Goal: Task Accomplishment & Management: Complete application form

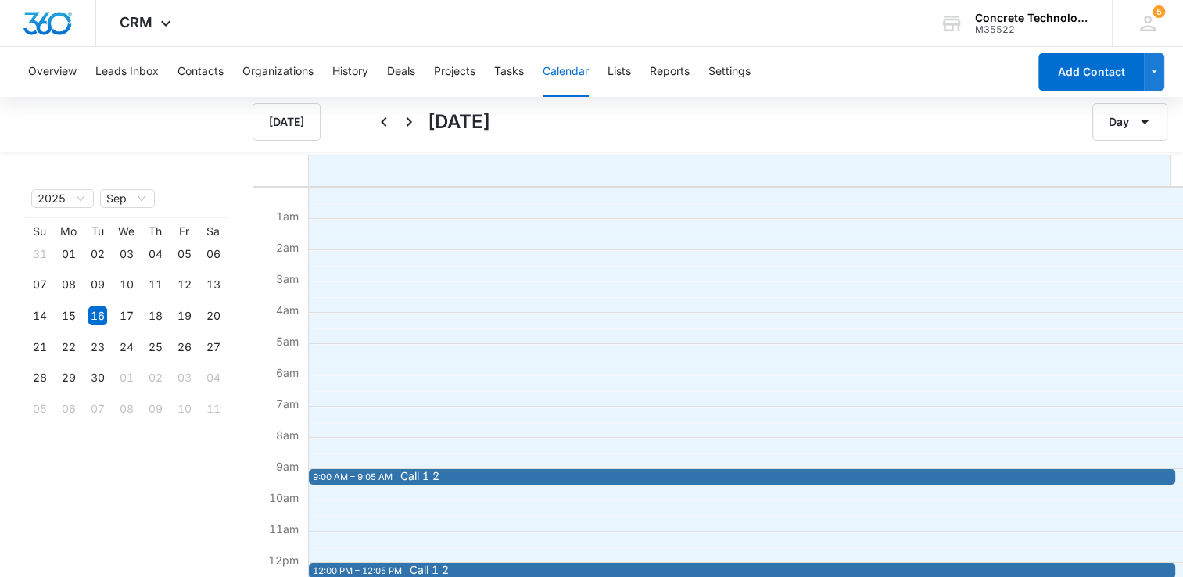
scroll to position [78, 0]
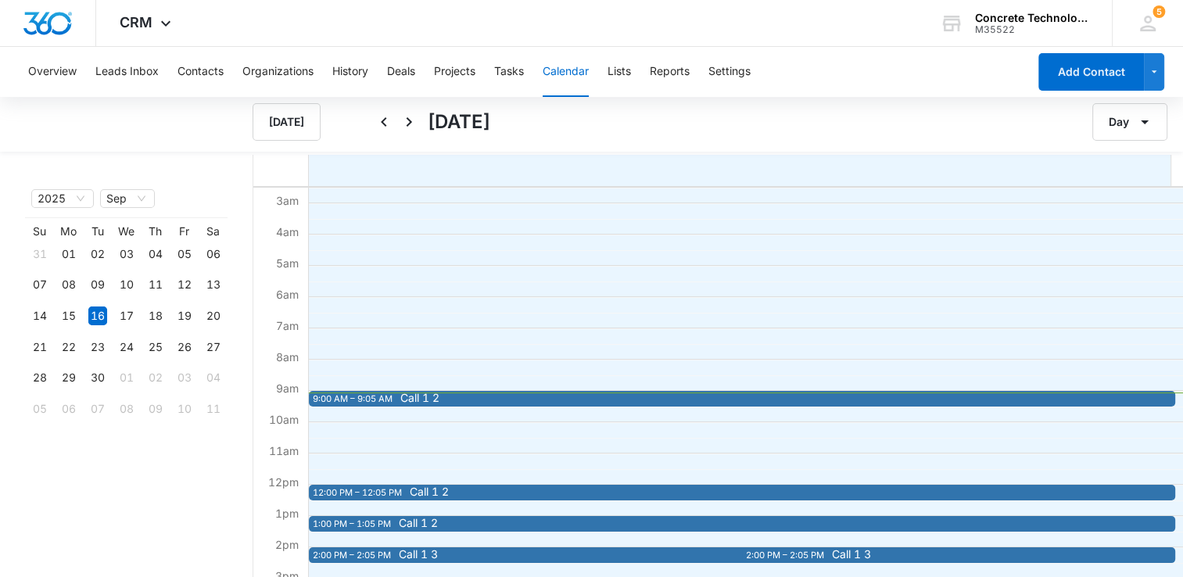
click at [508, 399] on span "Call 1 2" at bounding box center [827, 398] width 855 height 11
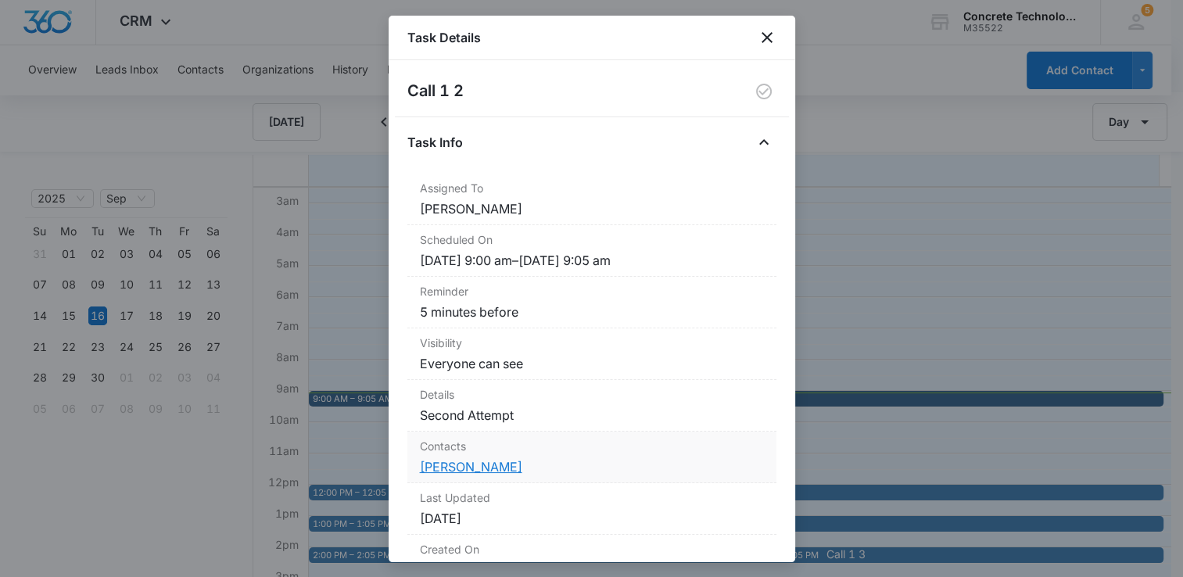
click at [449, 463] on link "[PERSON_NAME]" at bounding box center [471, 467] width 102 height 16
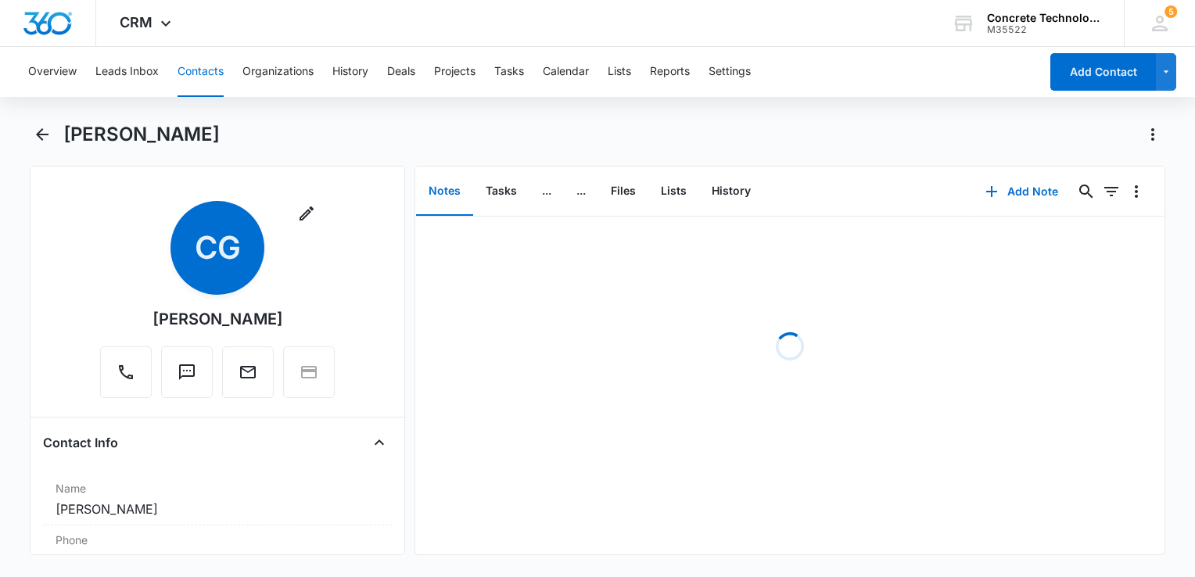
scroll to position [156, 0]
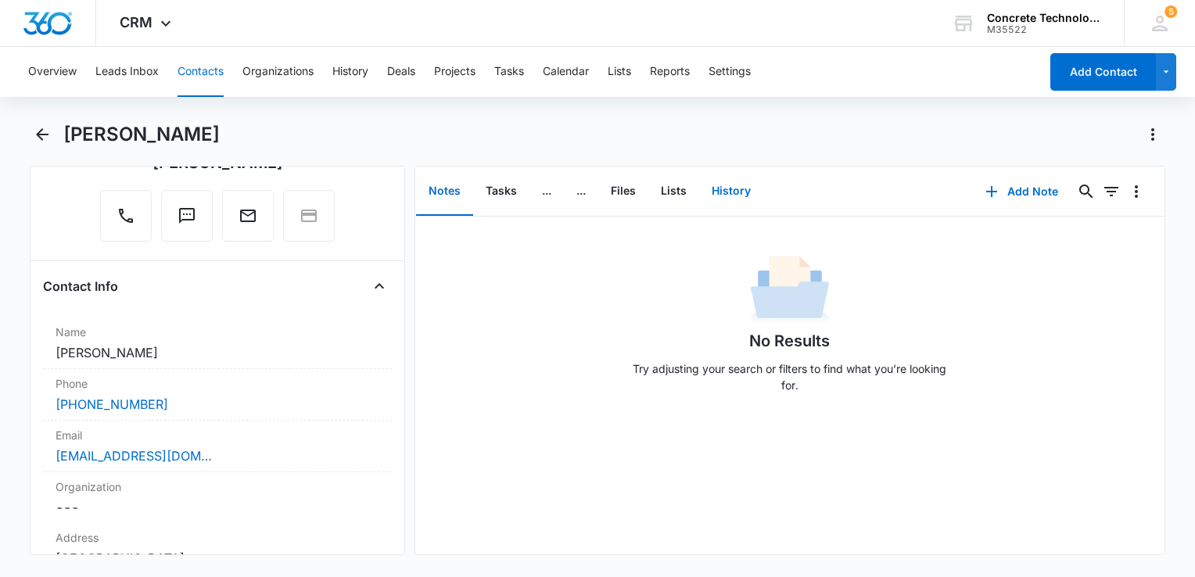
click at [722, 185] on button "History" at bounding box center [731, 191] width 64 height 48
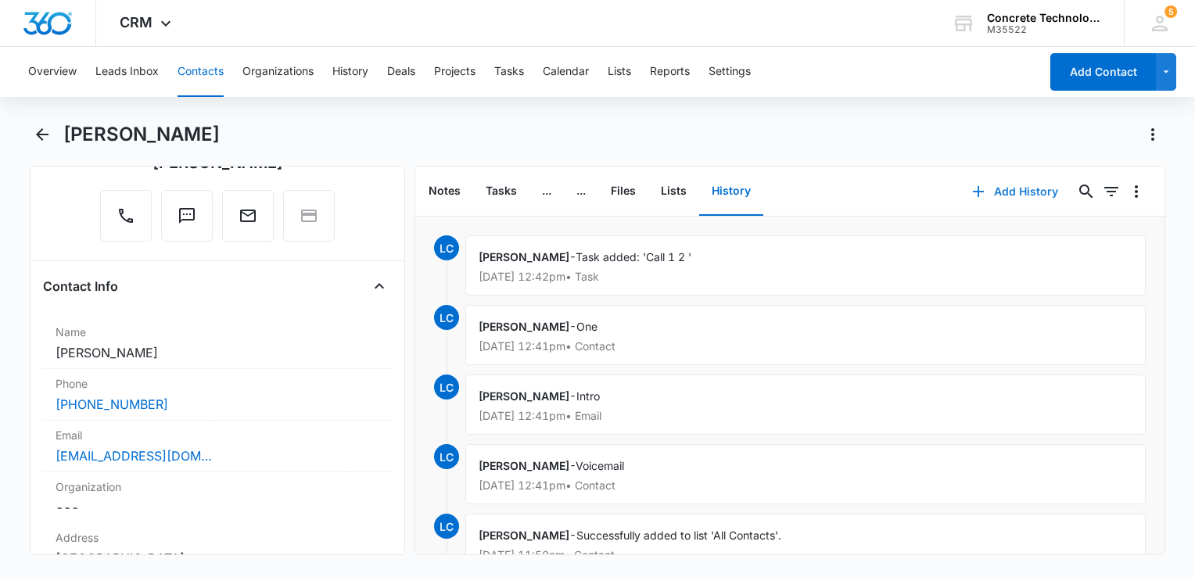
click at [969, 192] on icon "button" at bounding box center [978, 191] width 19 height 19
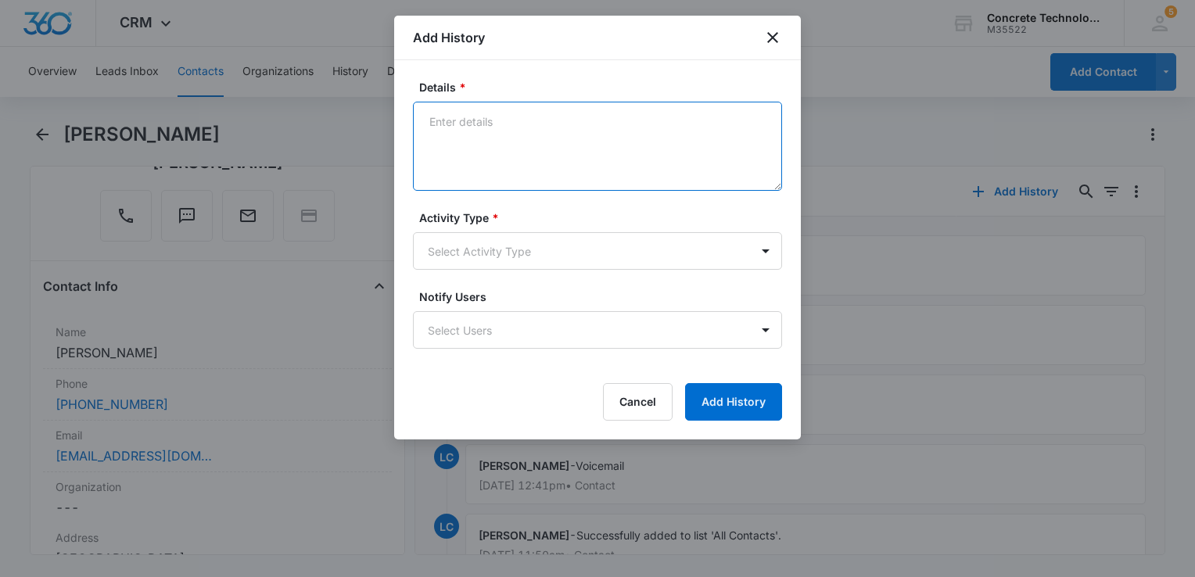
click at [513, 145] on textarea "Details *" at bounding box center [597, 146] width 369 height 89
type textarea "She text at work will review and CB to schedule a call"
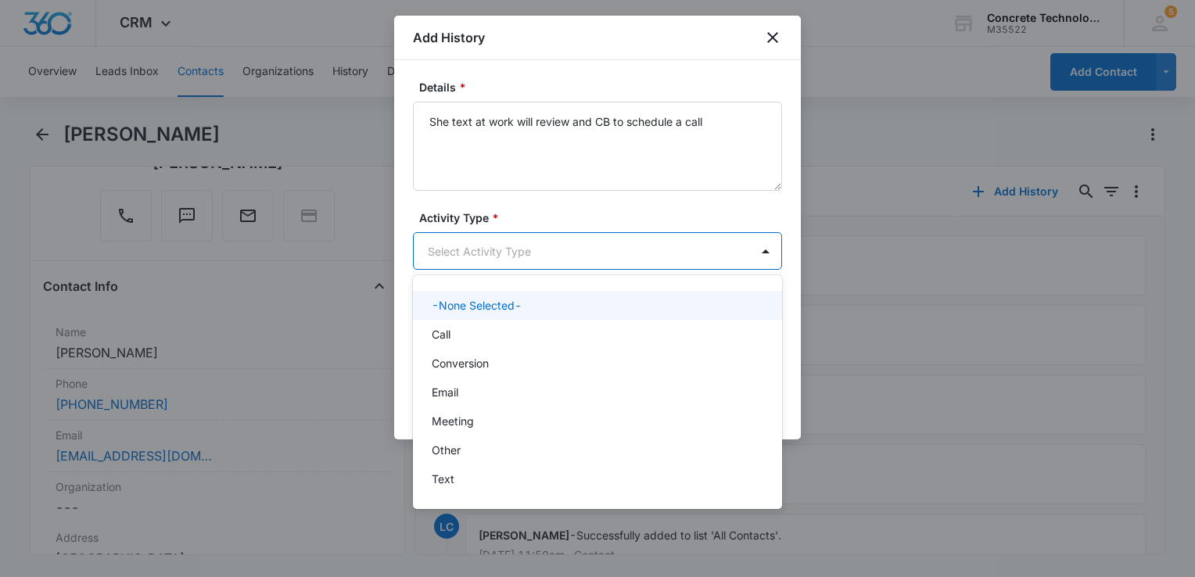
click at [550, 257] on body "CRM Apps Reputation Websites Forms CRM Email Social Content Ads Intelligence Fi…" at bounding box center [597, 288] width 1195 height 577
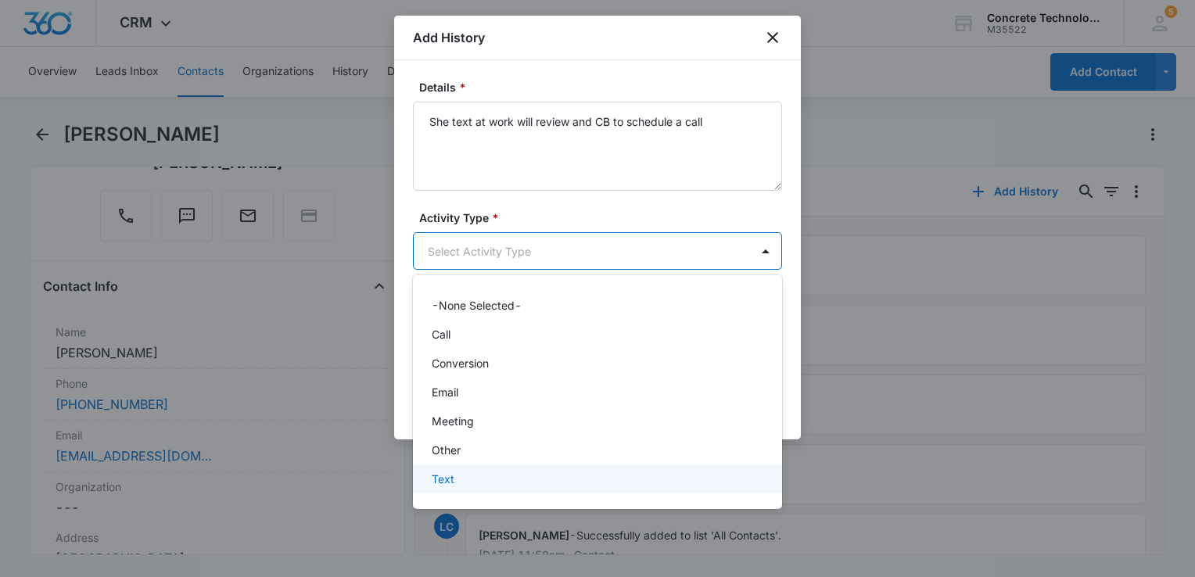
click at [483, 475] on div "Text" at bounding box center [596, 479] width 328 height 16
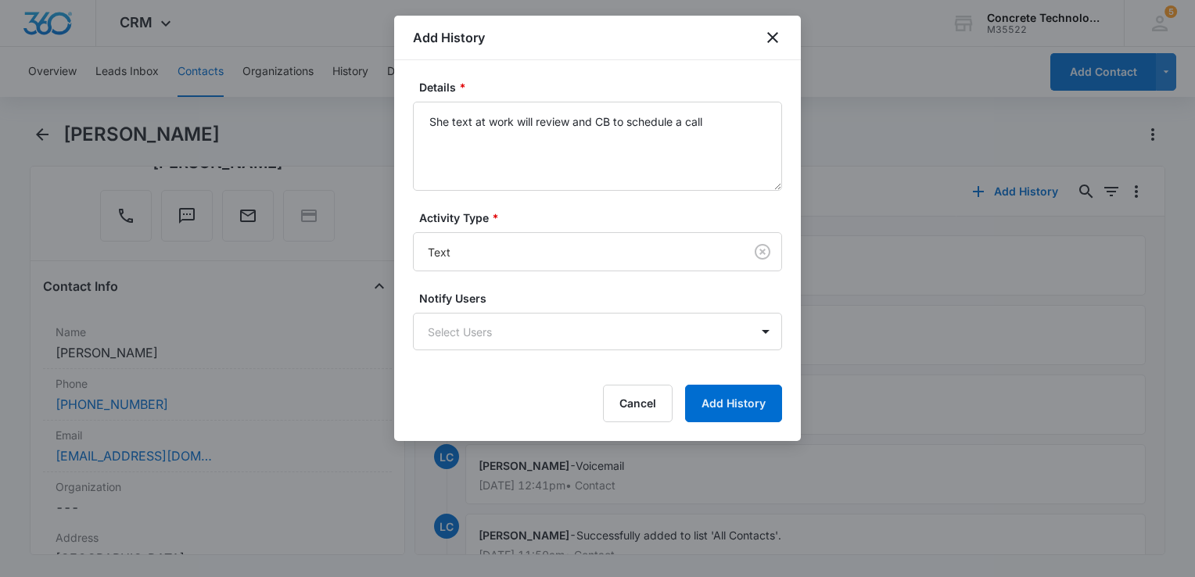
click at [504, 350] on form "Details * She text at work will review and CB to schedule a call Activity Type …" at bounding box center [597, 250] width 369 height 343
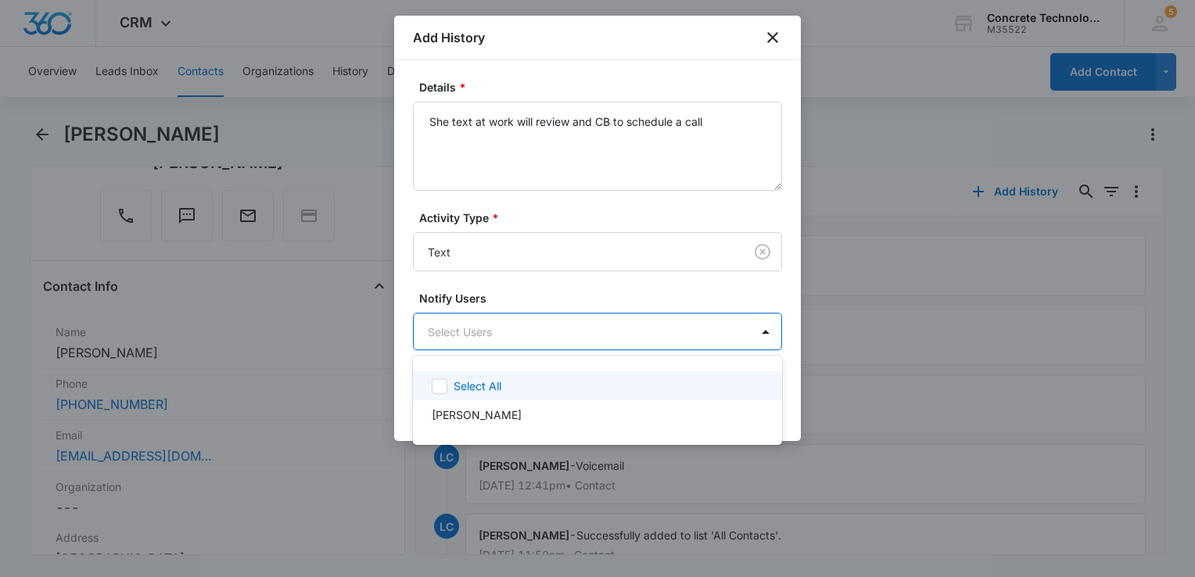
click at [513, 333] on body "CRM Apps Reputation Websites Forms CRM Email Social Content Ads Intelligence Fi…" at bounding box center [597, 288] width 1195 height 577
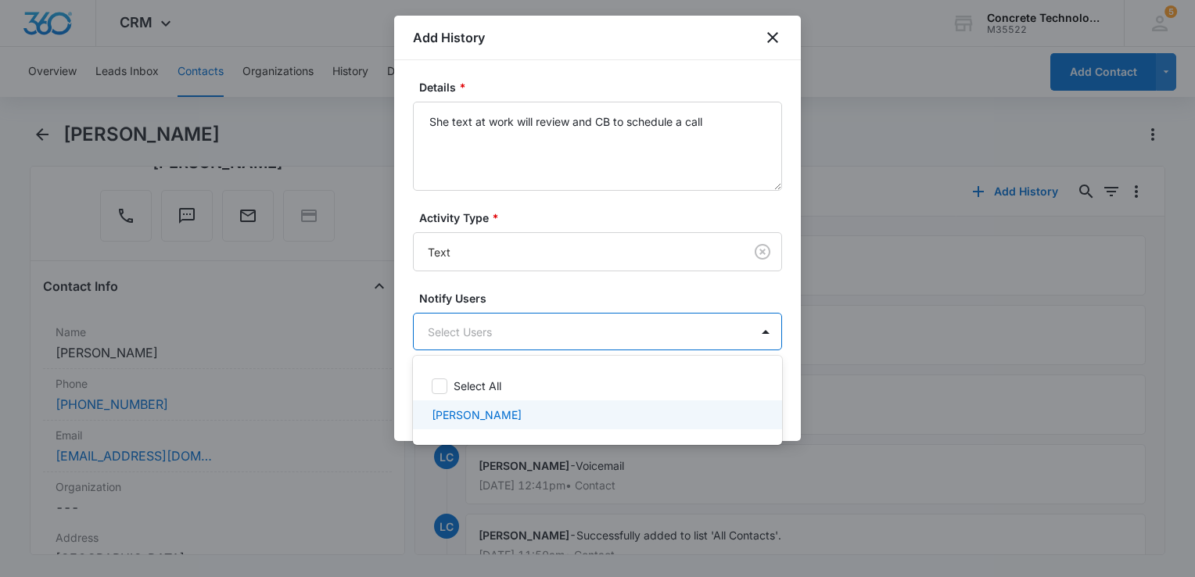
click at [492, 403] on div "[PERSON_NAME]" at bounding box center [597, 414] width 369 height 29
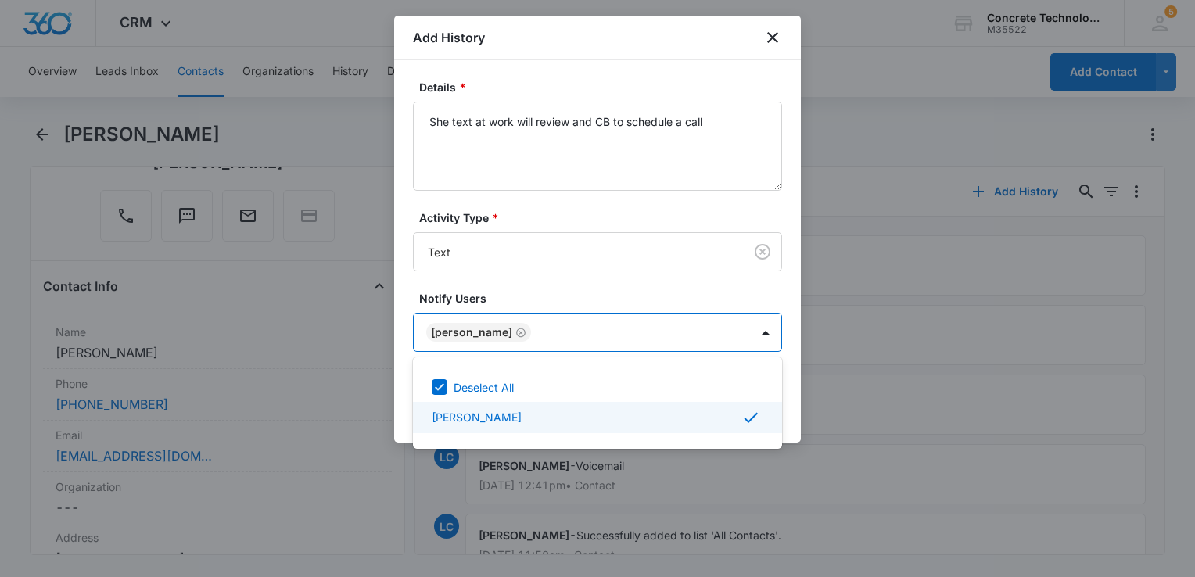
click at [784, 401] on div at bounding box center [597, 288] width 1195 height 577
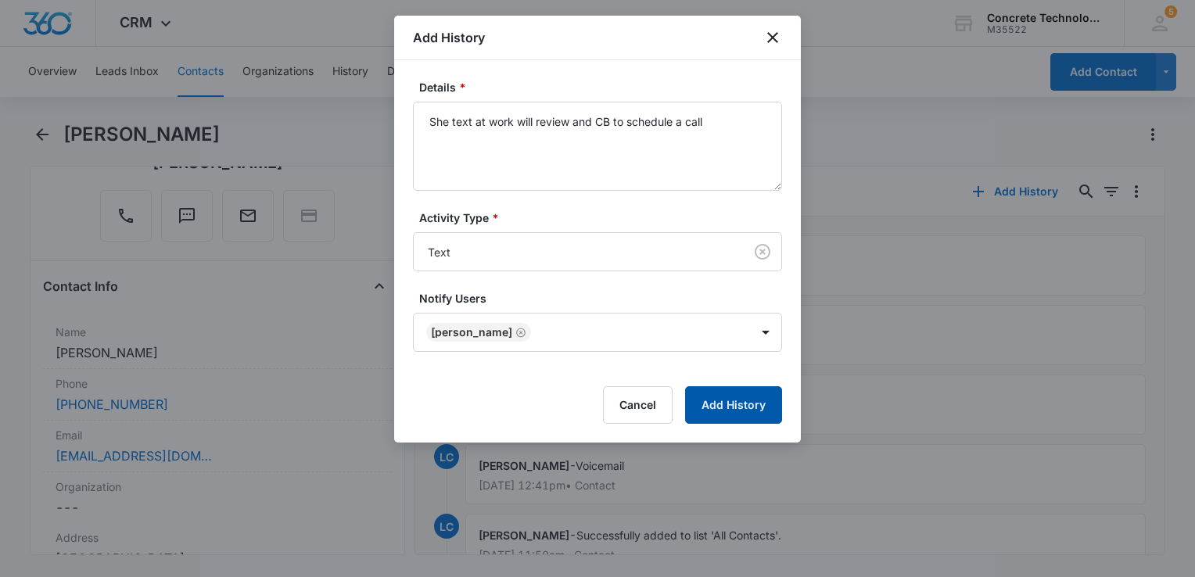
click at [771, 401] on button "Add History" at bounding box center [733, 405] width 97 height 38
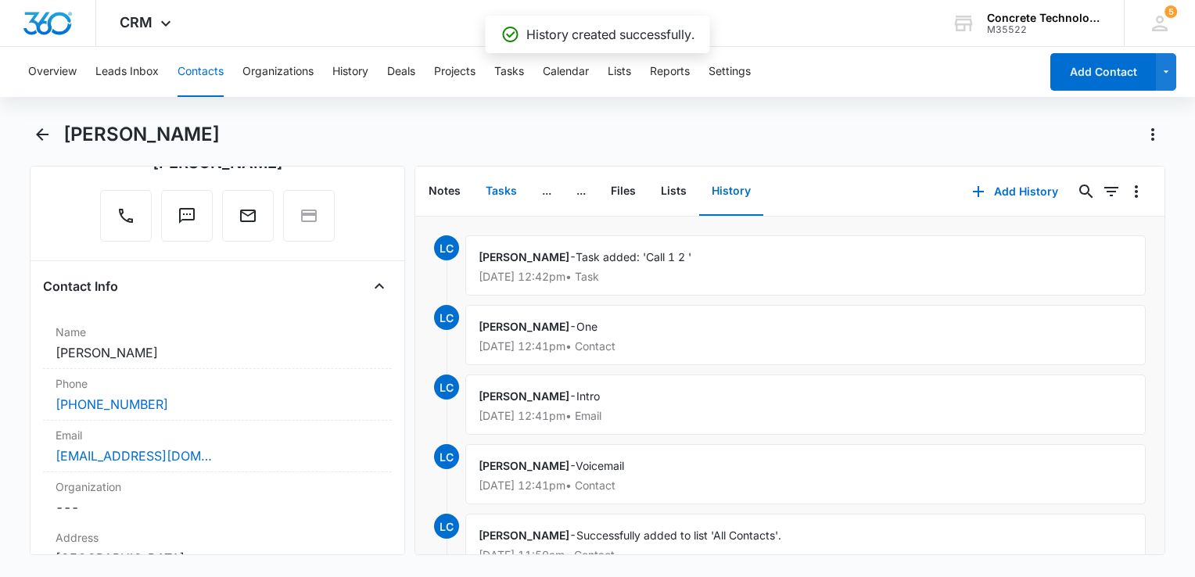
click at [505, 185] on button "Tasks" at bounding box center [501, 191] width 56 height 48
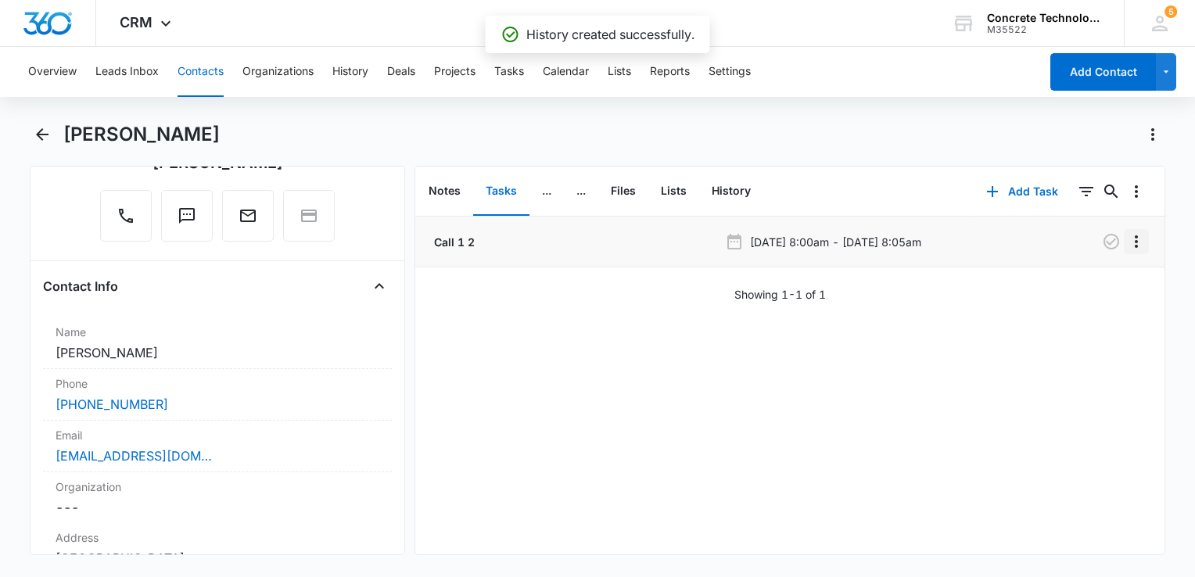
click at [1127, 249] on icon "Overflow Menu" at bounding box center [1136, 241] width 19 height 19
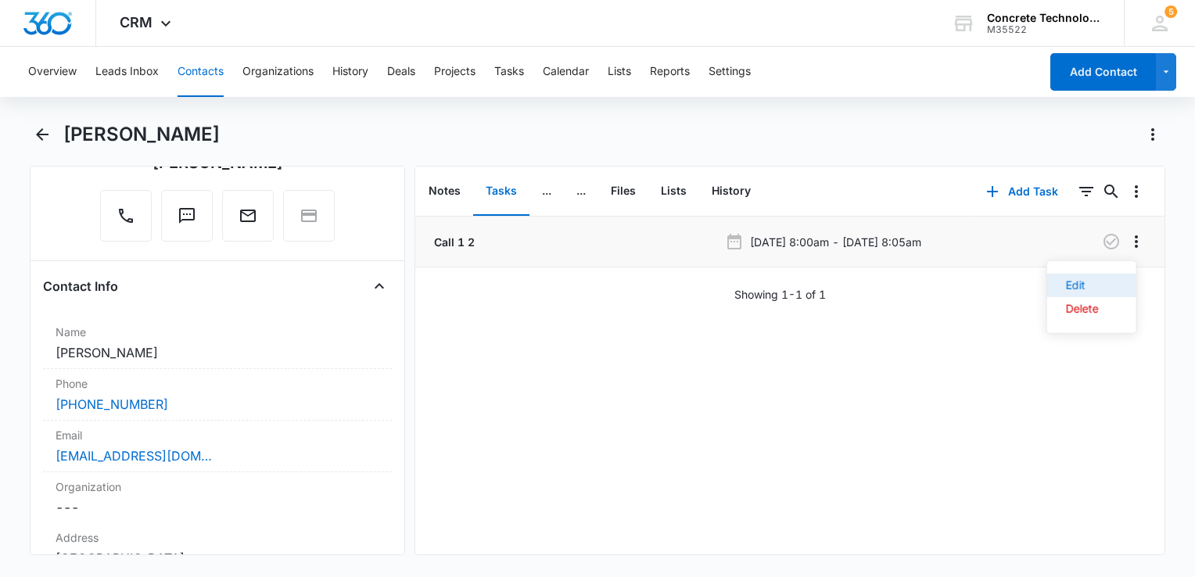
click at [1088, 283] on div "Edit" at bounding box center [1082, 285] width 33 height 11
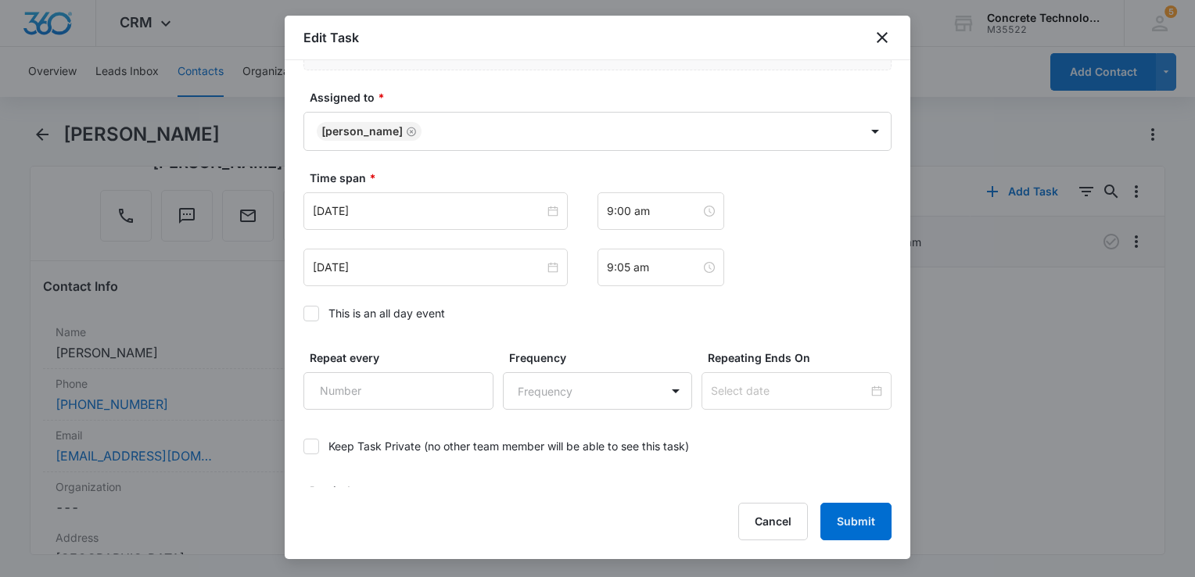
scroll to position [901, 0]
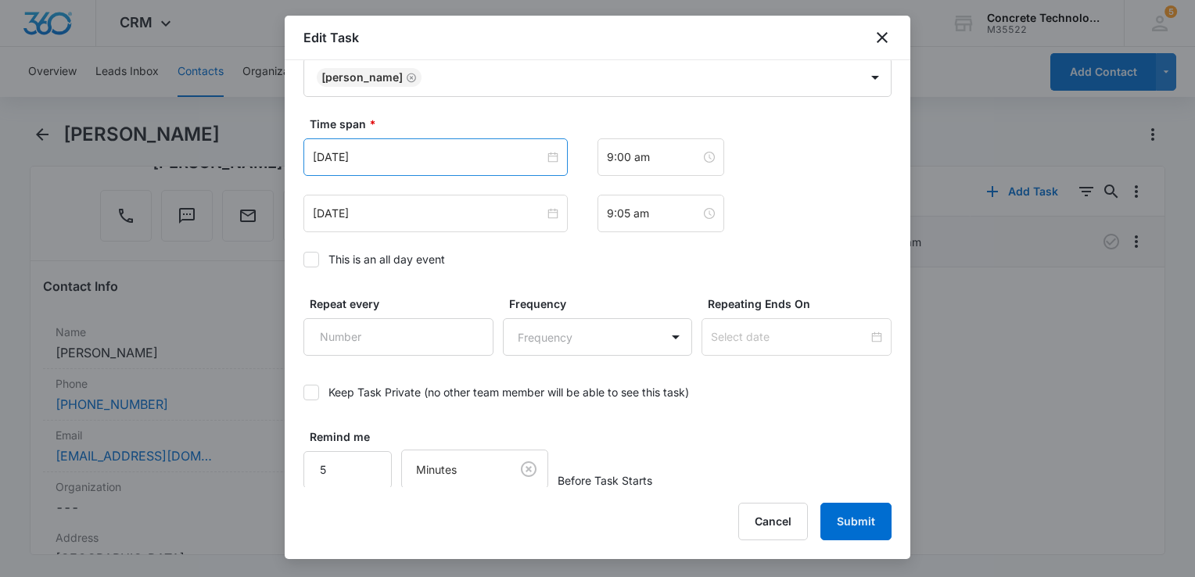
click at [504, 164] on div "[DATE]" at bounding box center [435, 157] width 264 height 38
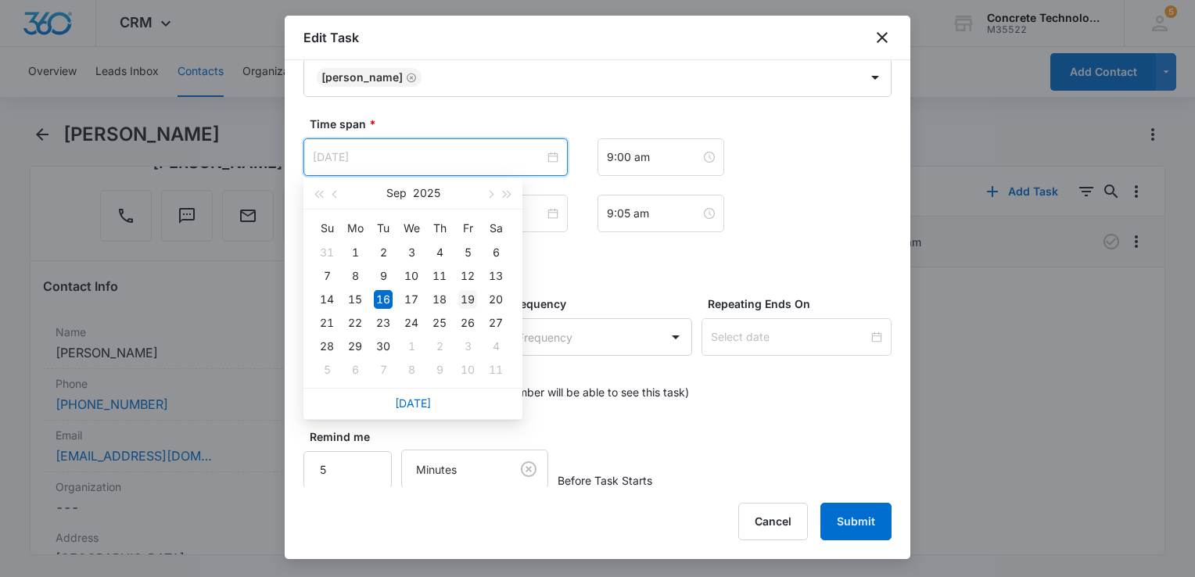
type input "[DATE]"
click at [470, 299] on div "19" at bounding box center [467, 299] width 19 height 19
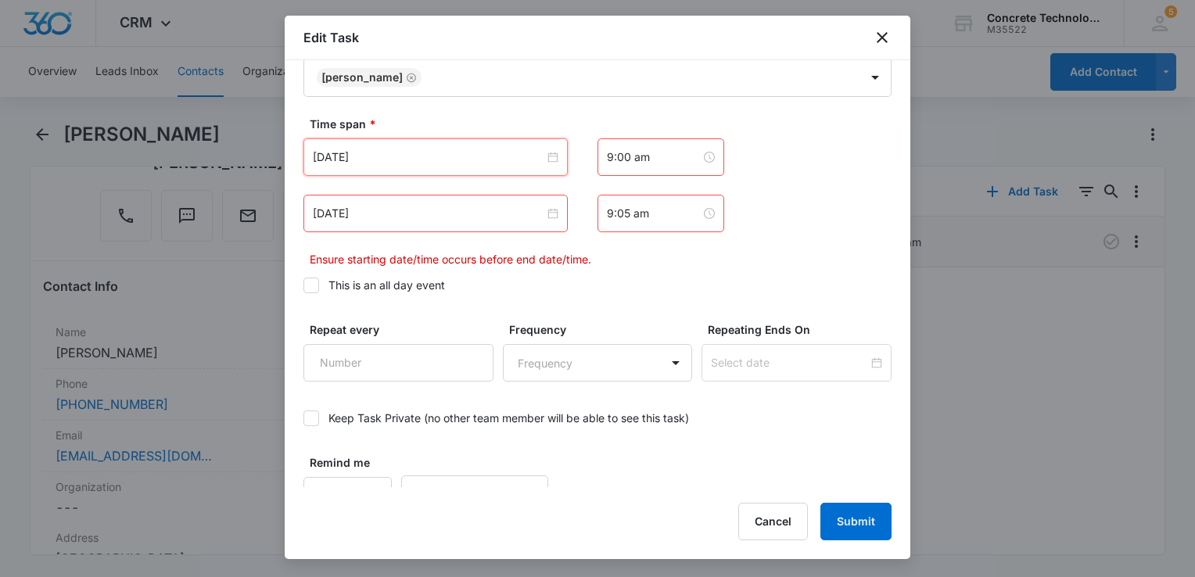
click at [455, 222] on div "[DATE]" at bounding box center [435, 214] width 264 height 38
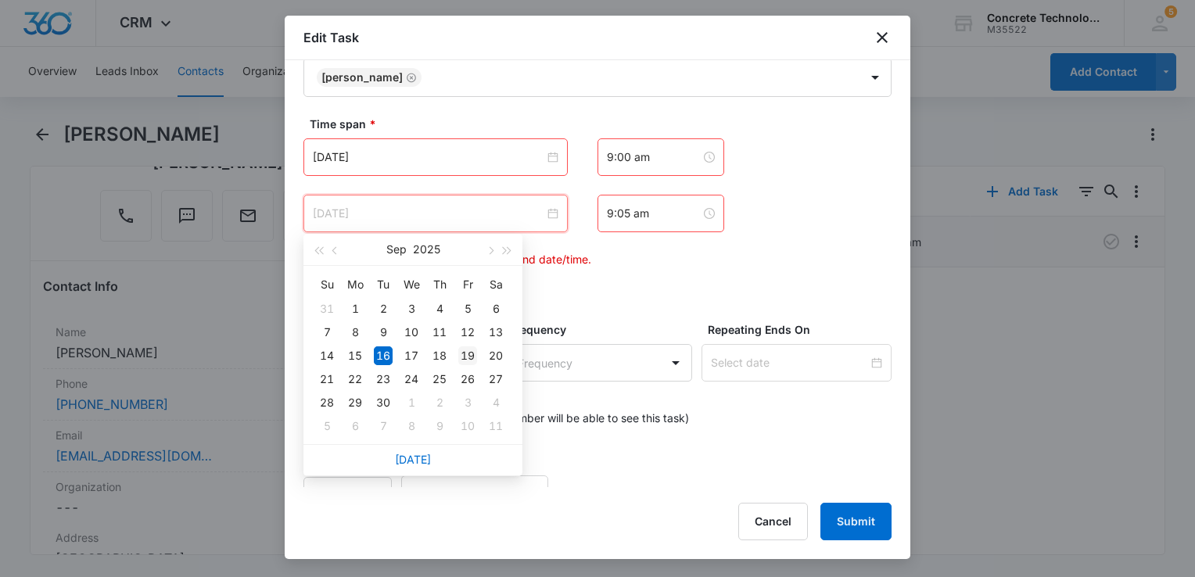
type input "[DATE]"
click at [468, 349] on div "19" at bounding box center [467, 355] width 19 height 19
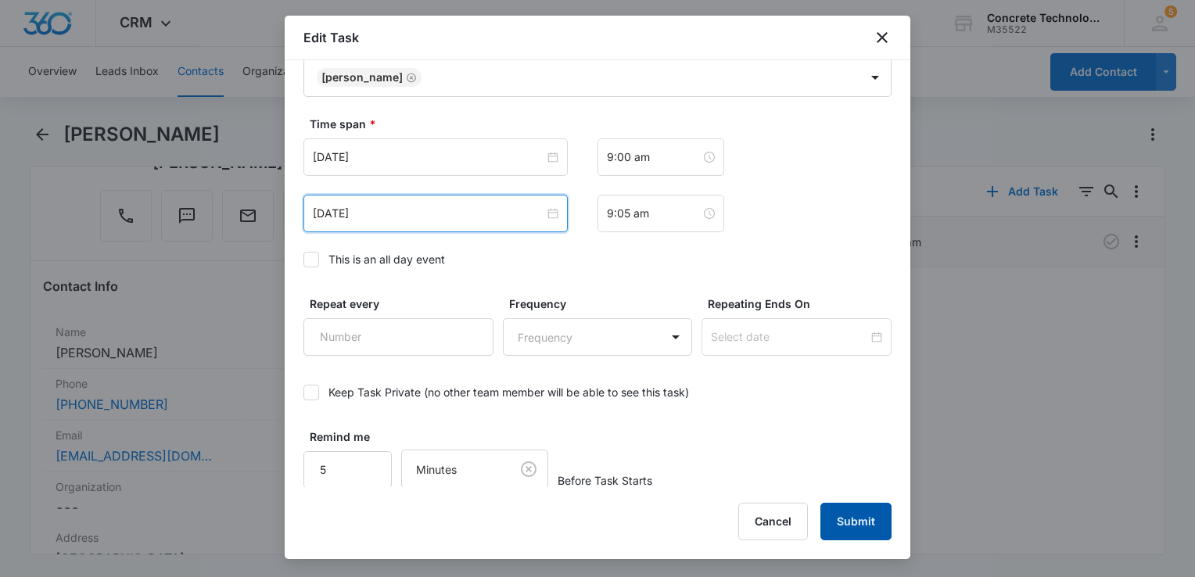
click at [867, 521] on button "Submit" at bounding box center [855, 522] width 71 height 38
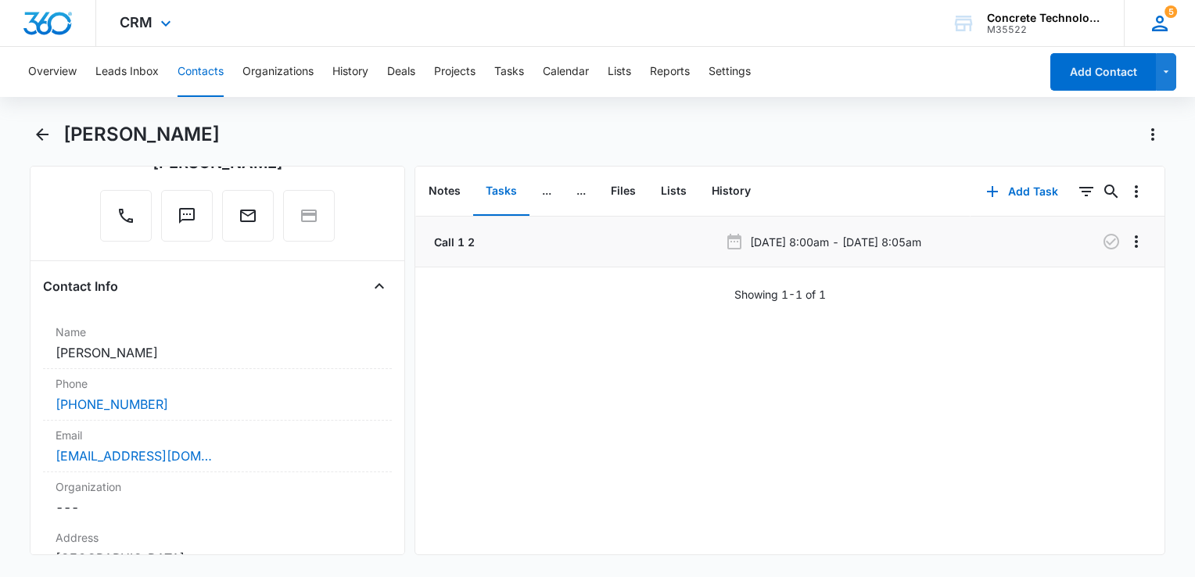
click at [1160, 21] on icon at bounding box center [1160, 24] width 16 height 16
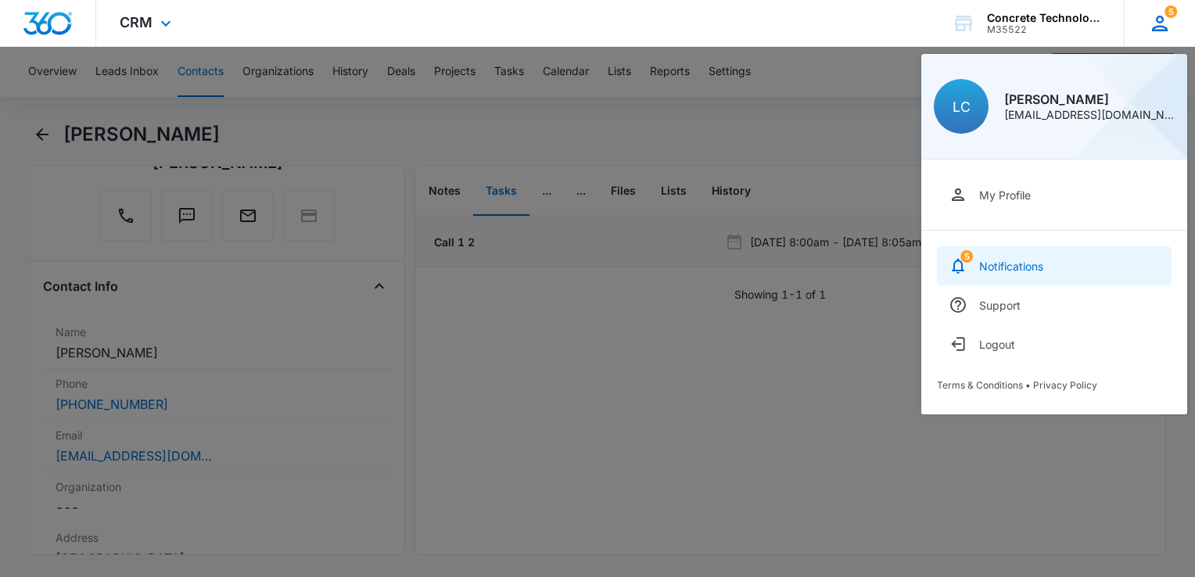
click at [1012, 261] on div "Notifications" at bounding box center [1011, 266] width 64 height 13
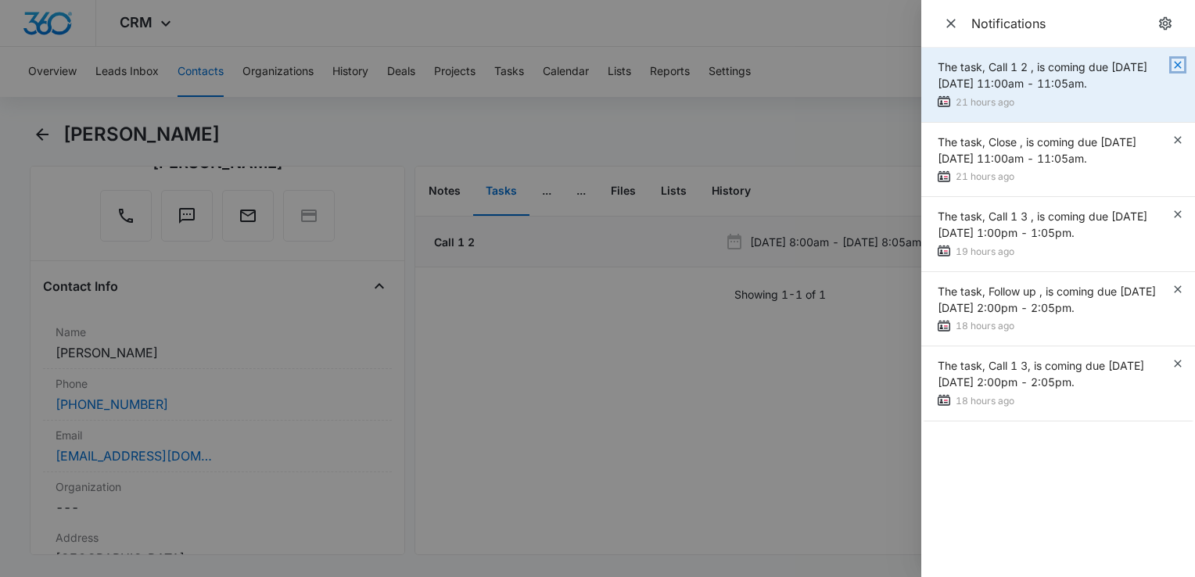
click at [1180, 68] on icon "button" at bounding box center [1177, 65] width 13 height 13
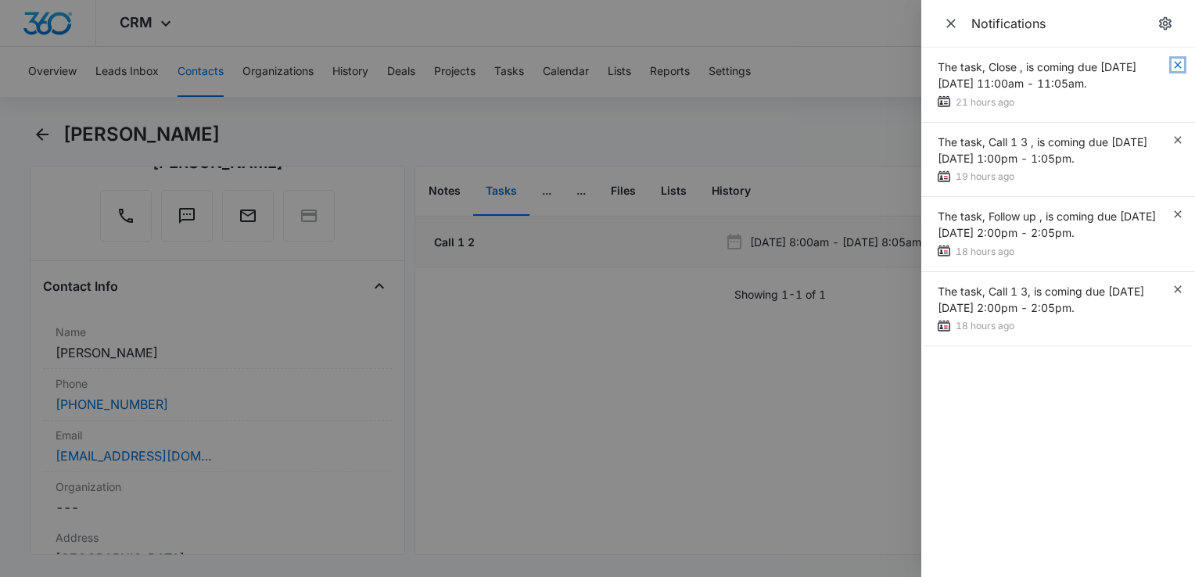
click at [1180, 68] on icon "button" at bounding box center [1177, 65] width 13 height 13
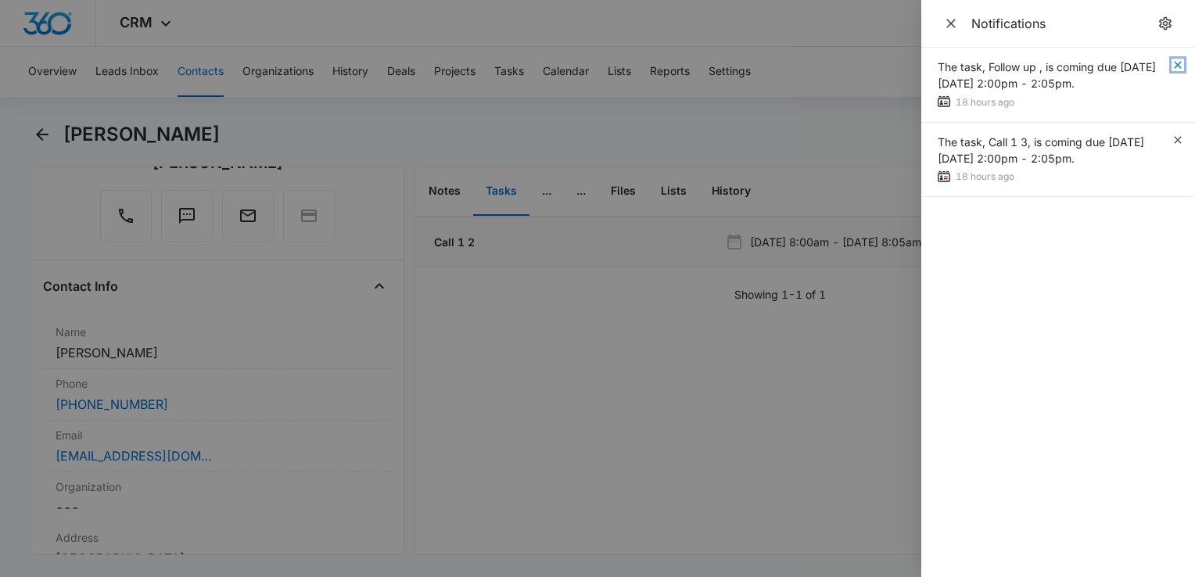
click at [1180, 68] on icon "button" at bounding box center [1177, 65] width 13 height 13
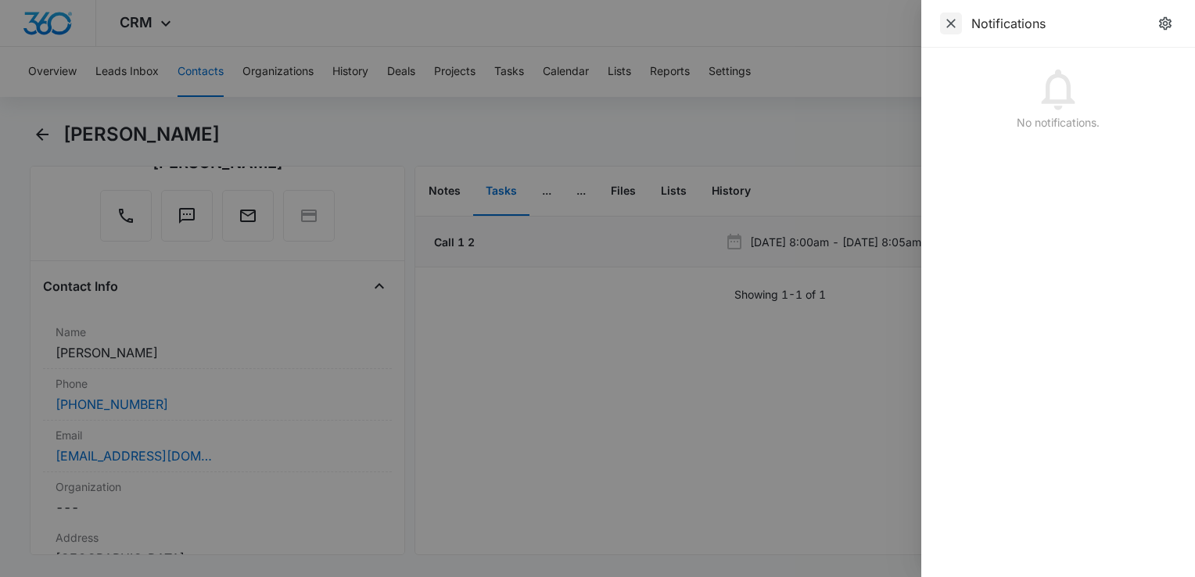
click at [947, 20] on icon "Close" at bounding box center [951, 24] width 16 height 16
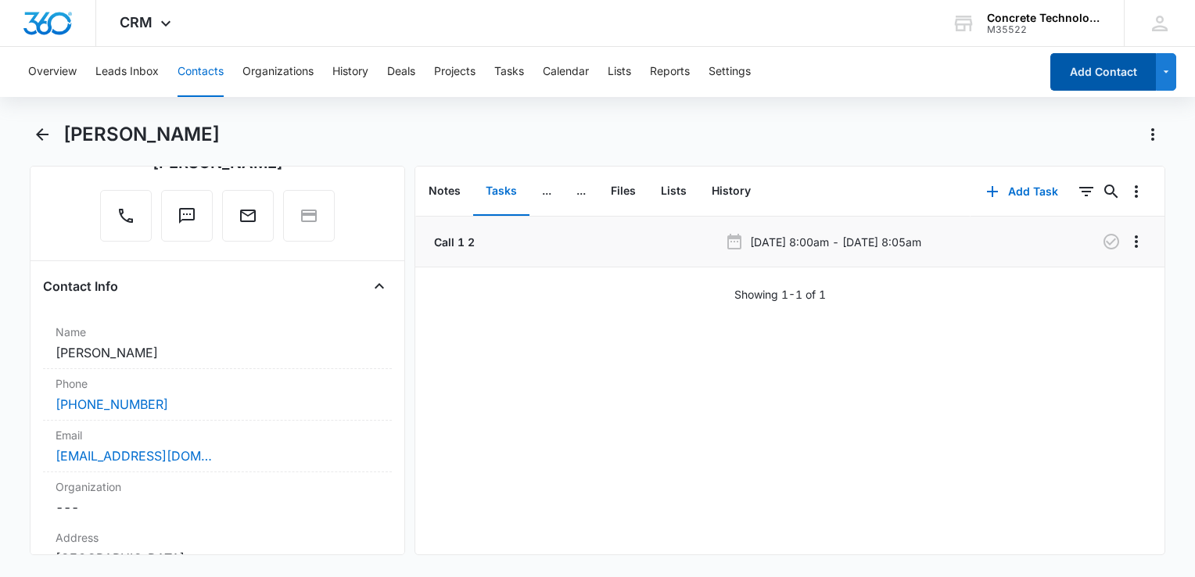
click at [1055, 78] on button "Add Contact" at bounding box center [1103, 72] width 106 height 38
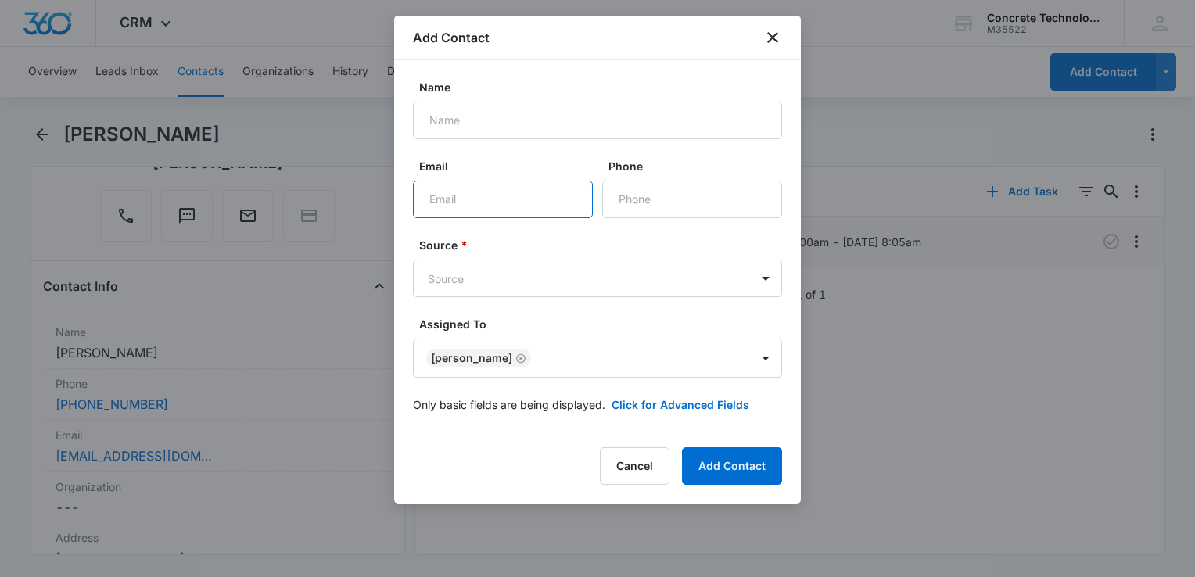
paste input "[EMAIL_ADDRESS][DOMAIN_NAME]"
type input "[EMAIL_ADDRESS][DOMAIN_NAME]"
click at [710, 405] on button "Click for Advanced Fields" at bounding box center [680, 404] width 138 height 16
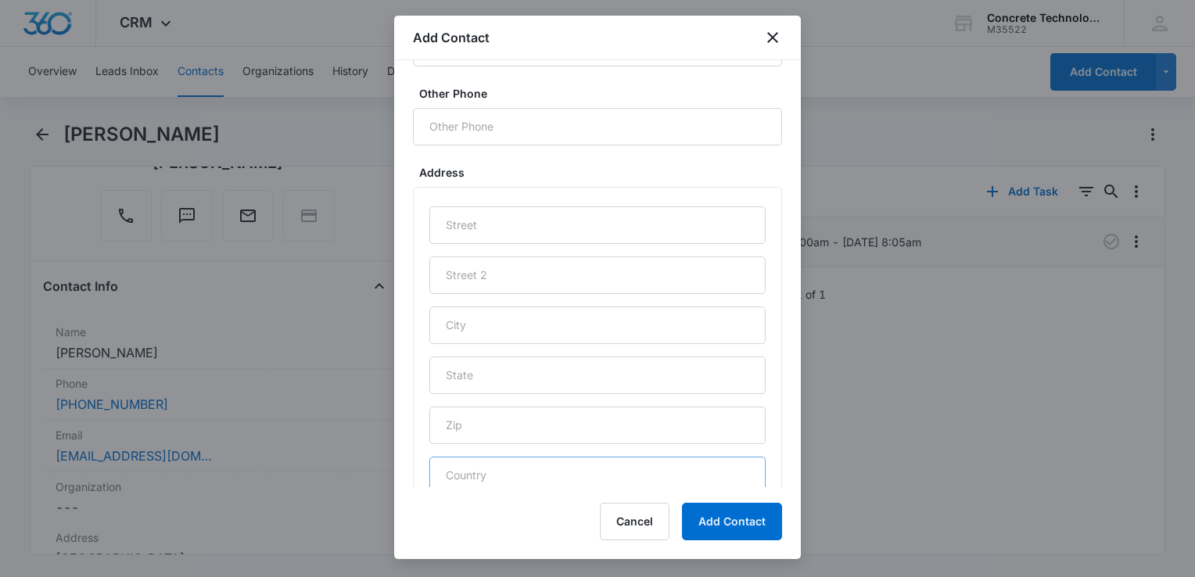
scroll to position [751, 0]
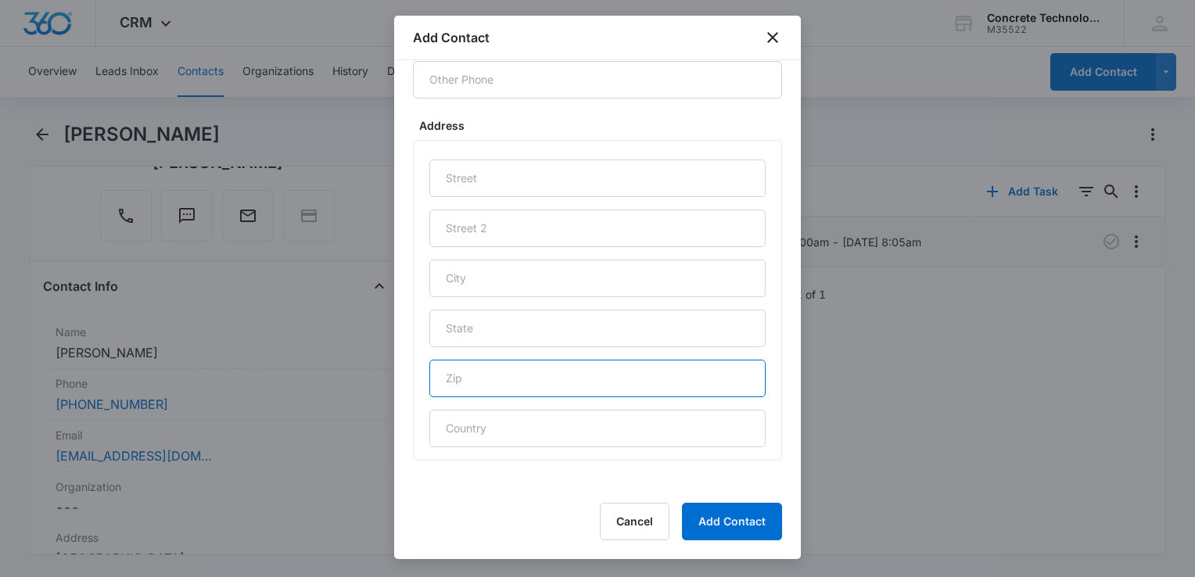
click at [544, 387] on input "text" at bounding box center [597, 379] width 336 height 38
type input "23831"
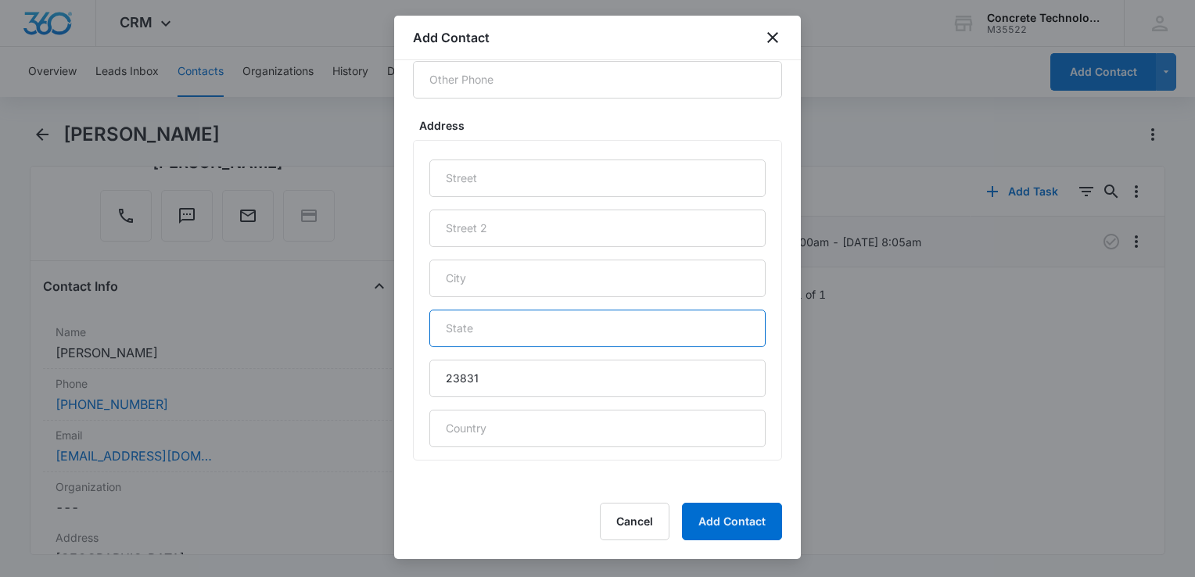
click at [503, 325] on input "text" at bounding box center [597, 329] width 336 height 38
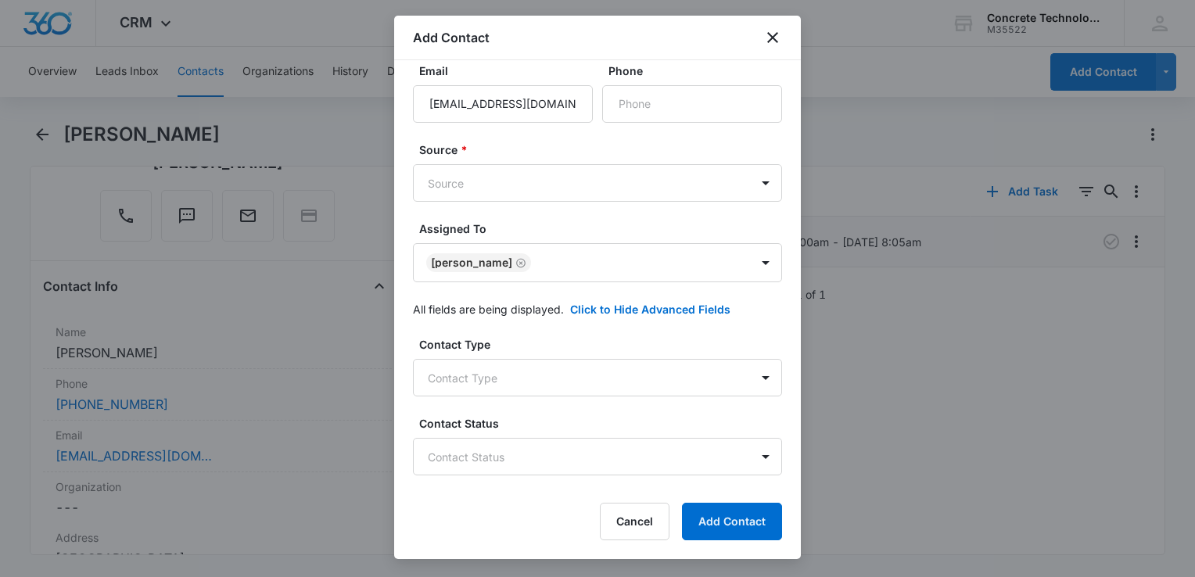
scroll to position [0, 0]
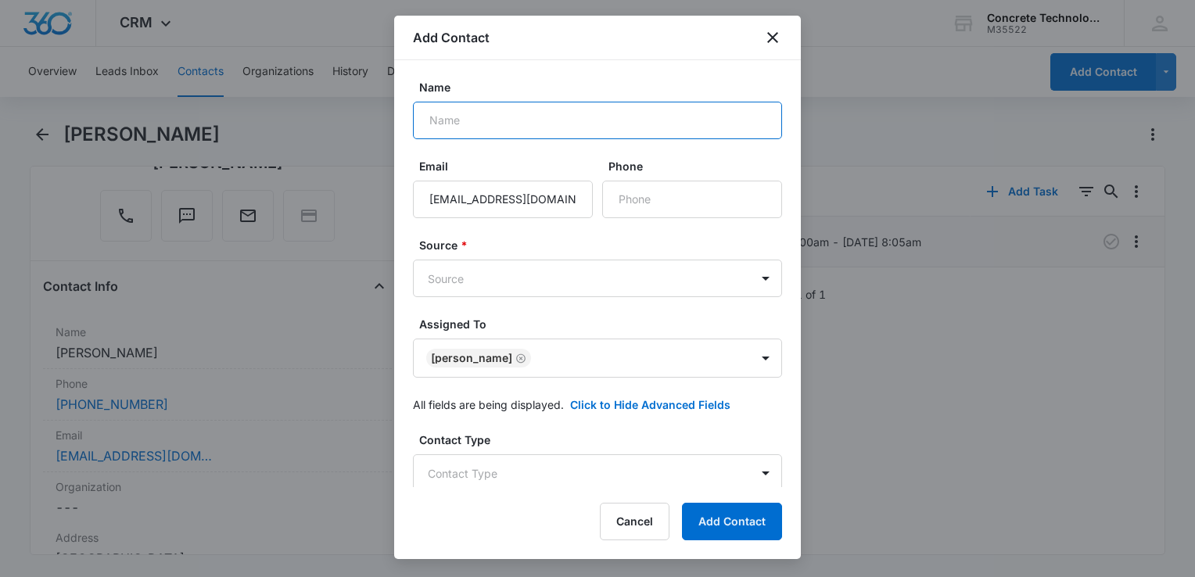
click at [548, 111] on input "Name" at bounding box center [597, 121] width 369 height 38
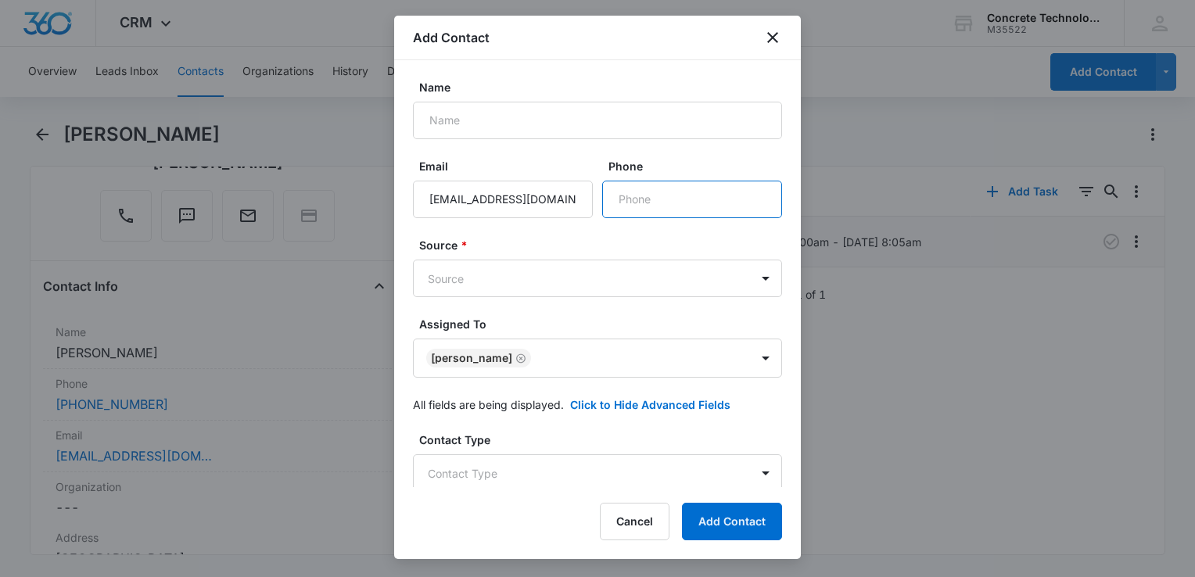
paste input "[PHONE_NUMBER]"
type input "[PHONE_NUMBER]"
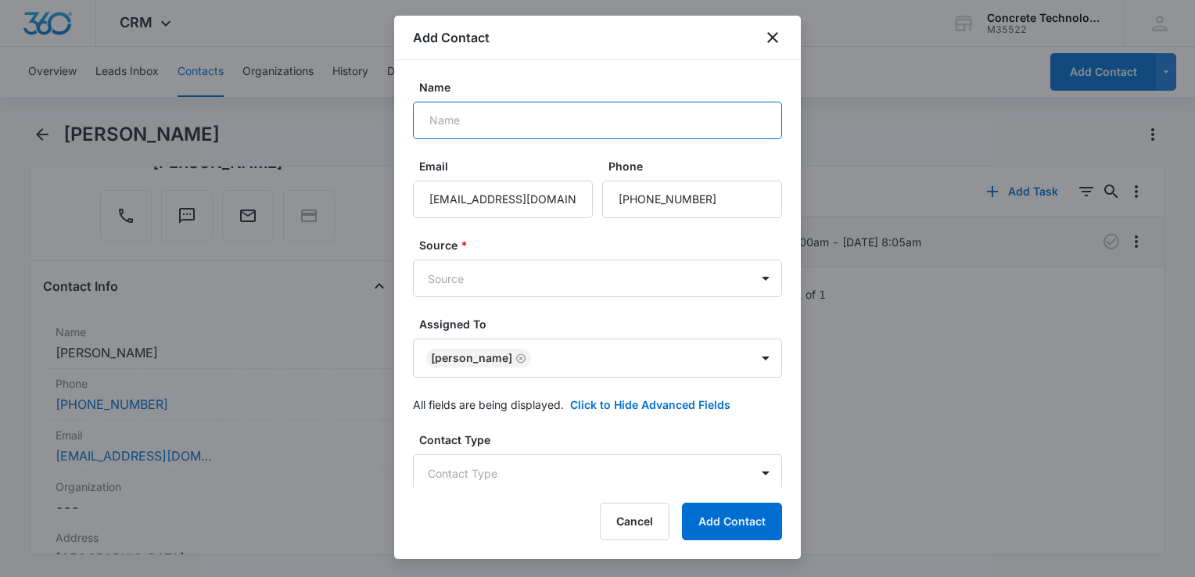
click at [503, 113] on input "Name" at bounding box center [597, 121] width 369 height 38
click at [491, 120] on input "[PERSON_NAME]" at bounding box center [597, 121] width 369 height 38
type input "[PERSON_NAME]"
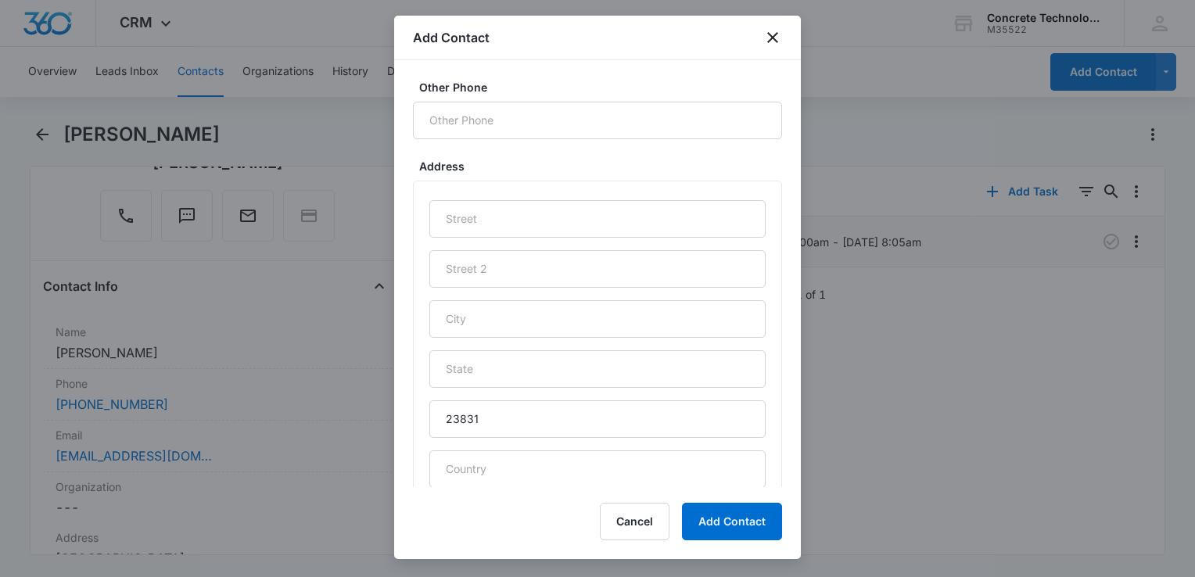
scroll to position [751, 0]
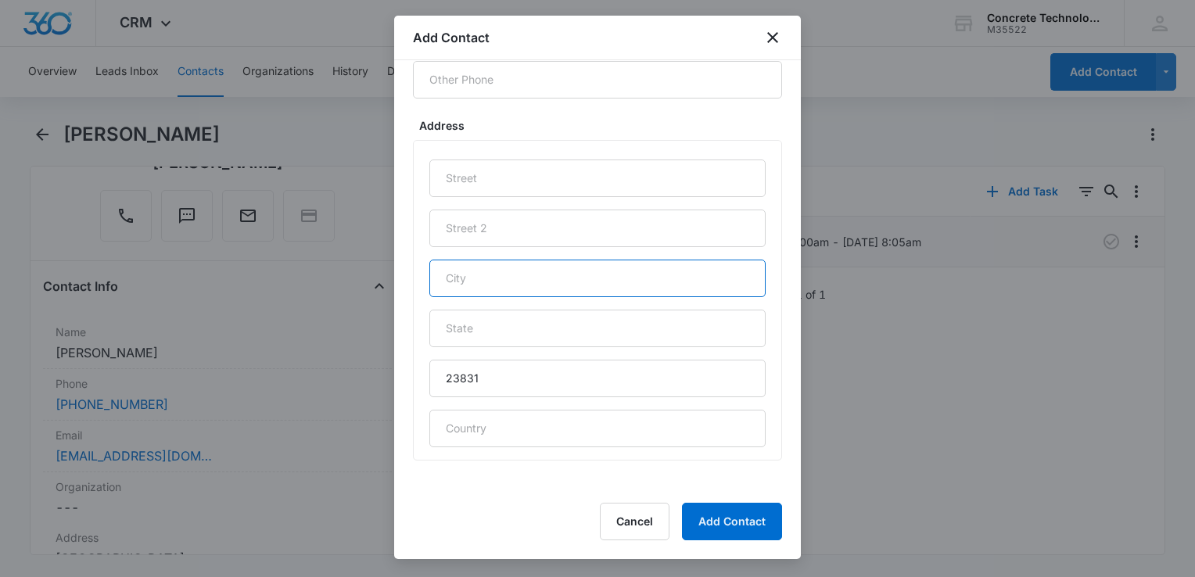
click at [524, 289] on input "text" at bounding box center [597, 279] width 336 height 38
type input "[PERSON_NAME]"
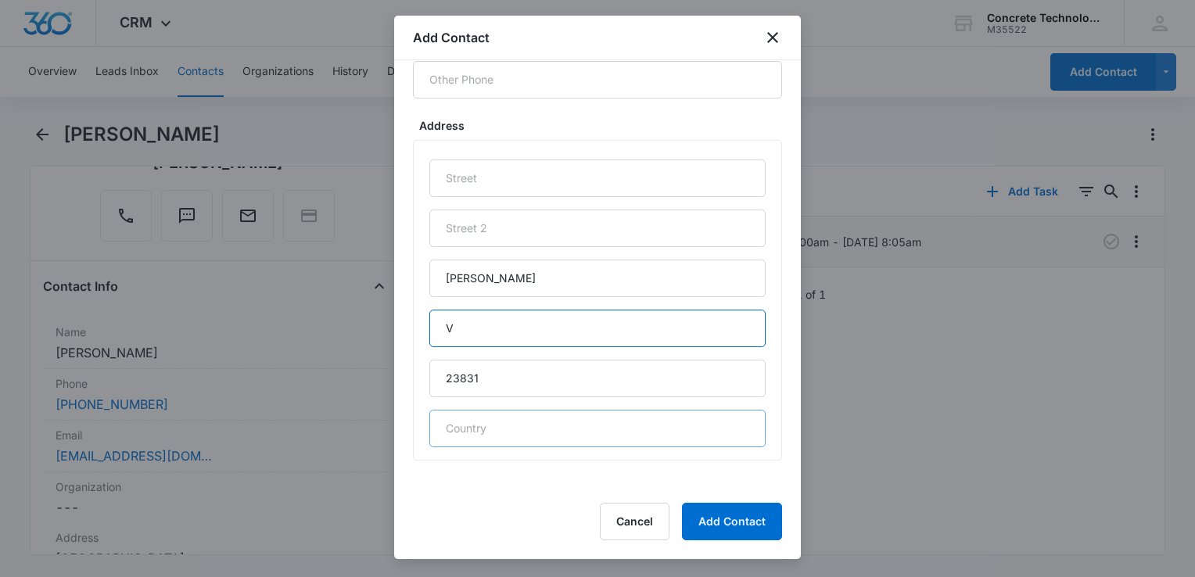
type input "VA"
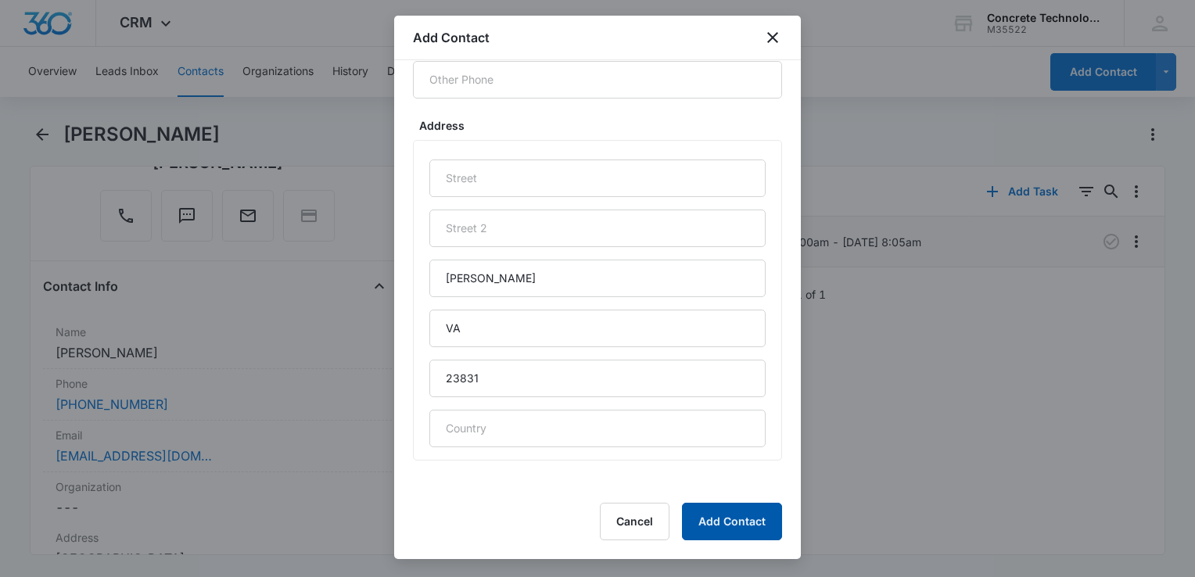
click at [704, 520] on button "Add Contact" at bounding box center [732, 522] width 100 height 38
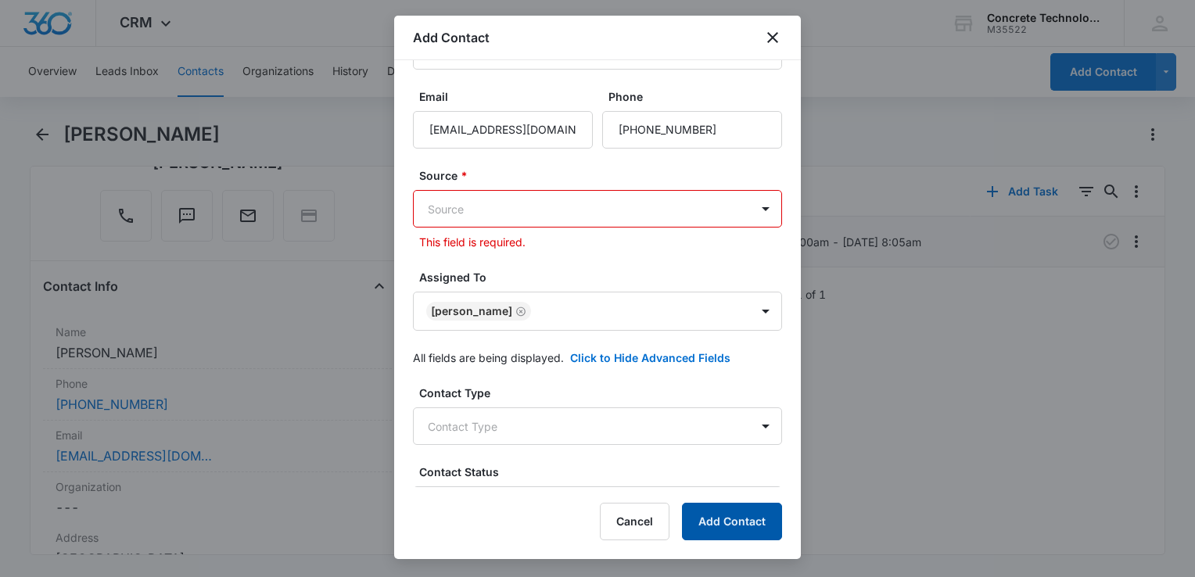
scroll to position [0, 0]
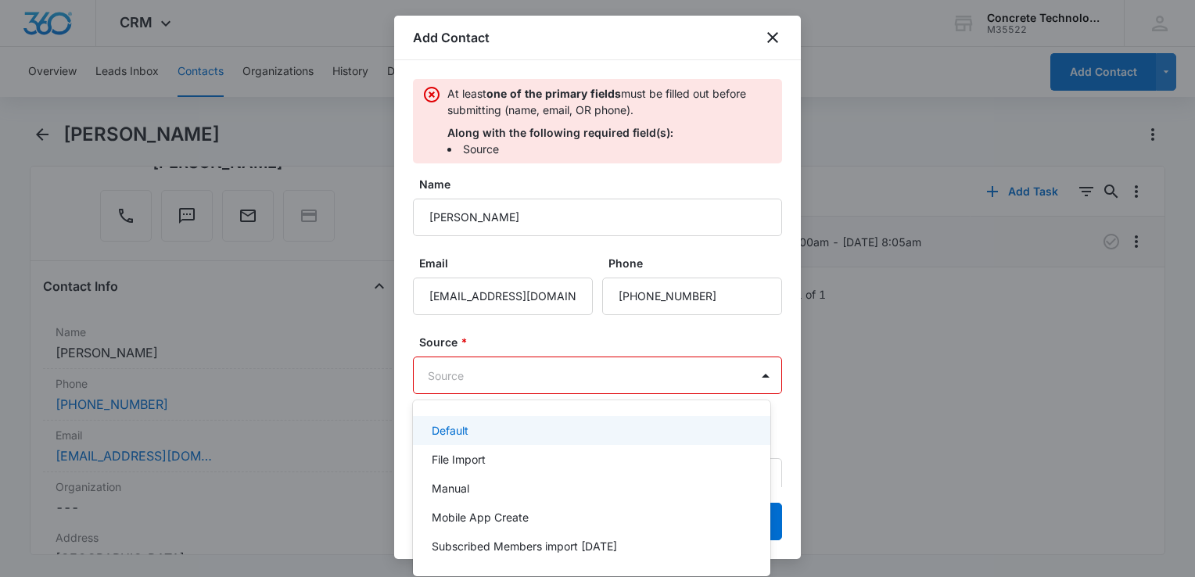
click at [585, 381] on body "CRM Apps Reputation Websites Forms CRM Email Social Content Ads Intelligence Fi…" at bounding box center [597, 288] width 1195 height 577
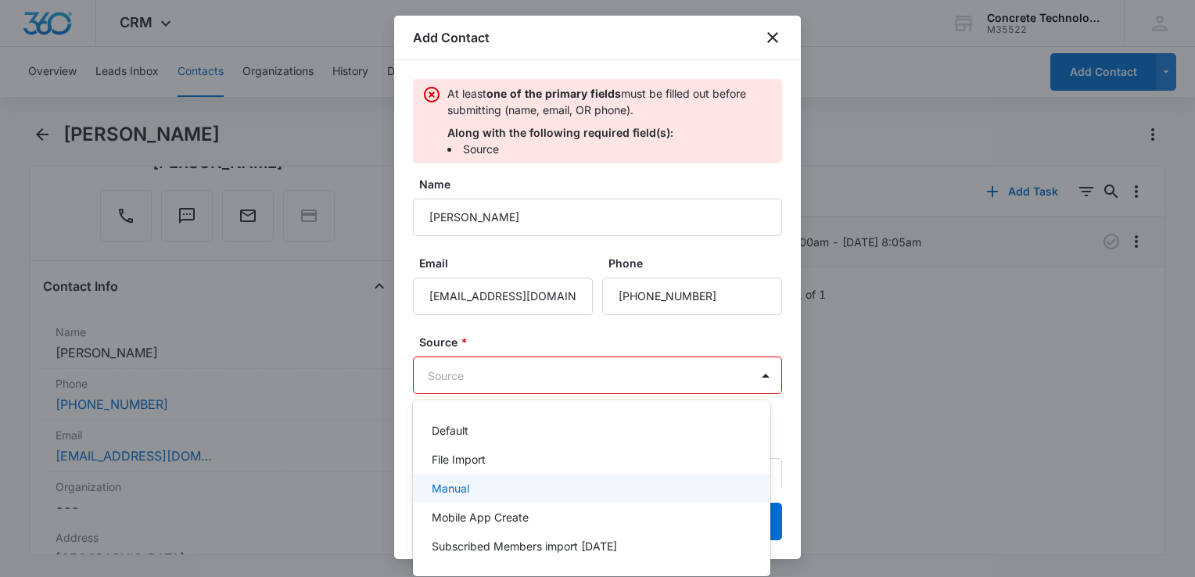
click at [511, 486] on div "Manual" at bounding box center [590, 488] width 317 height 16
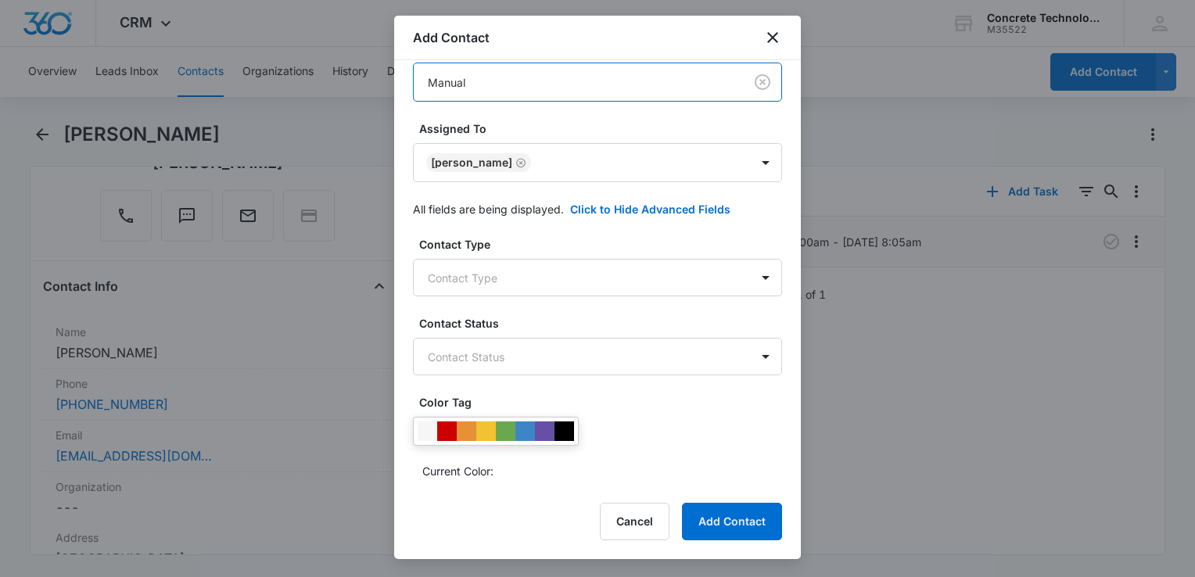
scroll to position [332, 0]
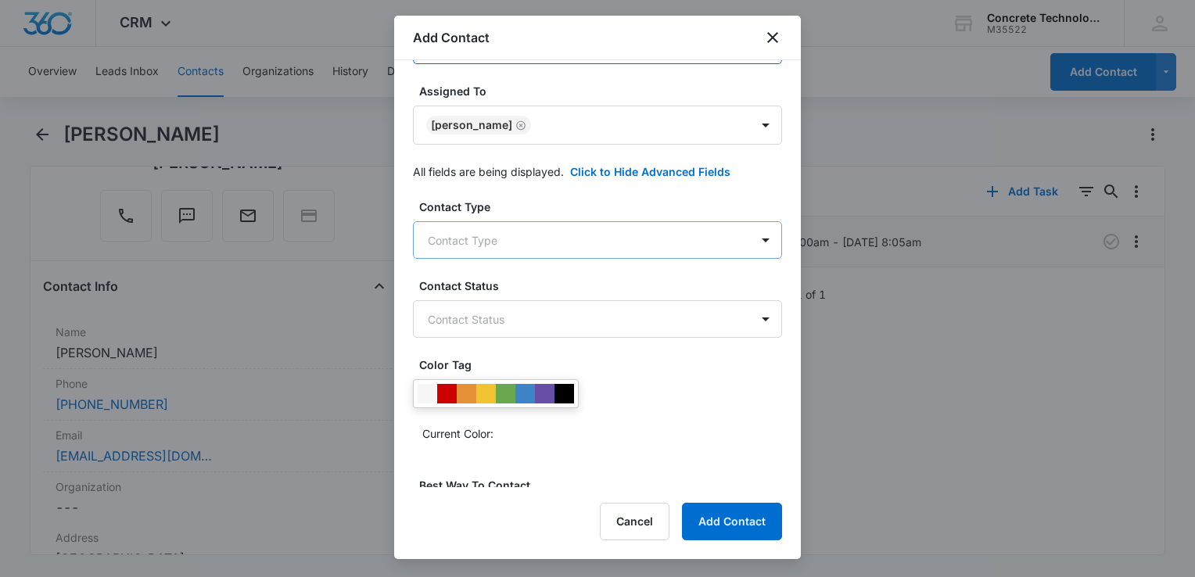
click at [541, 247] on body "CRM Apps Reputation Websites Forms CRM Email Social Content Ads Intelligence Fi…" at bounding box center [597, 288] width 1195 height 577
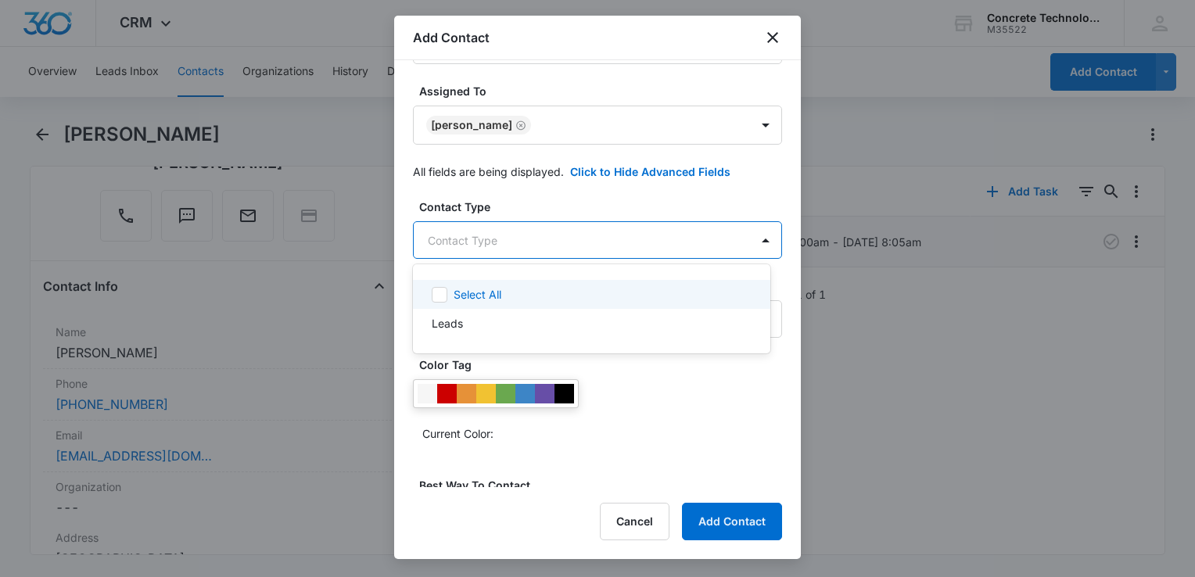
click at [494, 305] on div "Select All" at bounding box center [591, 294] width 357 height 29
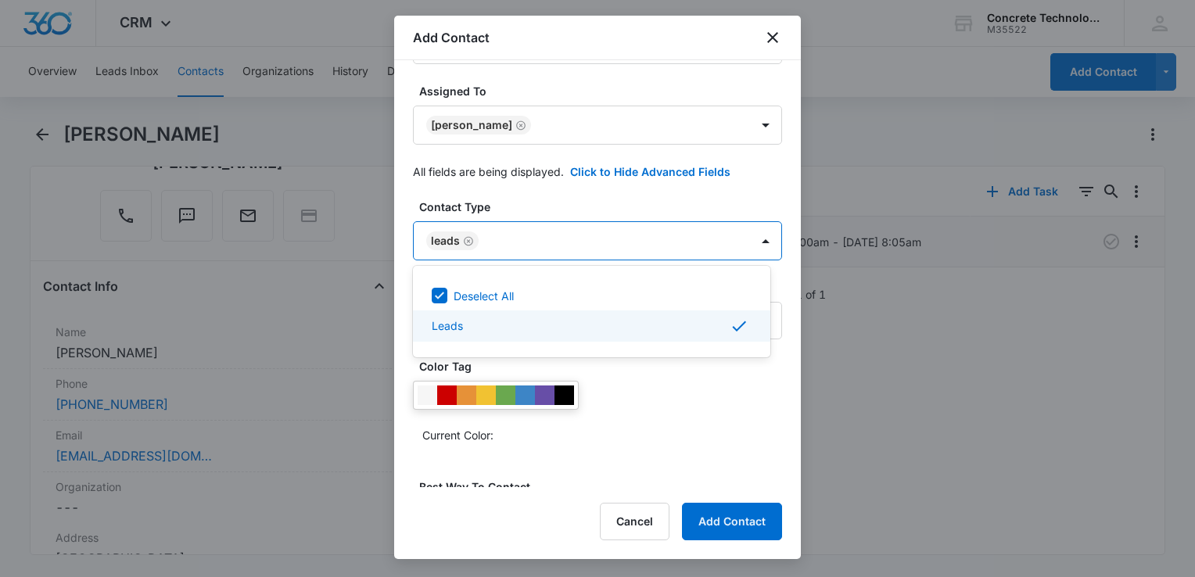
click at [651, 403] on div at bounding box center [597, 288] width 1195 height 577
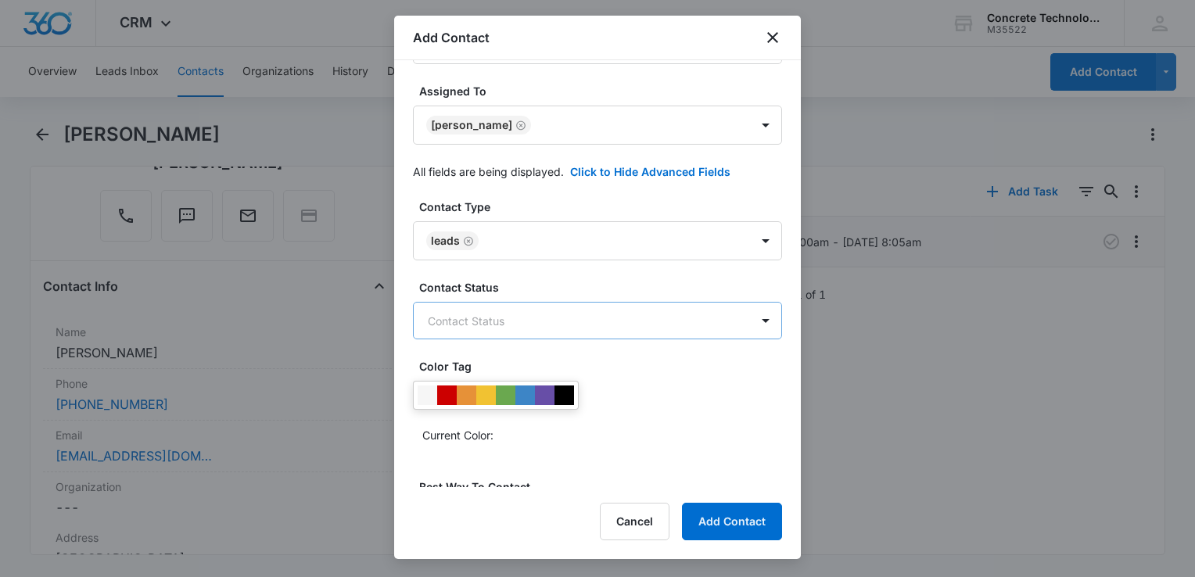
click at [586, 324] on body "CRM Apps Reputation Websites Forms CRM Email Social Content Ads Intelligence Fi…" at bounding box center [597, 288] width 1195 height 577
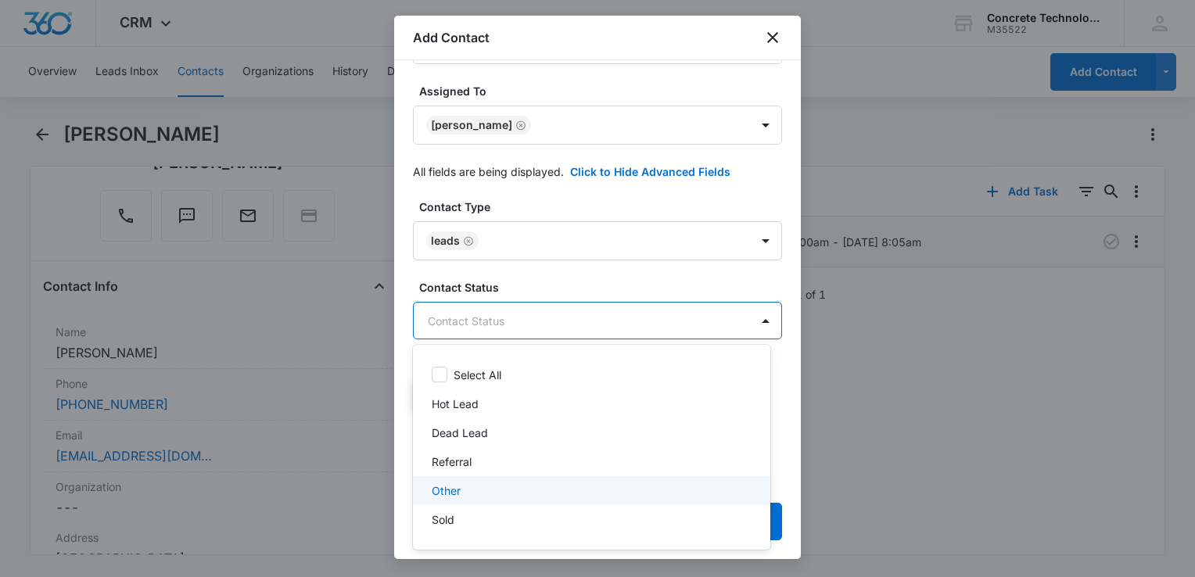
click at [489, 485] on div "Other" at bounding box center [590, 490] width 317 height 16
click at [636, 285] on div at bounding box center [597, 288] width 1195 height 577
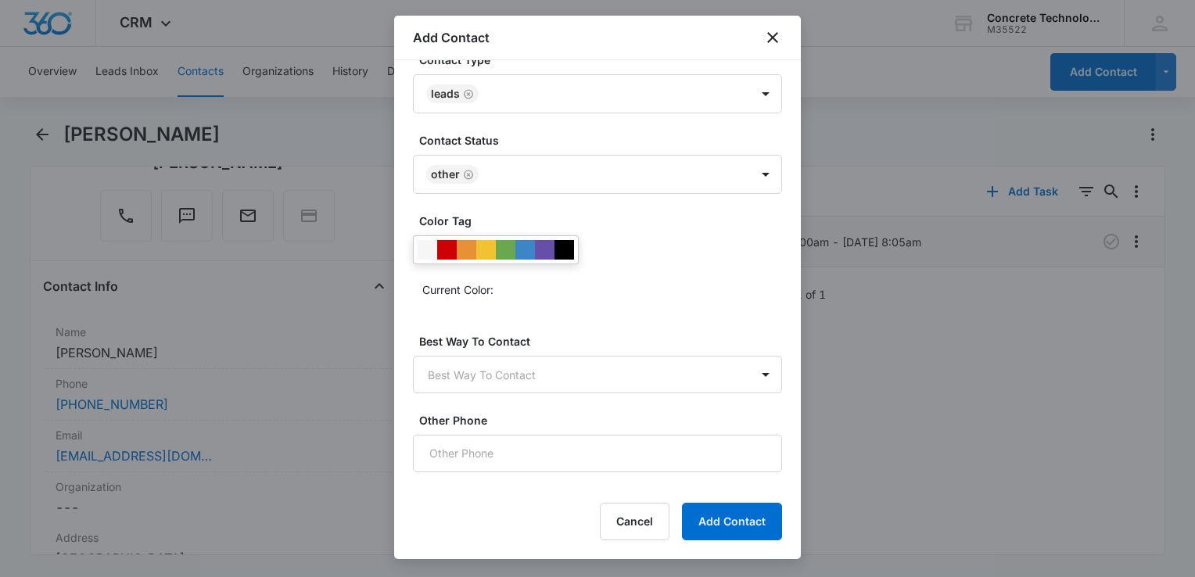
scroll to position [644, 0]
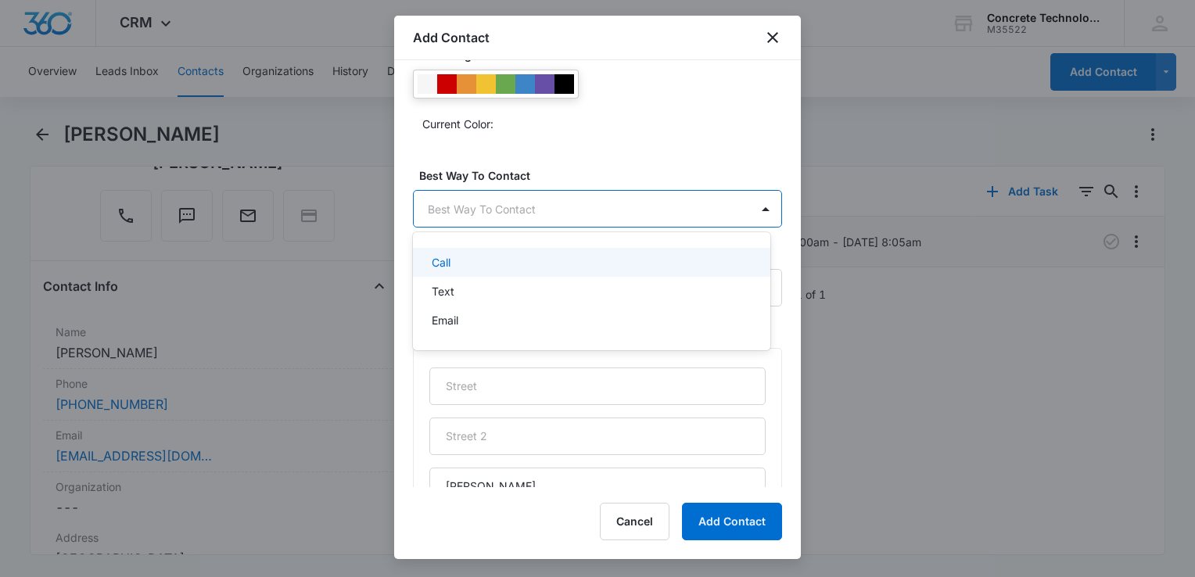
click at [568, 214] on body "CRM Apps Reputation Websites Forms CRM Email Social Content Ads Intelligence Fi…" at bounding box center [597, 288] width 1195 height 577
click at [568, 214] on div at bounding box center [597, 288] width 1195 height 577
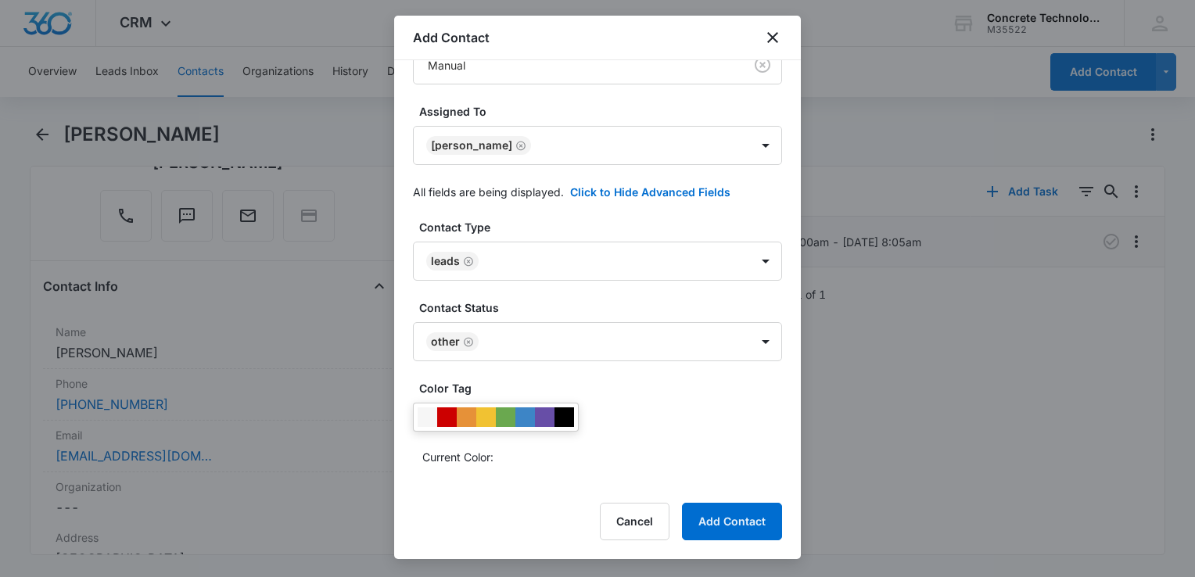
scroll to position [313, 0]
click at [611, 274] on body "CRM Apps Reputation Websites Forms CRM Email Social Content Ads Intelligence Fi…" at bounding box center [597, 288] width 1195 height 577
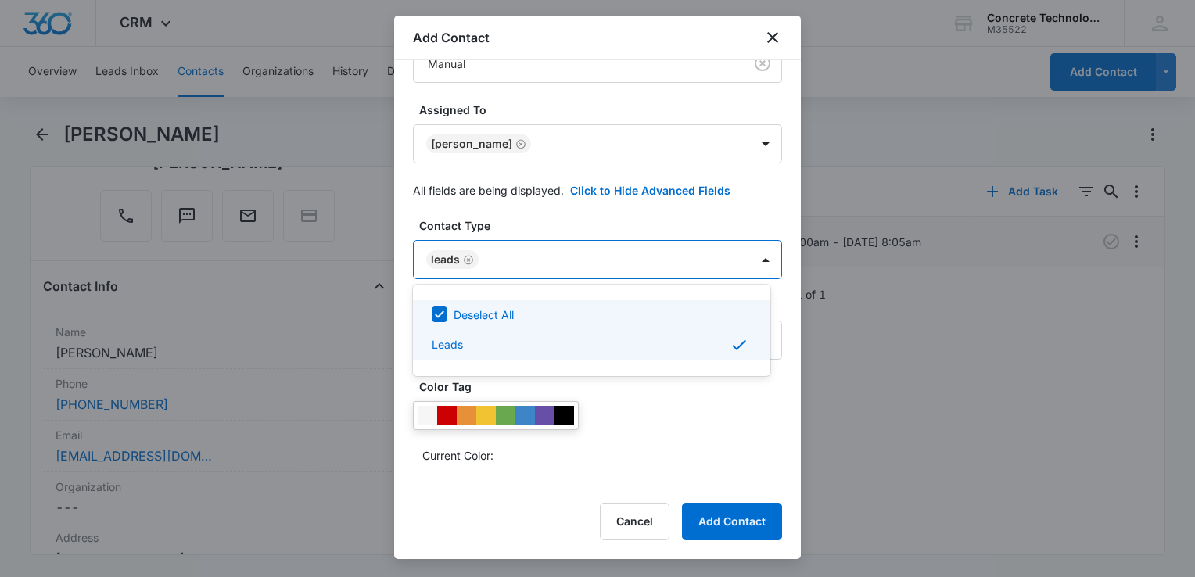
click at [611, 274] on div at bounding box center [597, 288] width 1195 height 577
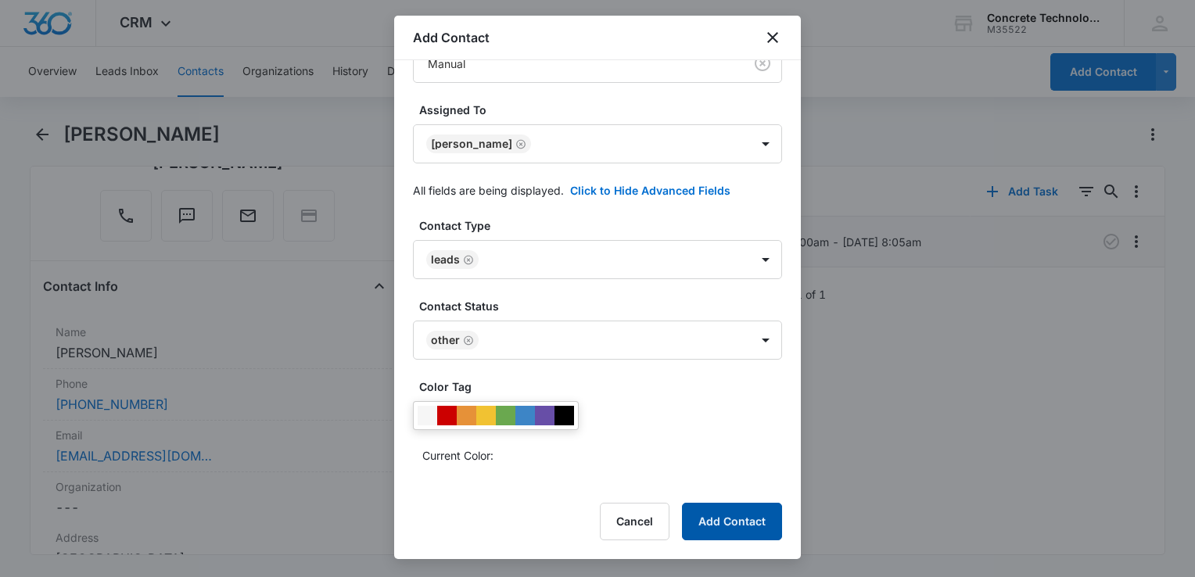
click at [748, 524] on button "Add Contact" at bounding box center [732, 522] width 100 height 38
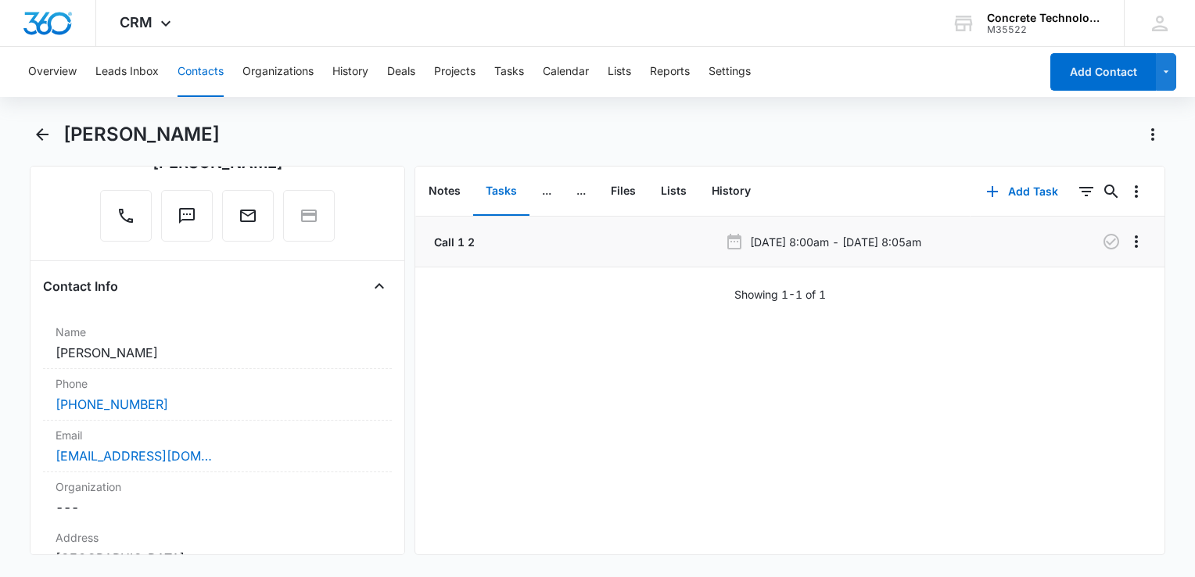
click at [192, 69] on button "Contacts" at bounding box center [200, 72] width 46 height 50
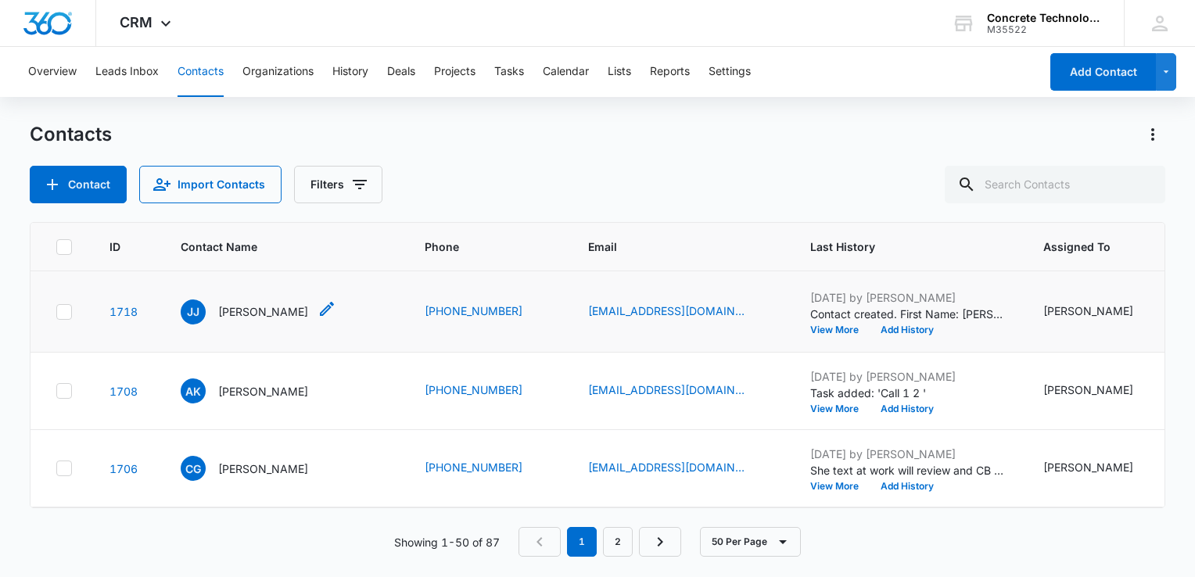
click at [224, 310] on p "[PERSON_NAME]" at bounding box center [263, 311] width 90 height 16
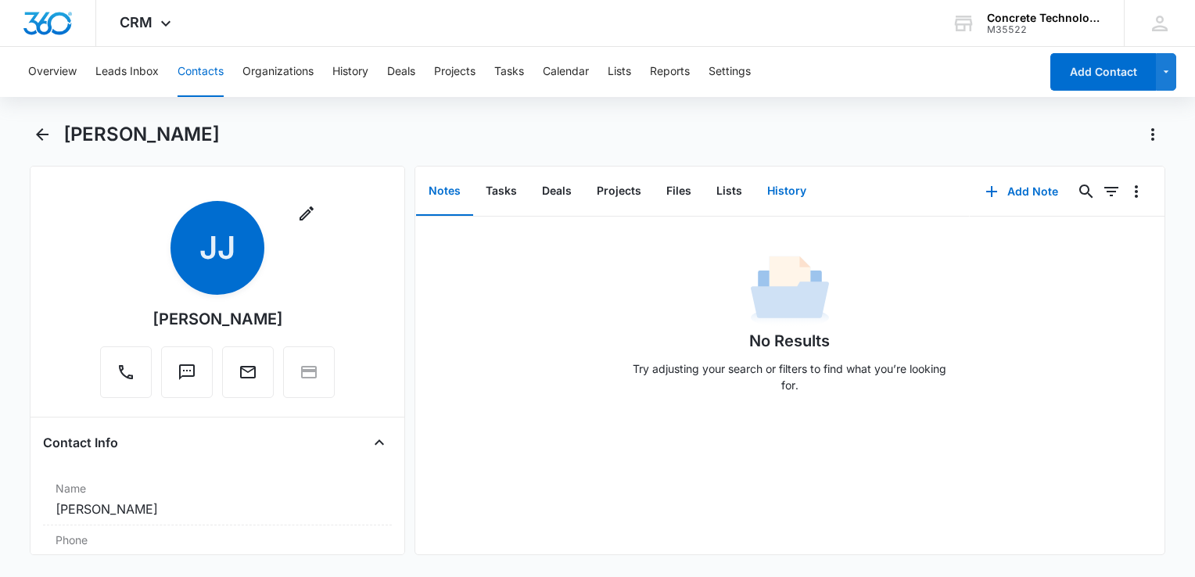
click at [789, 189] on button "History" at bounding box center [787, 191] width 64 height 48
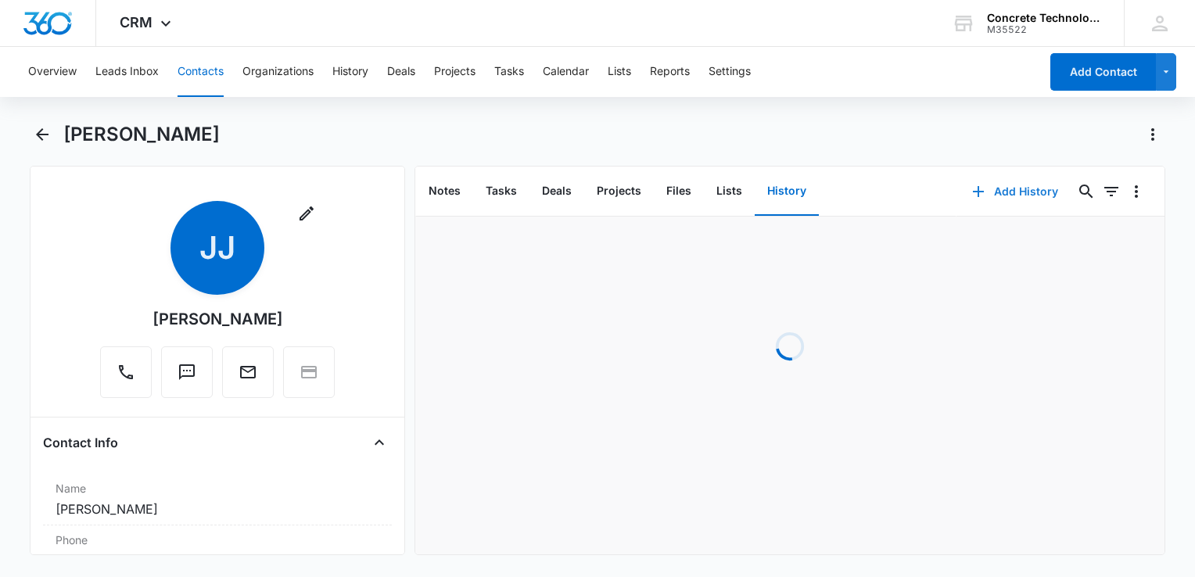
click at [1024, 199] on button "Add History" at bounding box center [1014, 192] width 117 height 38
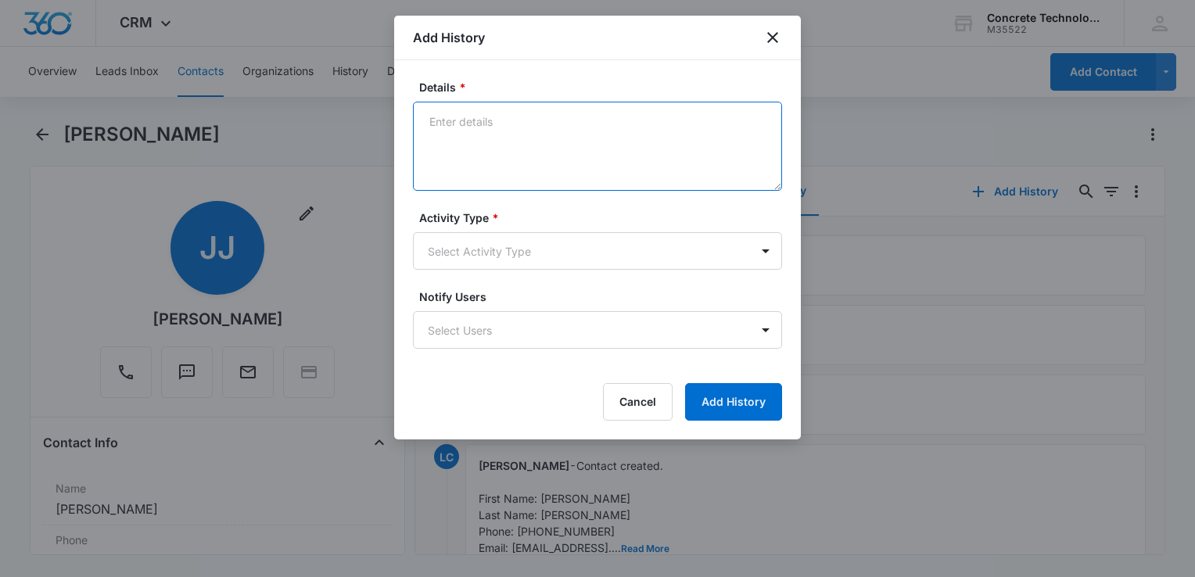
click at [616, 163] on textarea "Details *" at bounding box center [597, 146] width 369 height 89
type textarea "Intro"
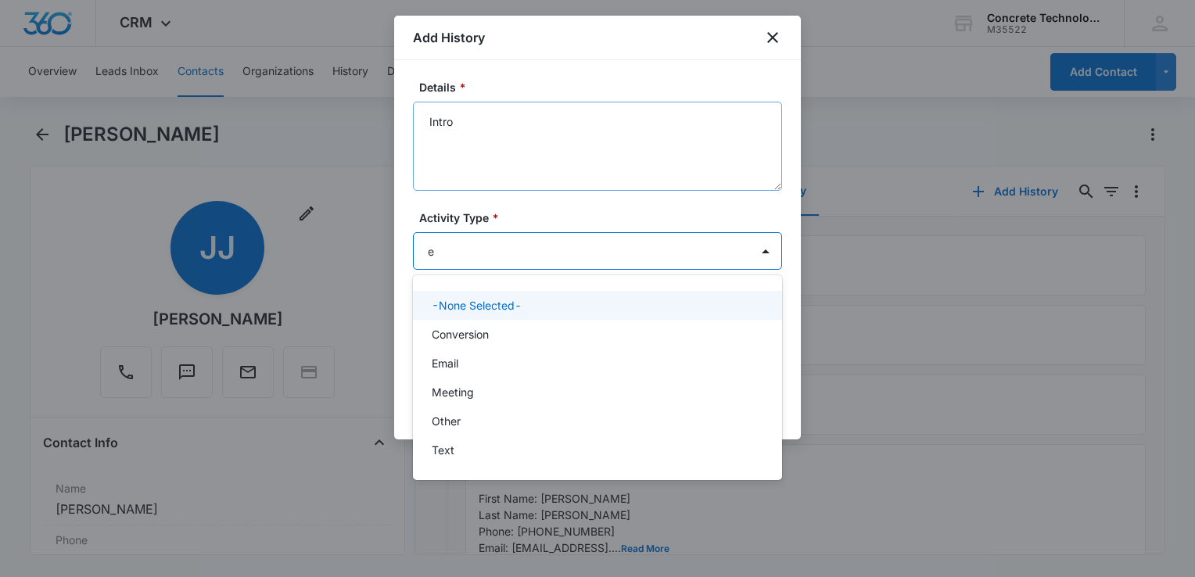
type input "em"
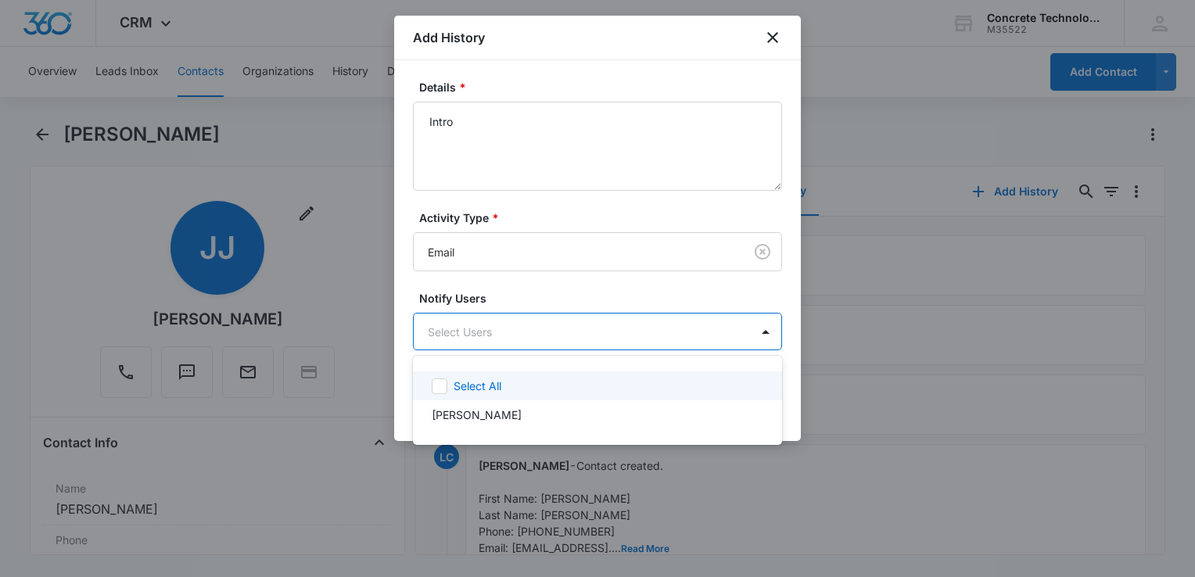
drag, startPoint x: 663, startPoint y: 324, endPoint x: 651, endPoint y: 351, distance: 30.1
click at [663, 325] on body "CRM Apps Reputation Websites Forms CRM Email Social Content Ads Intelligence Fi…" at bounding box center [597, 288] width 1195 height 577
click at [631, 377] on div "Select All [PERSON_NAME]" at bounding box center [597, 400] width 369 height 64
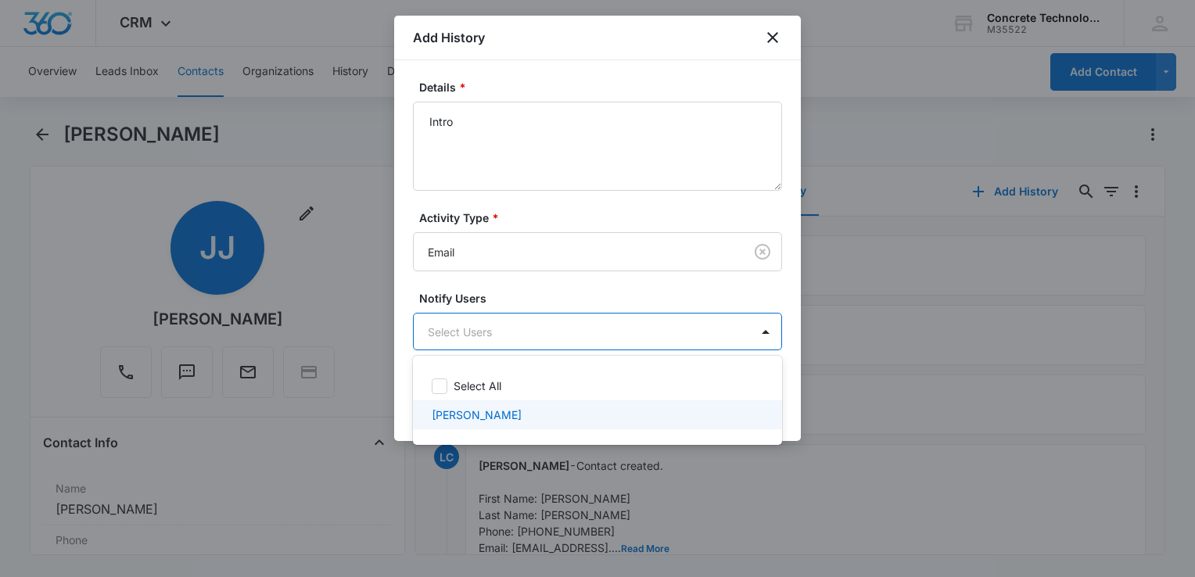
click at [709, 419] on div "[PERSON_NAME]" at bounding box center [596, 415] width 328 height 16
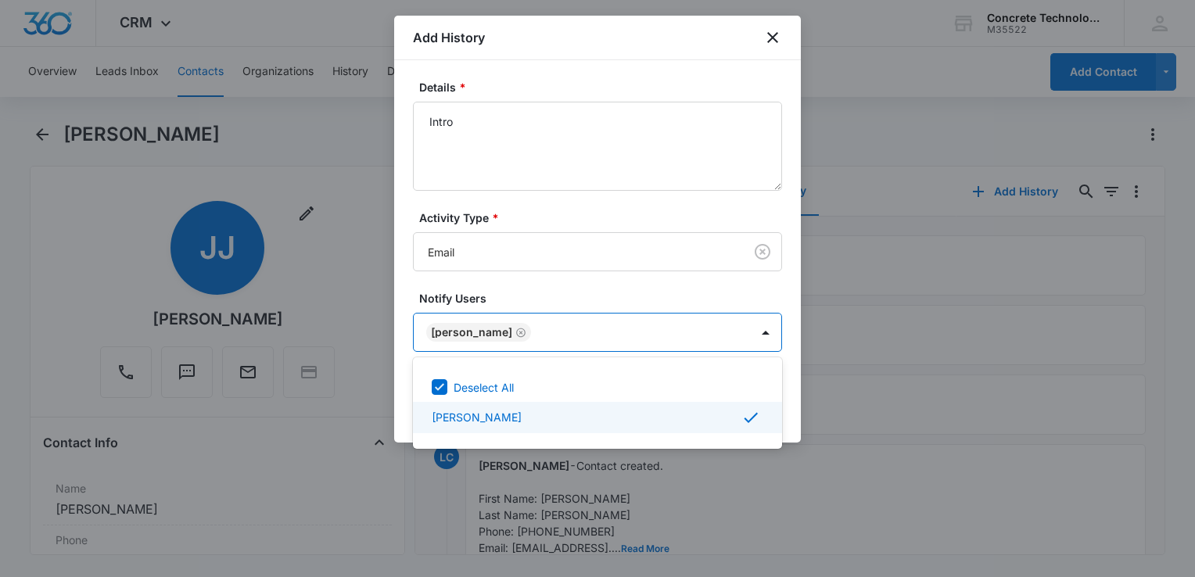
click at [797, 414] on div at bounding box center [597, 288] width 1195 height 577
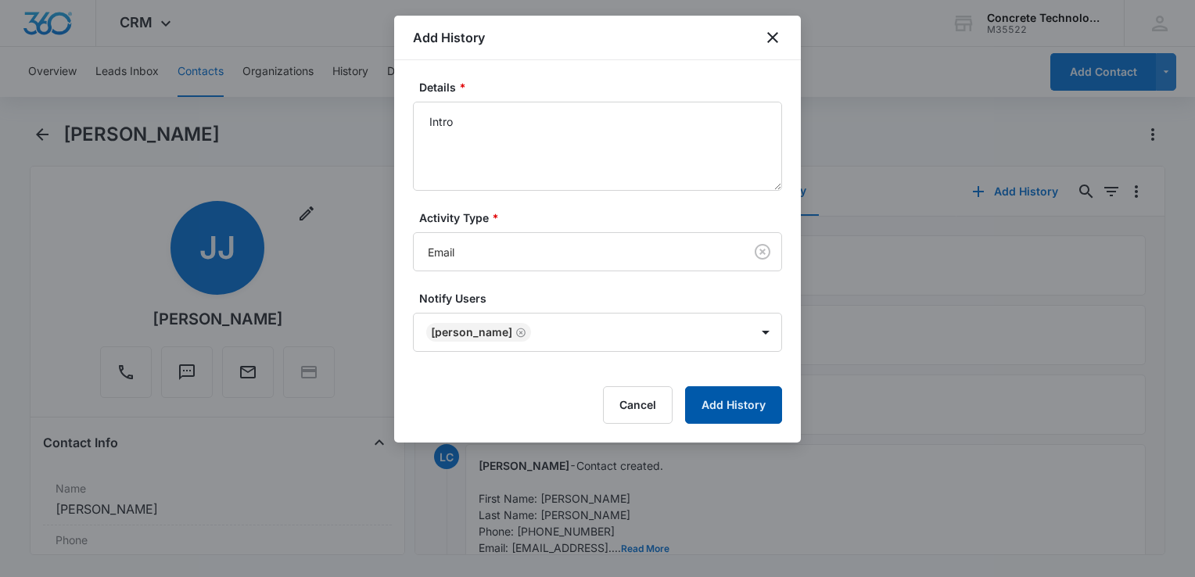
click at [751, 412] on button "Add History" at bounding box center [733, 405] width 97 height 38
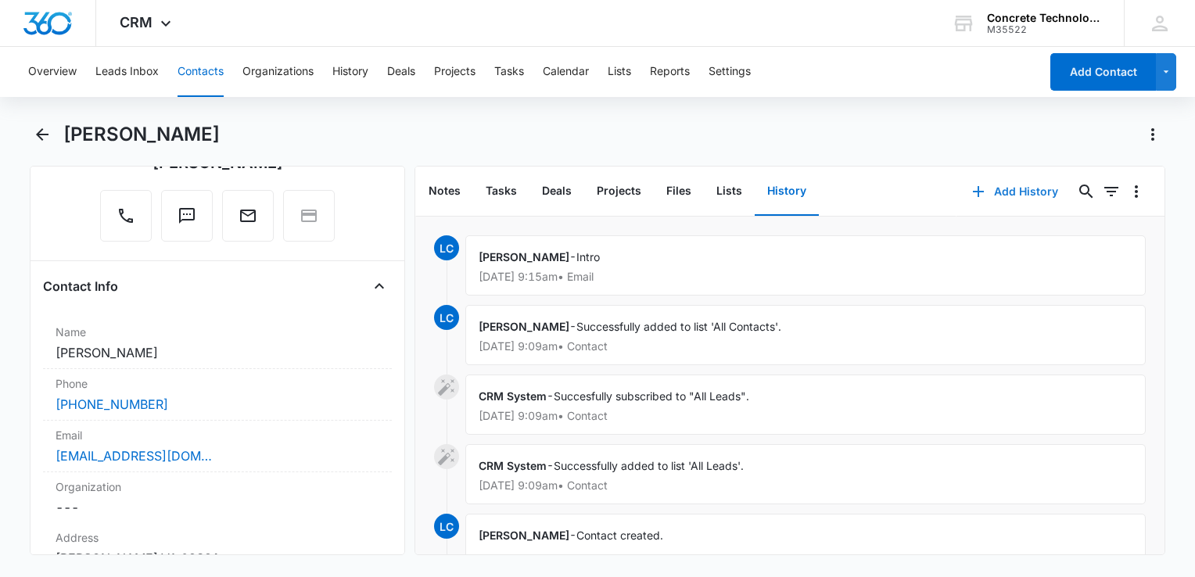
scroll to position [313, 0]
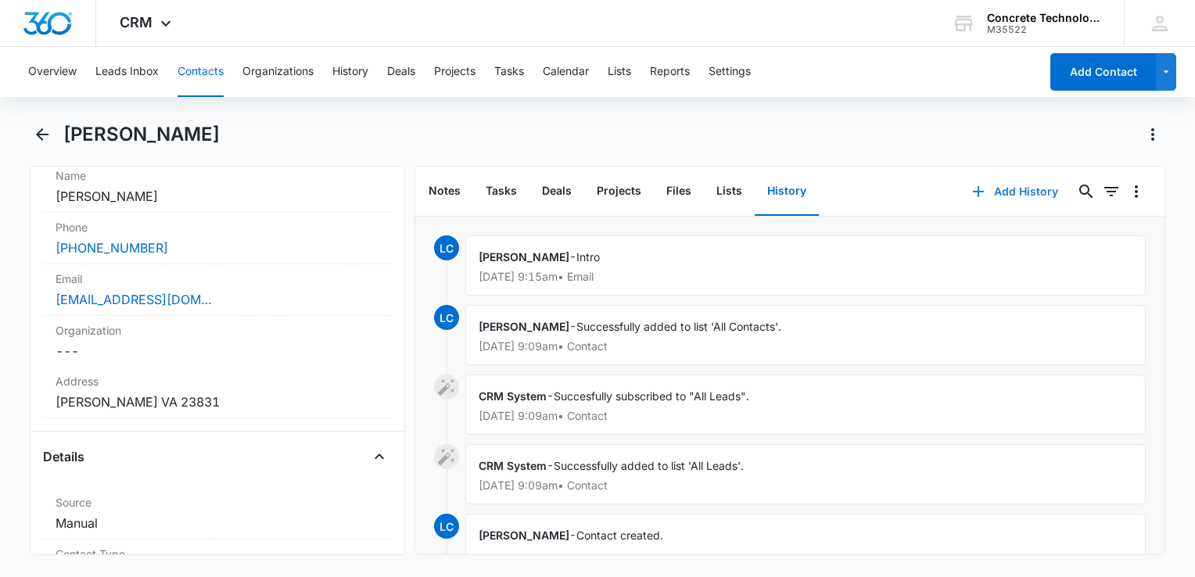
click at [984, 192] on button "Add History" at bounding box center [1014, 192] width 117 height 38
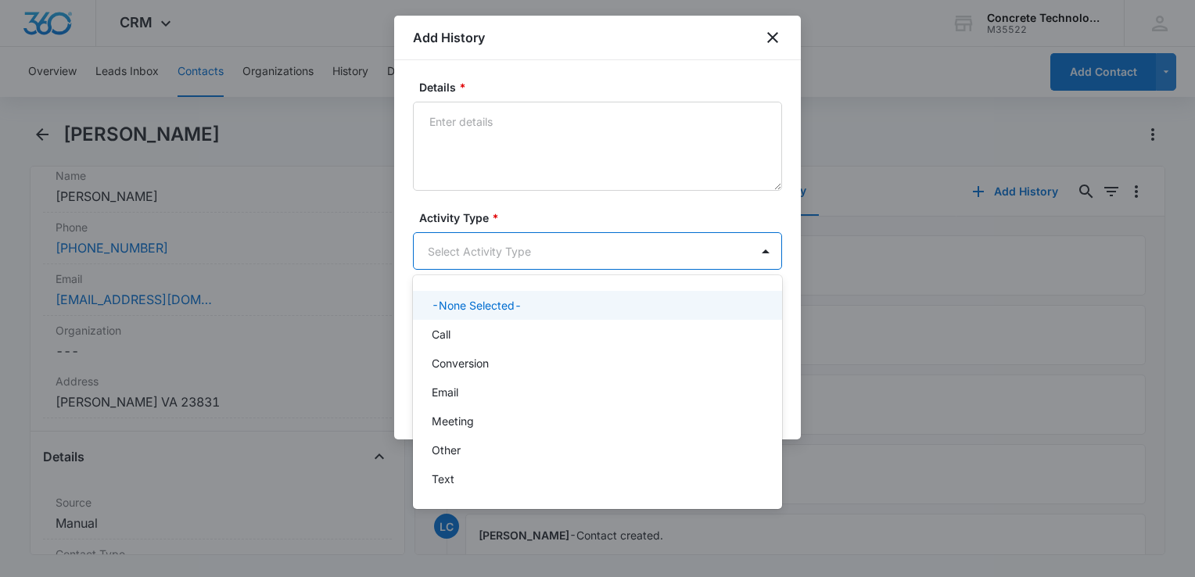
click at [536, 255] on body "CRM Apps Reputation Websites Forms CRM Email Social Content Ads Intelligence Fi…" at bounding box center [597, 288] width 1195 height 577
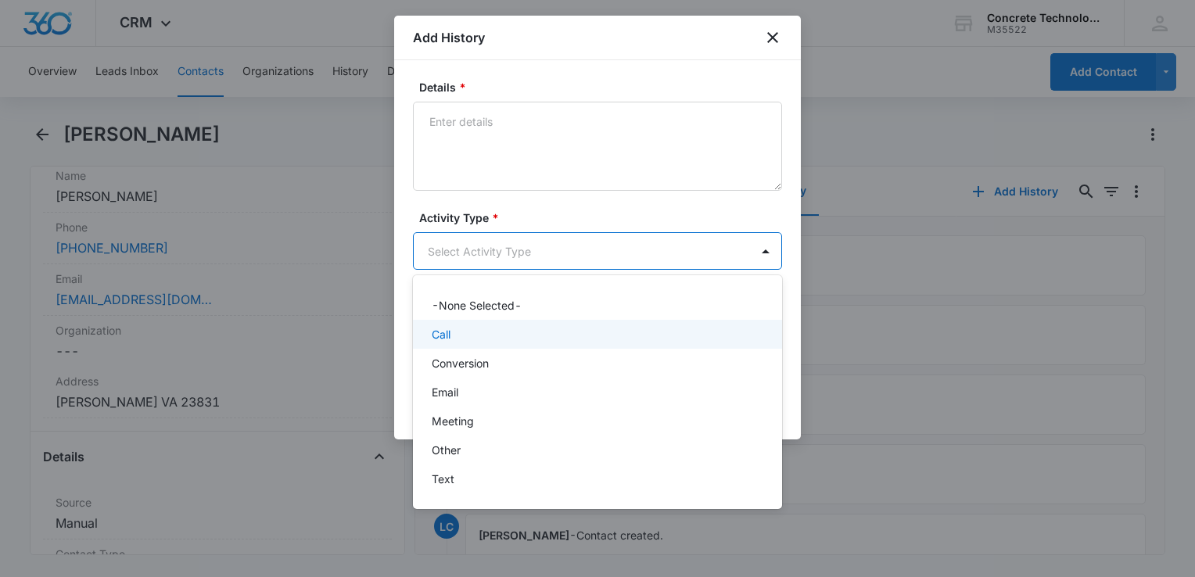
click at [489, 335] on div "Call" at bounding box center [596, 334] width 328 height 16
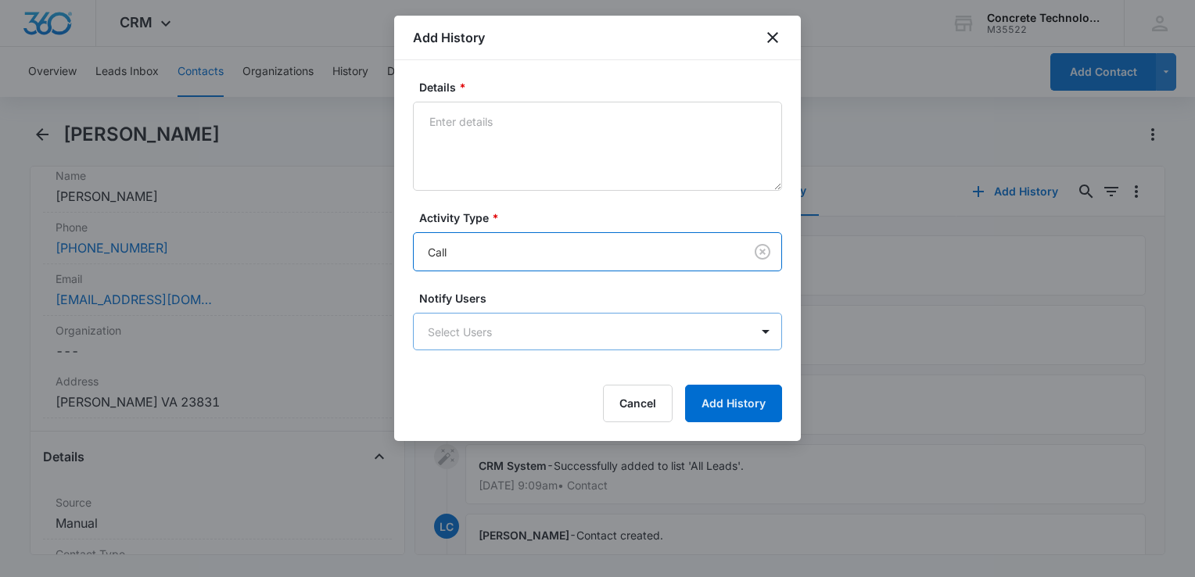
click at [489, 335] on body "CRM Apps Reputation Websites Forms CRM Email Social Content Ads Intelligence Fi…" at bounding box center [597, 288] width 1195 height 577
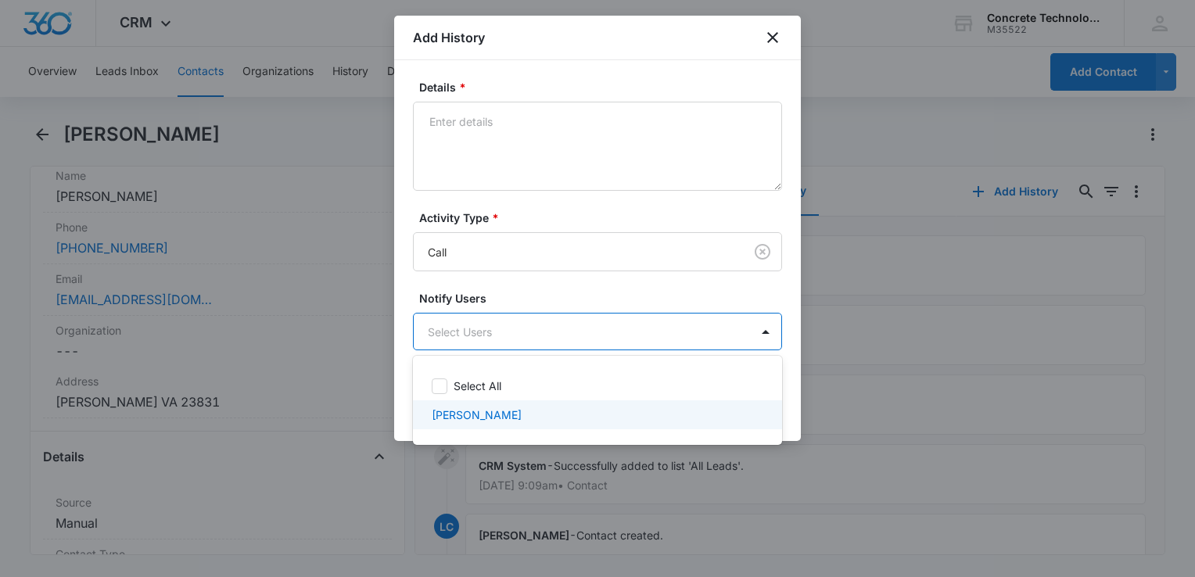
click at [486, 407] on div "[PERSON_NAME]" at bounding box center [597, 414] width 369 height 29
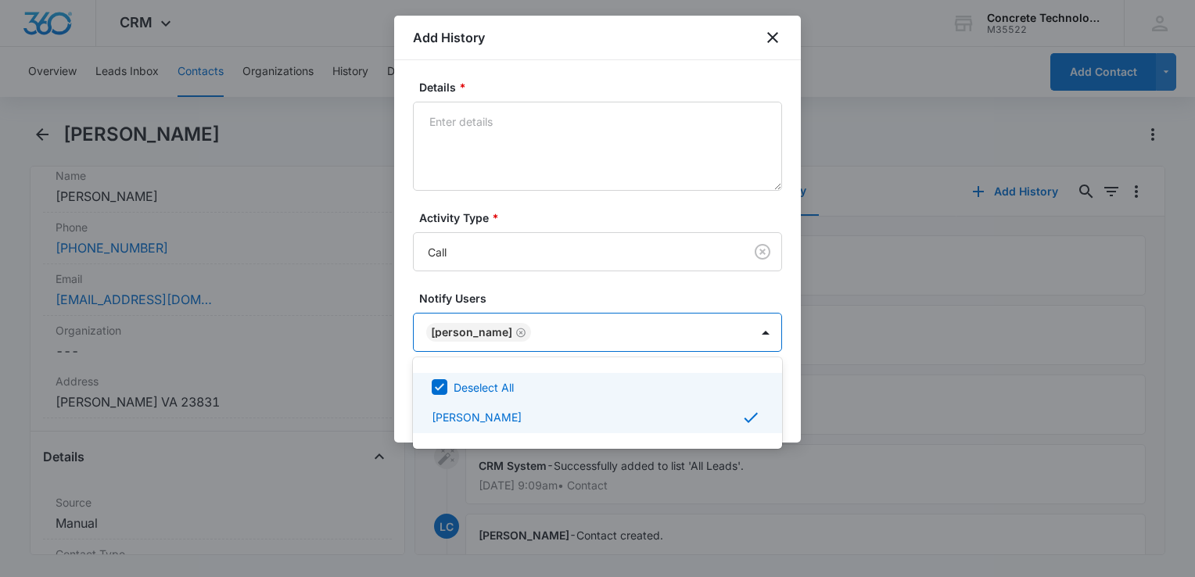
click at [548, 127] on div at bounding box center [597, 288] width 1195 height 577
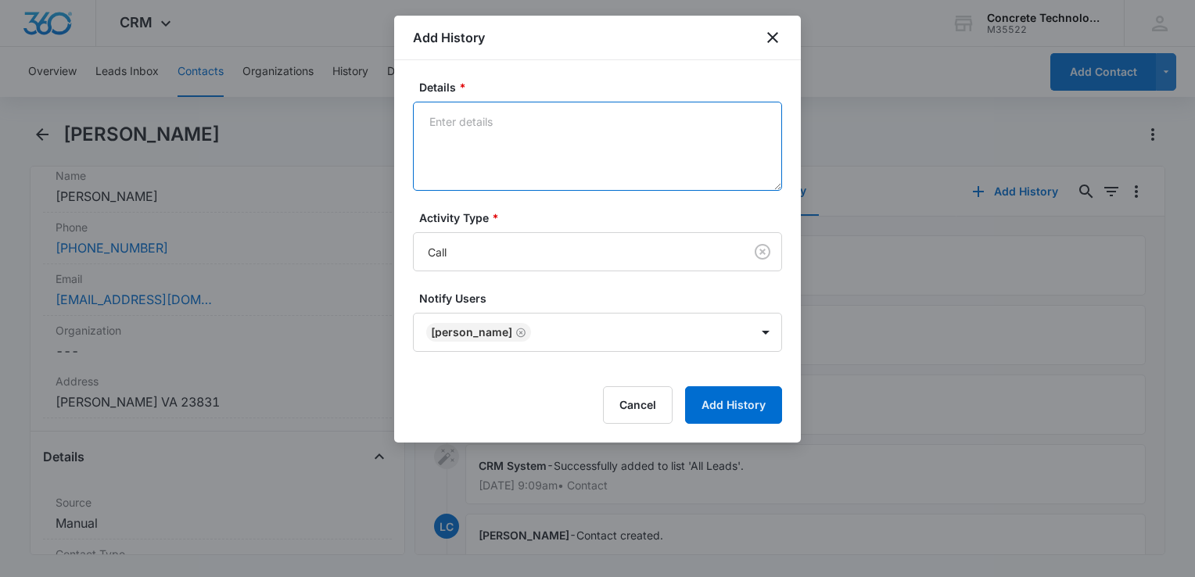
click at [547, 124] on textarea "Details *" at bounding box center [597, 146] width 369 height 89
type textarea "Voicemail"
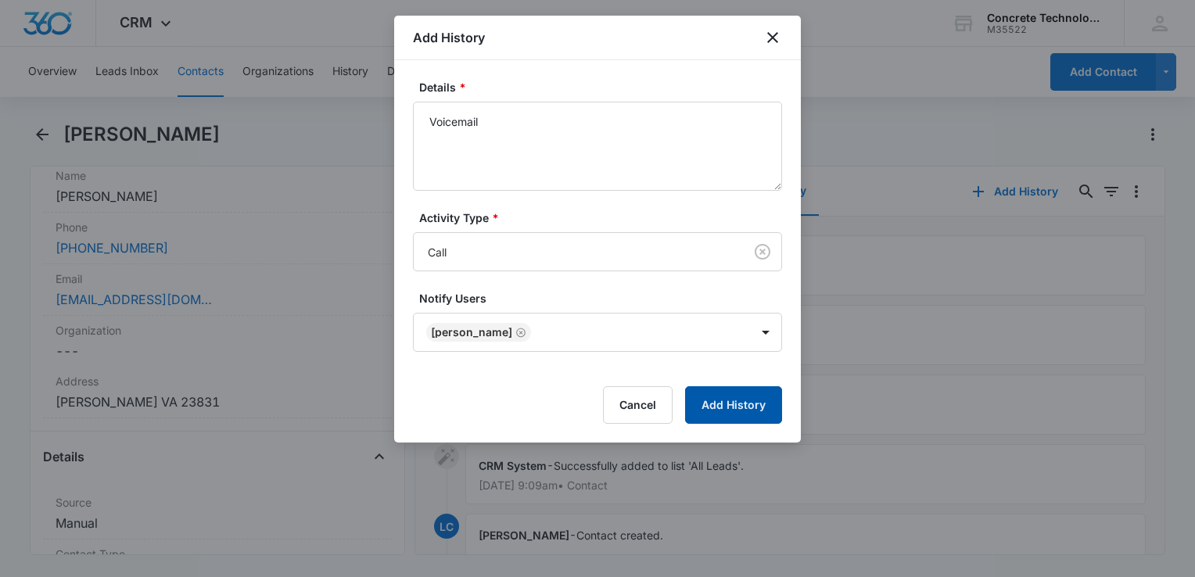
click at [756, 387] on button "Add History" at bounding box center [733, 405] width 97 height 38
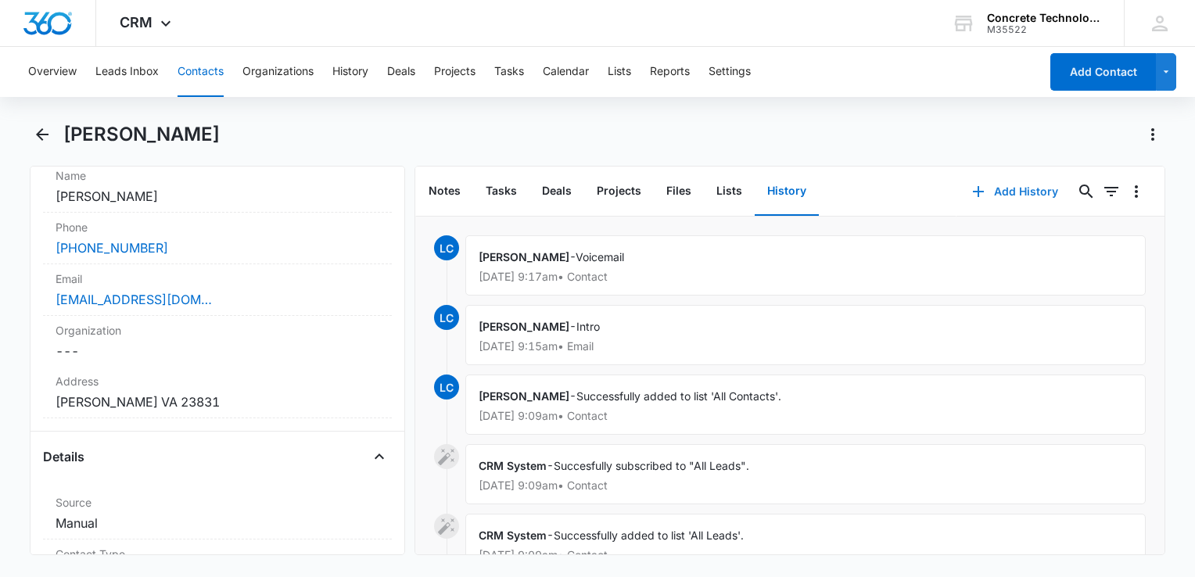
click at [985, 192] on button "Add History" at bounding box center [1014, 192] width 117 height 38
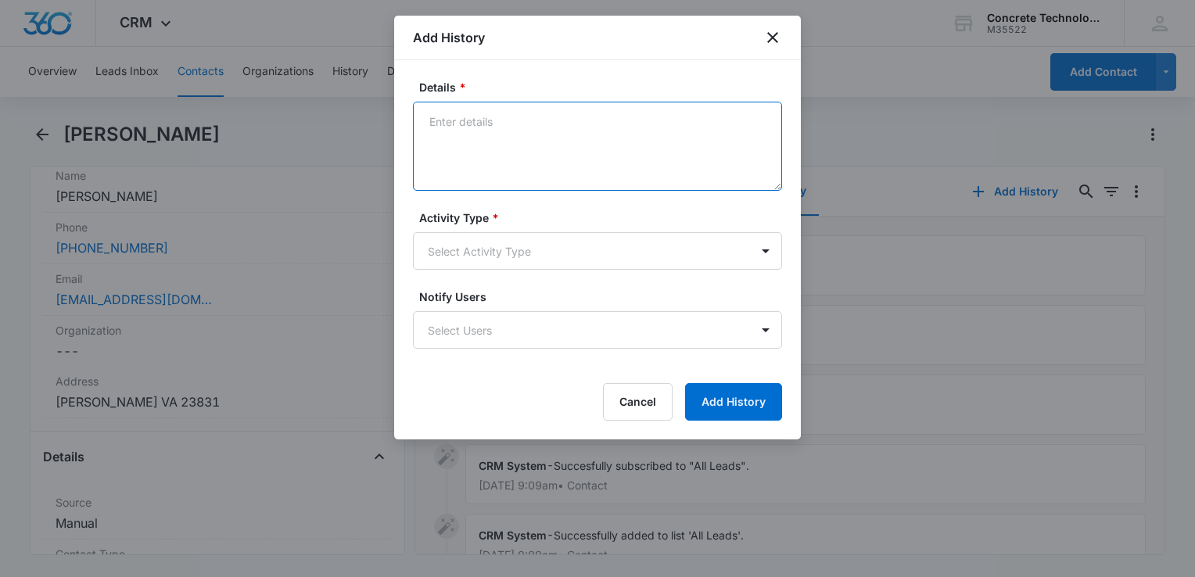
click at [510, 127] on textarea "Details *" at bounding box center [597, 146] width 369 height 89
type textarea "One"
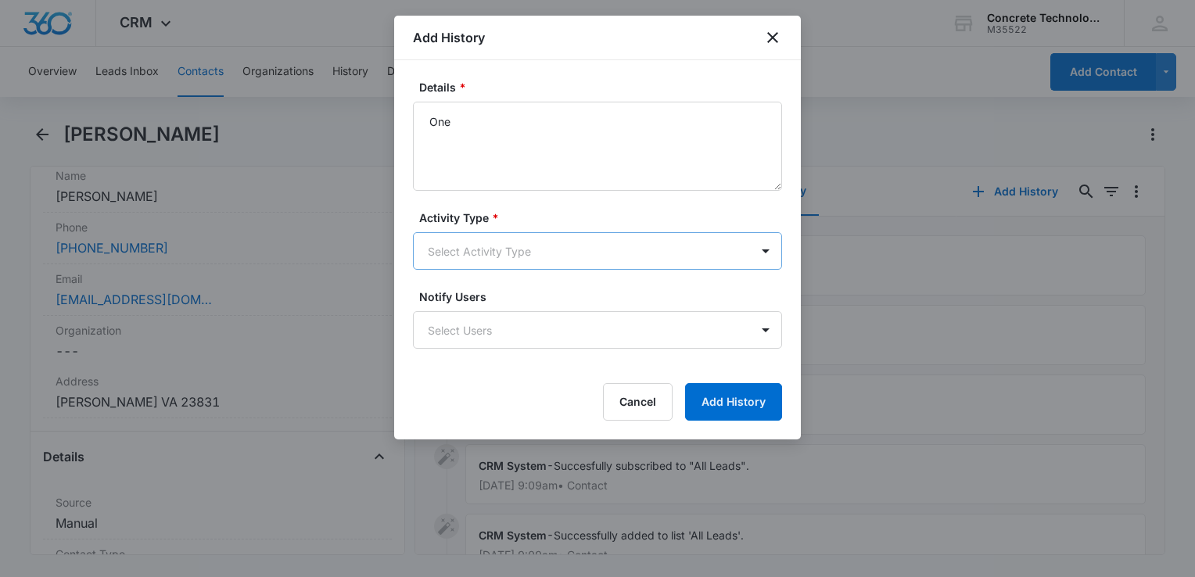
click at [507, 241] on body "CRM Apps Reputation Websites Forms CRM Email Social Content Ads Intelligence Fi…" at bounding box center [597, 288] width 1195 height 577
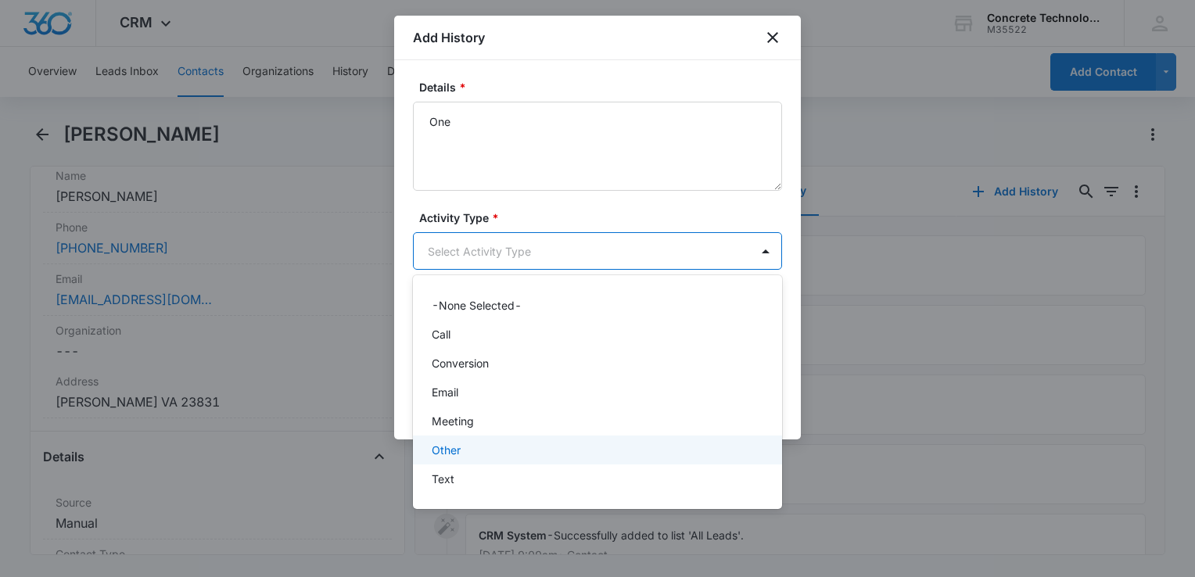
click at [486, 459] on div "Other" at bounding box center [597, 450] width 369 height 29
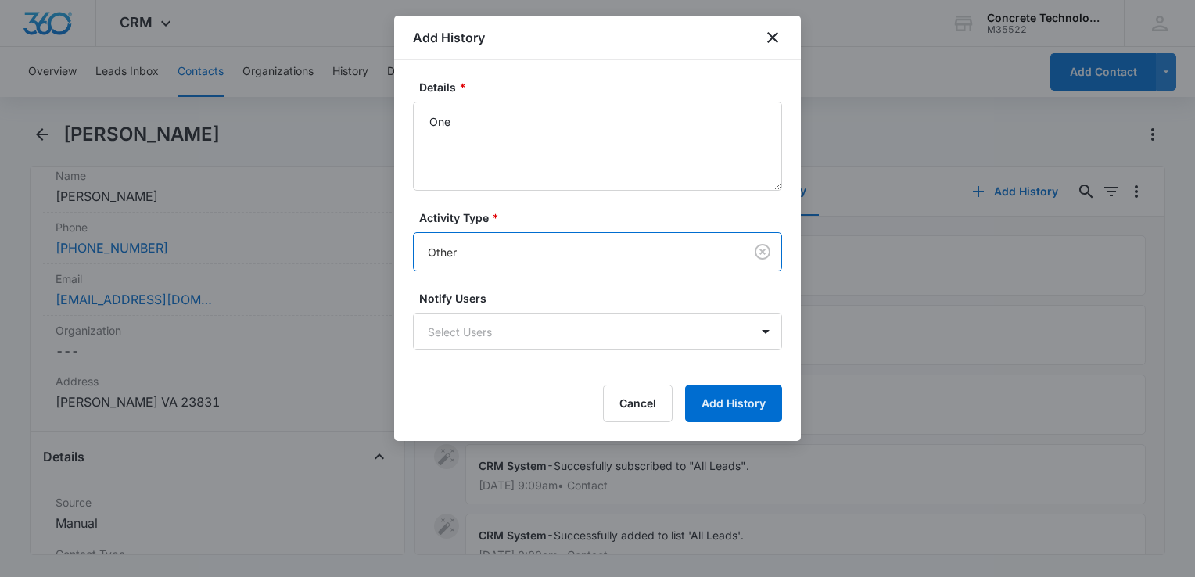
click at [527, 278] on form "Details * One Activity Type * option Other, selected. Other Notify Users Select…" at bounding box center [597, 250] width 369 height 343
click at [530, 258] on body "CRM Apps Reputation Websites Forms CRM Email Social Content Ads Intelligence Fi…" at bounding box center [597, 288] width 1195 height 577
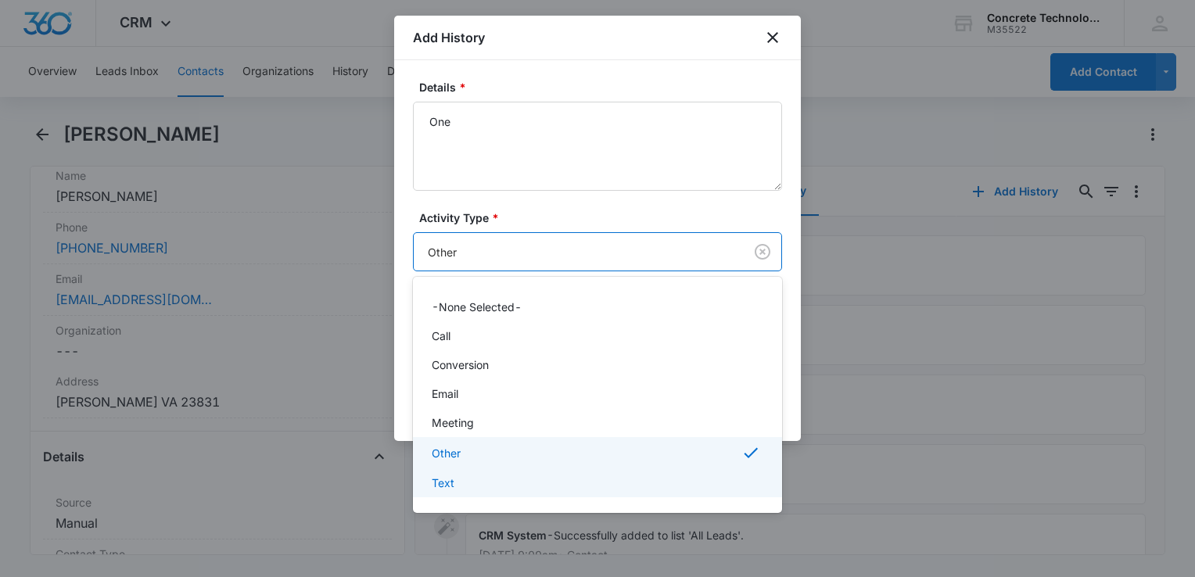
drag, startPoint x: 443, startPoint y: 478, endPoint x: 464, endPoint y: 457, distance: 29.3
click at [444, 477] on p "Text" at bounding box center [443, 483] width 23 height 16
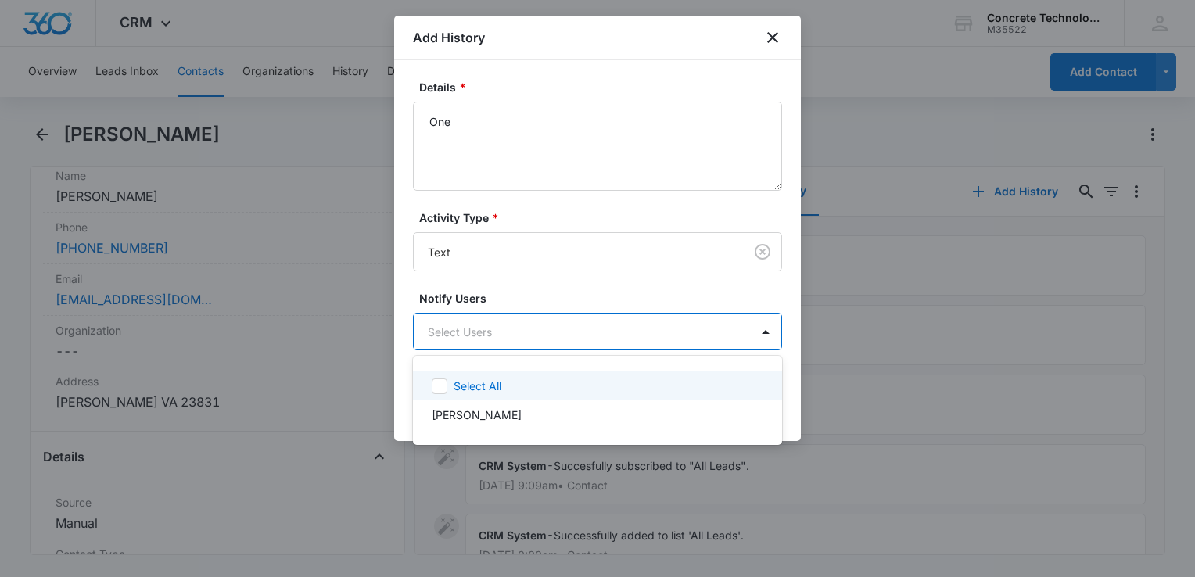
click at [590, 348] on body "CRM Apps Reputation Websites Forms CRM Email Social Content Ads Intelligence Fi…" at bounding box center [597, 288] width 1195 height 577
click at [592, 396] on div "Select All" at bounding box center [597, 385] width 369 height 29
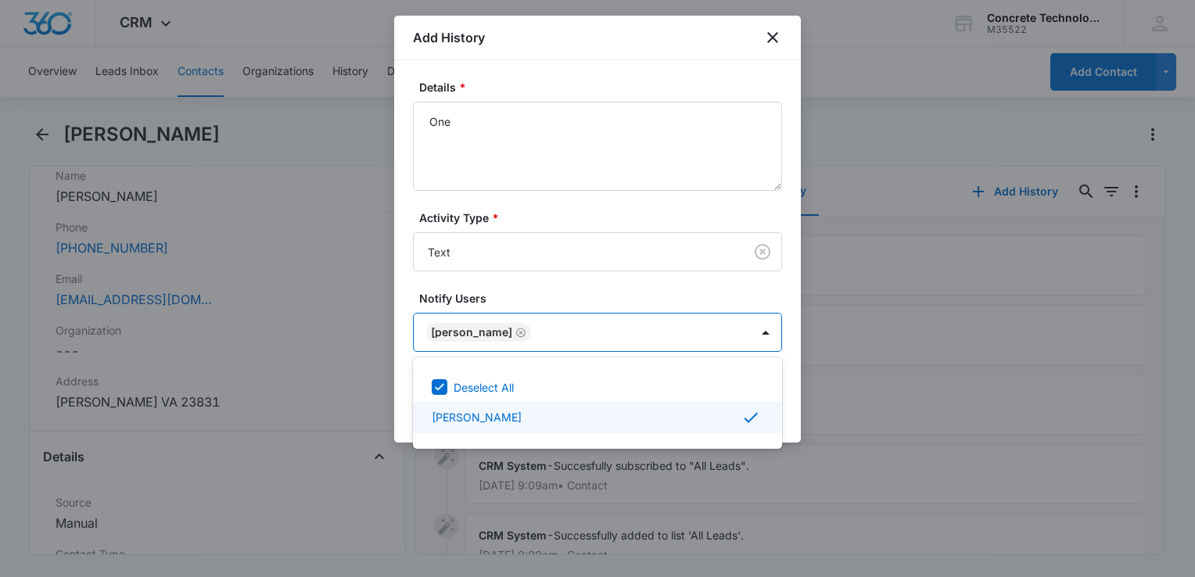
click at [792, 423] on div at bounding box center [597, 288] width 1195 height 577
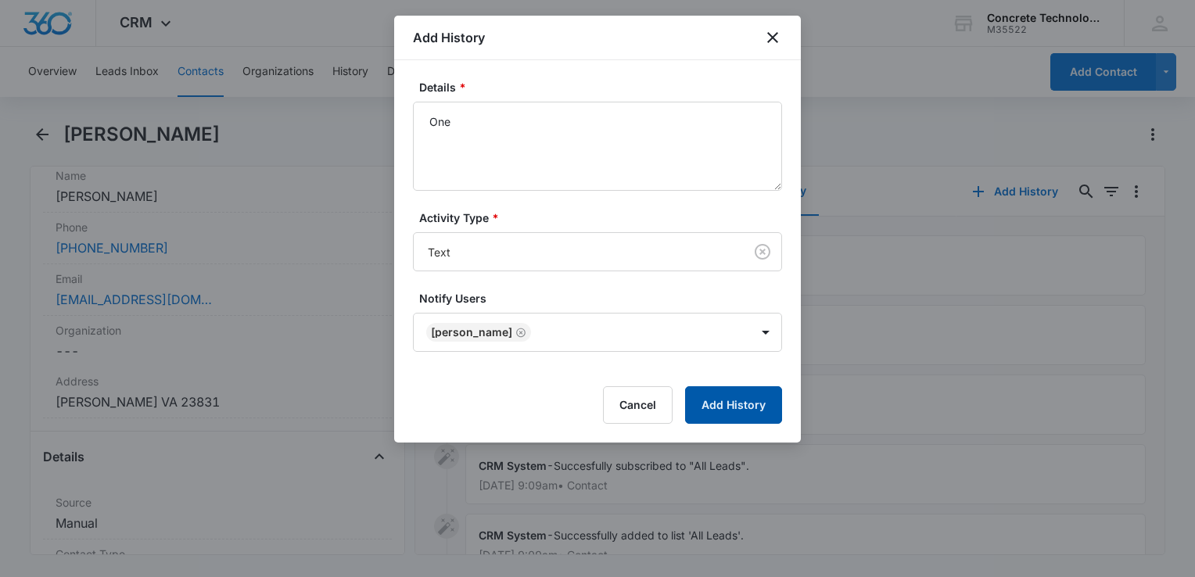
click at [769, 418] on button "Add History" at bounding box center [733, 405] width 97 height 38
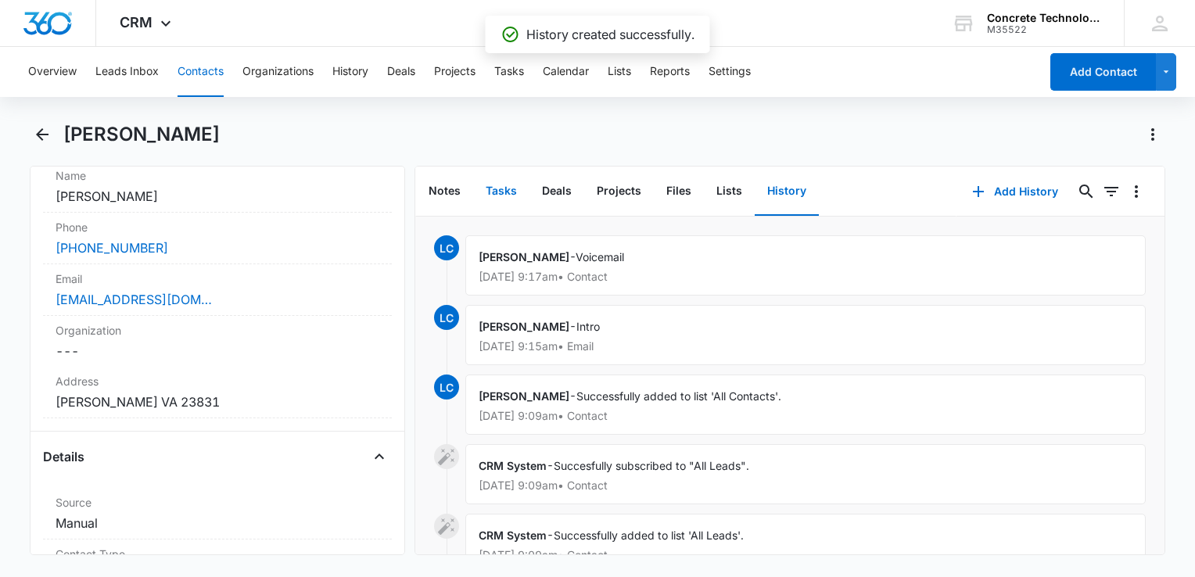
drag, startPoint x: 489, startPoint y: 176, endPoint x: 479, endPoint y: 190, distance: 16.9
click at [489, 177] on button "Tasks" at bounding box center [501, 191] width 56 height 48
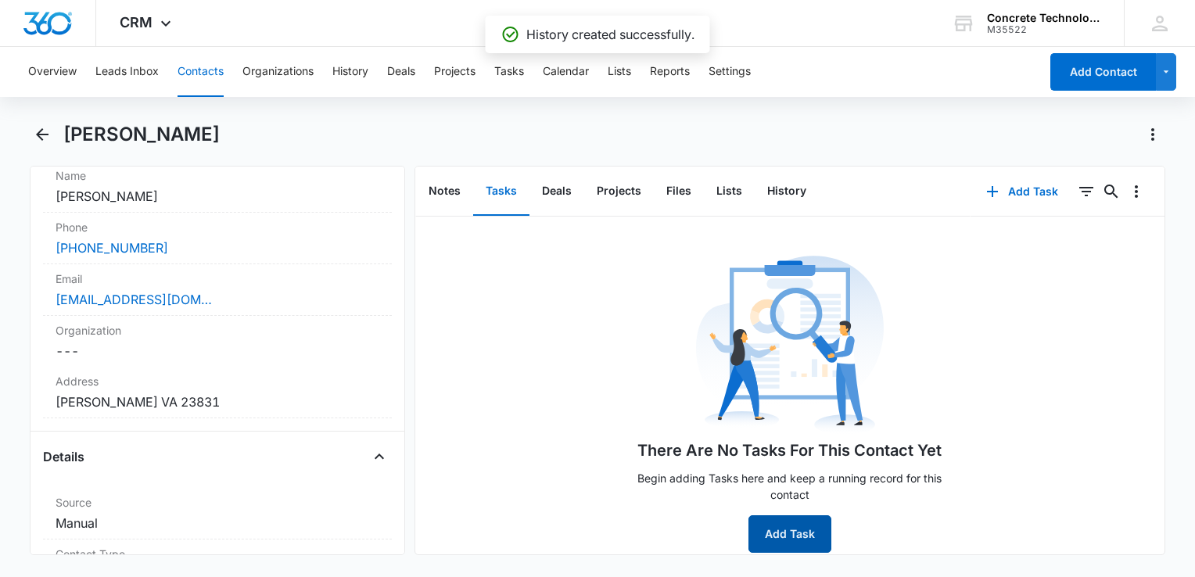
click at [804, 537] on button "Add Task" at bounding box center [789, 534] width 83 height 38
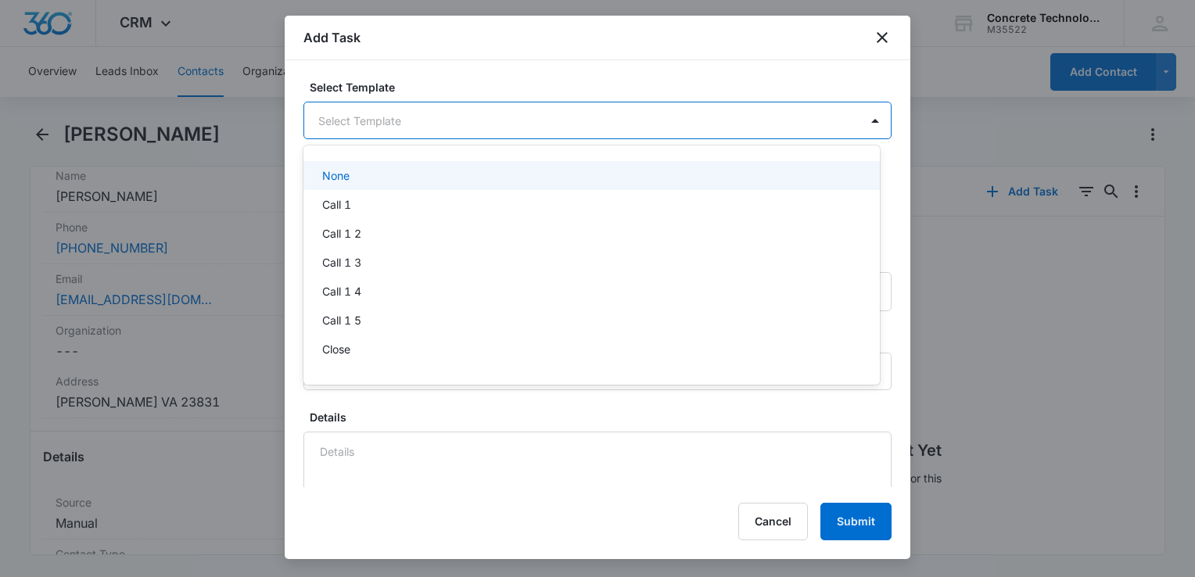
click at [477, 123] on body "CRM Apps Reputation Websites Forms CRM Email Social Content Ads Intelligence Fi…" at bounding box center [597, 288] width 1195 height 577
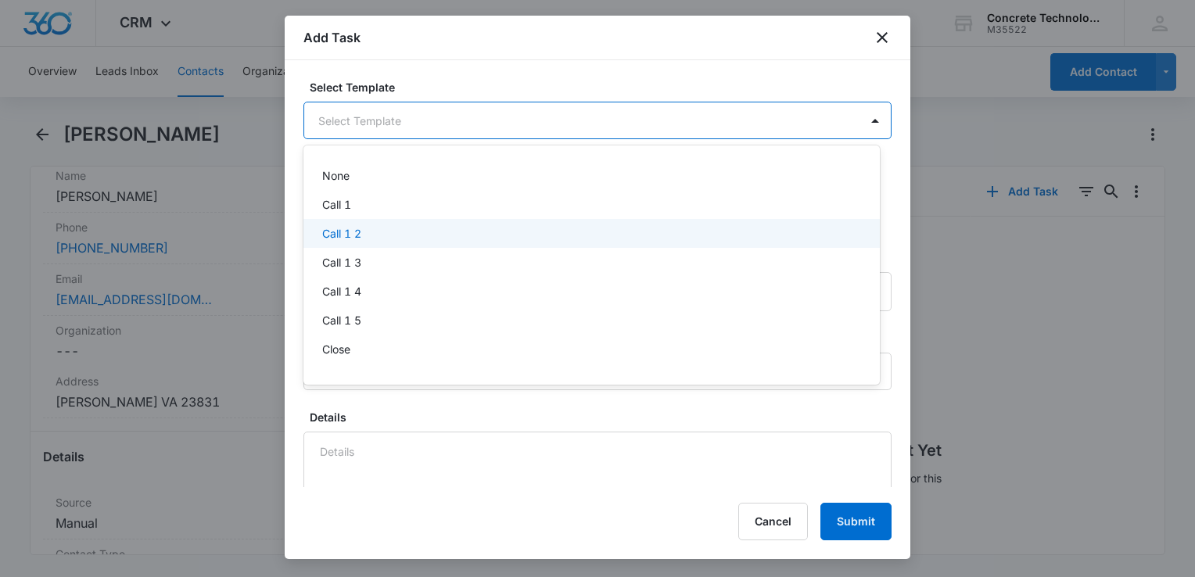
click at [389, 242] on div "Call 1 2" at bounding box center [591, 233] width 576 height 29
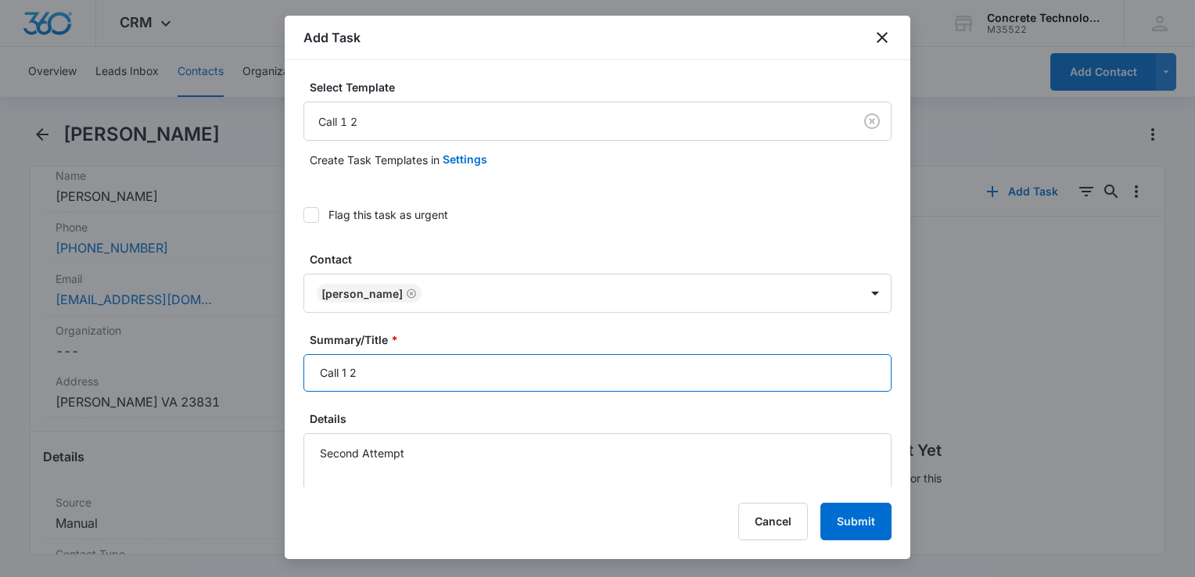
click at [400, 360] on input "Call 1 2" at bounding box center [597, 373] width 588 height 38
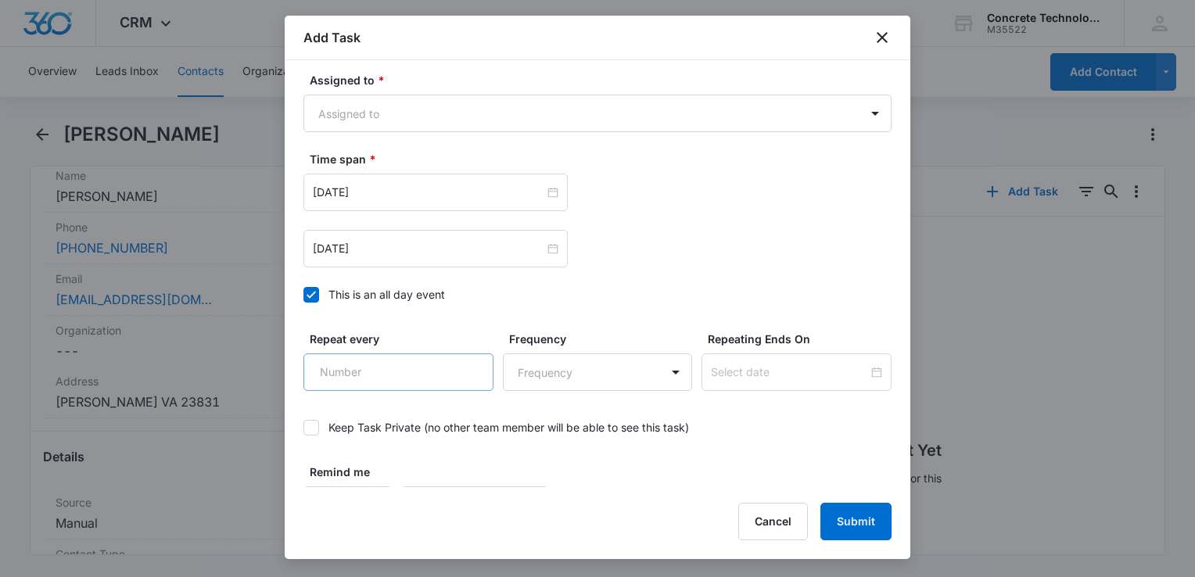
scroll to position [1017, 0]
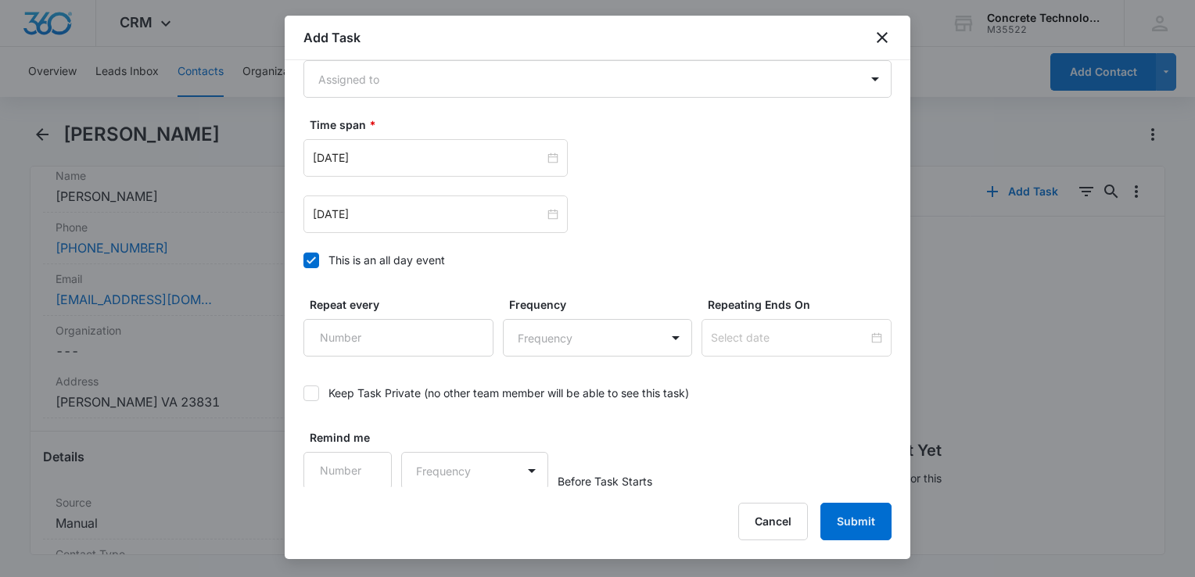
type input "Call 1 2"
click at [318, 254] on div at bounding box center [311, 261] width 16 height 16
click at [303, 260] on input "This is an all day event" at bounding box center [303, 260] width 0 height 0
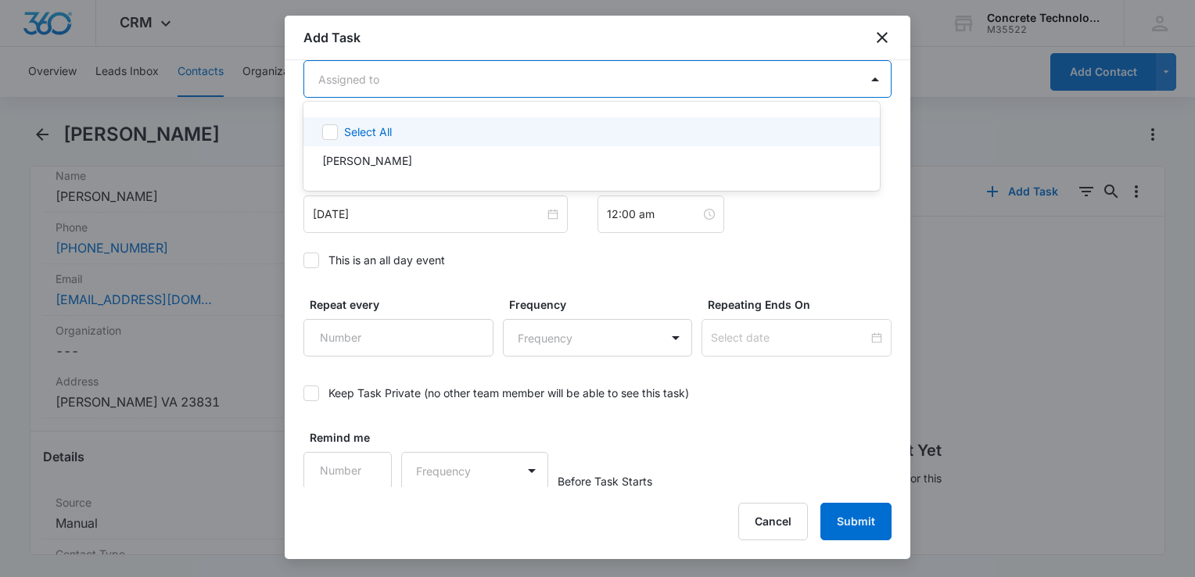
click at [463, 74] on body "CRM Apps Reputation Websites Forms CRM Email Social Content Ads Intelligence Fi…" at bounding box center [597, 288] width 1195 height 577
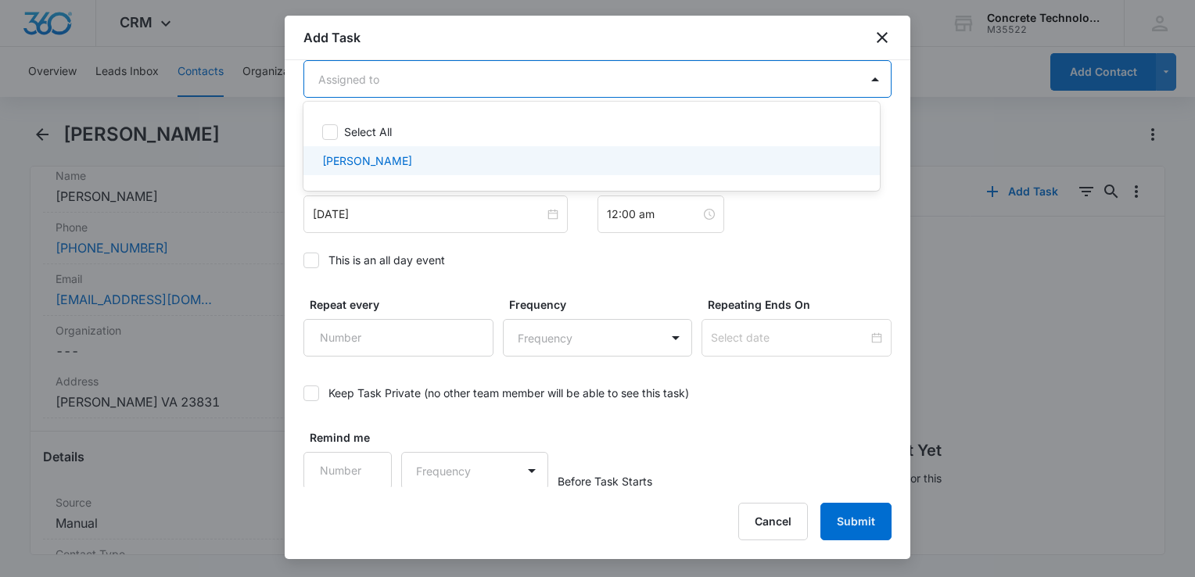
click at [393, 159] on p "[PERSON_NAME]" at bounding box center [367, 160] width 90 height 16
checkbox input "true"
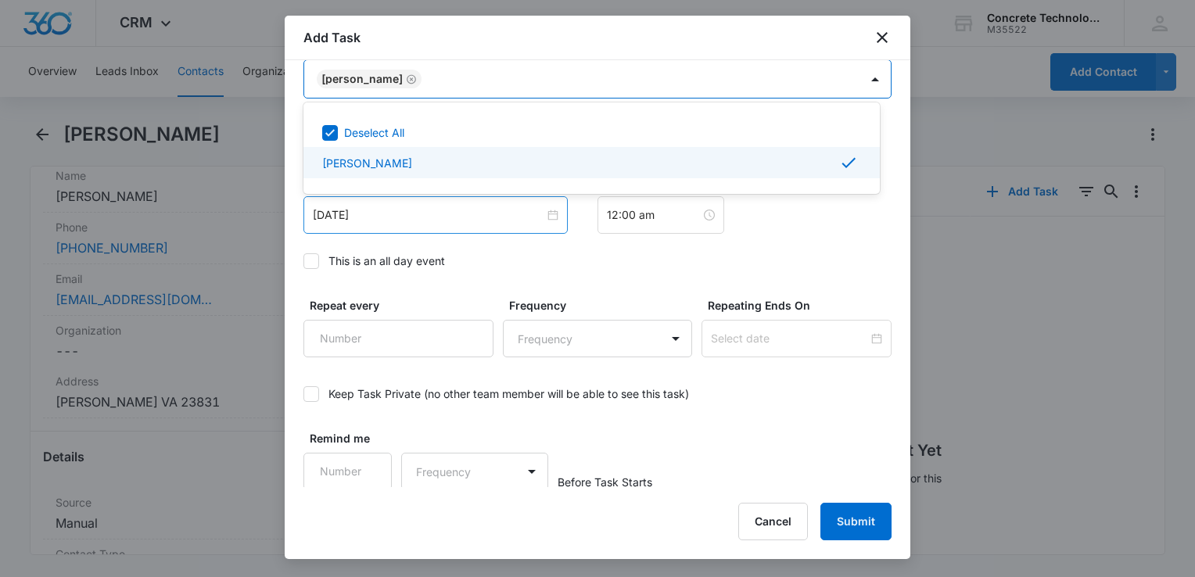
click at [403, 233] on div at bounding box center [597, 288] width 1195 height 577
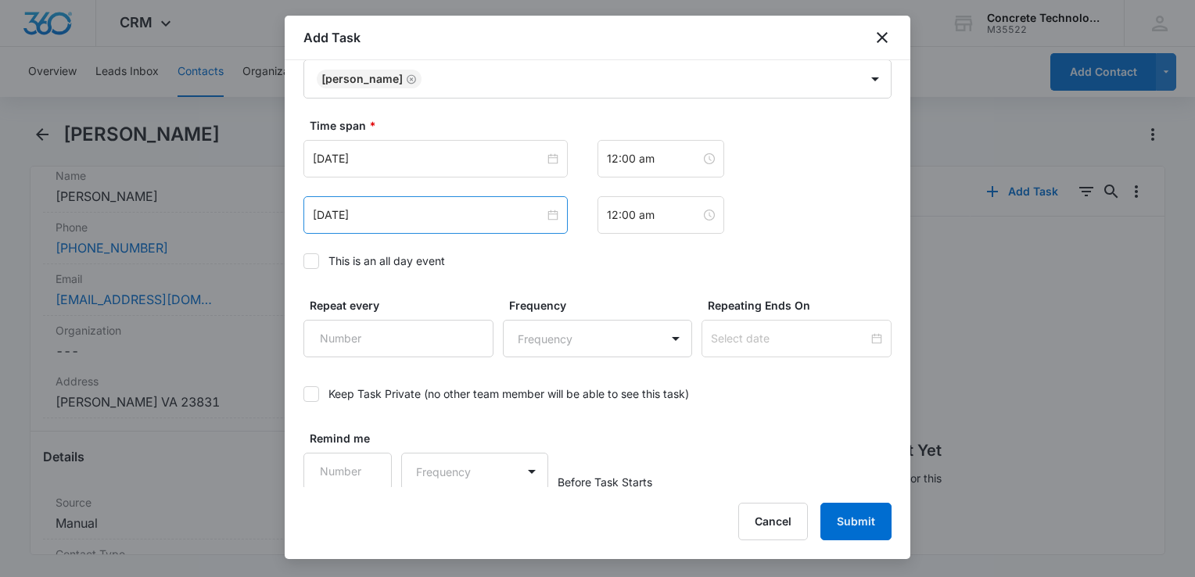
click at [405, 230] on div "[DATE]" at bounding box center [435, 215] width 264 height 38
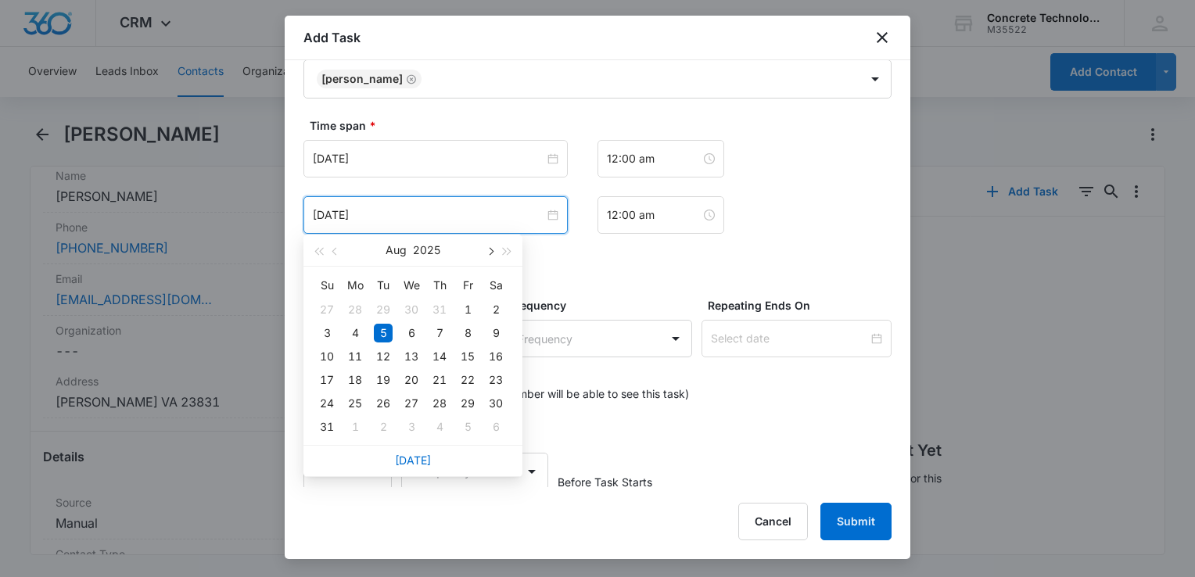
click at [496, 253] on button "button" at bounding box center [489, 250] width 17 height 31
type input "[DATE]"
click at [410, 349] on div "17" at bounding box center [411, 356] width 19 height 19
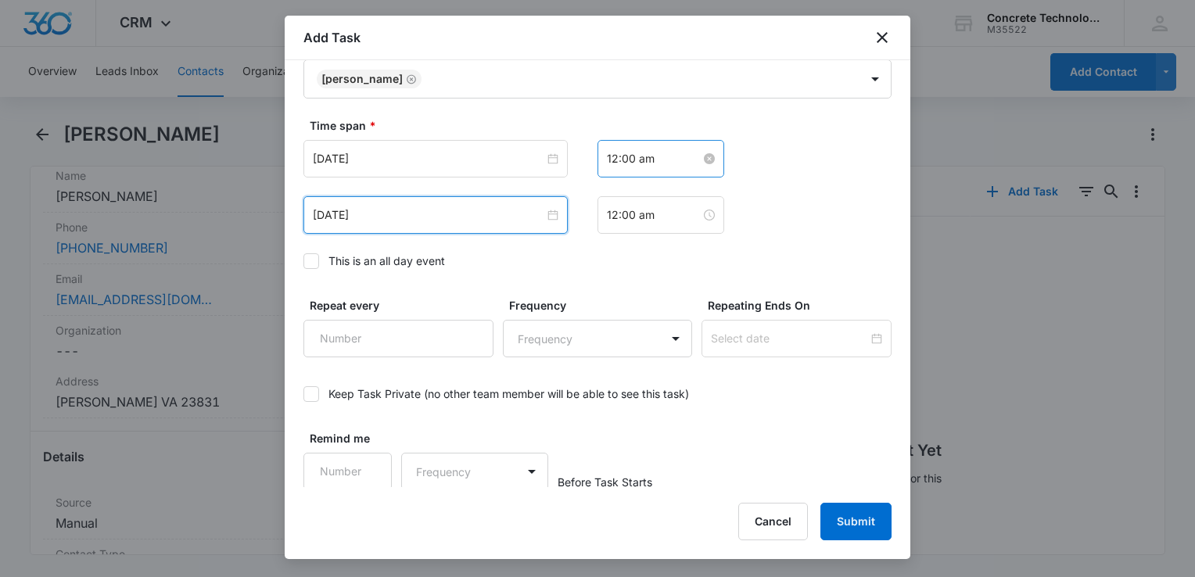
click at [674, 163] on input "12:00 am" at bounding box center [654, 158] width 94 height 17
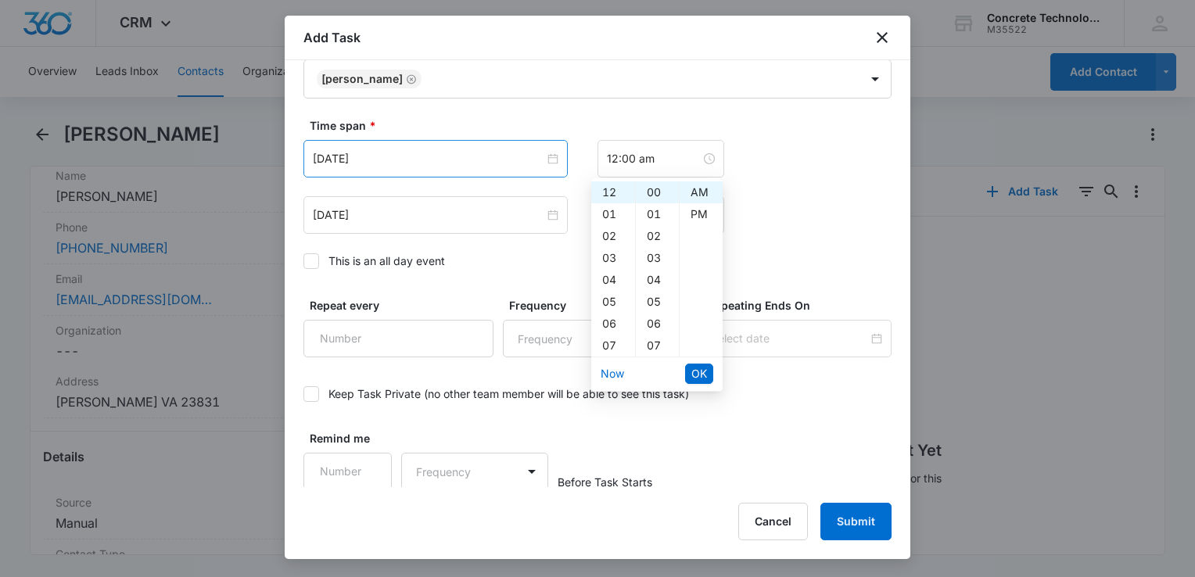
click at [510, 166] on div "[DATE]" at bounding box center [435, 159] width 264 height 38
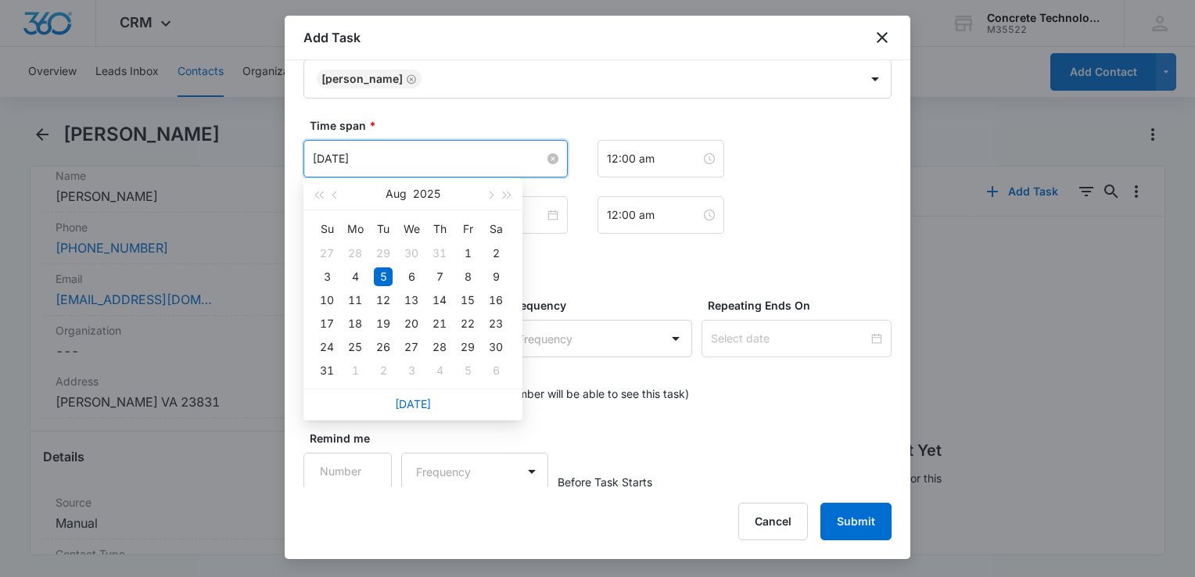
click at [472, 156] on input "[DATE]" at bounding box center [428, 158] width 231 height 17
click at [487, 192] on button "button" at bounding box center [489, 193] width 17 height 31
type input "[DATE]"
click at [404, 303] on div "17" at bounding box center [411, 300] width 19 height 19
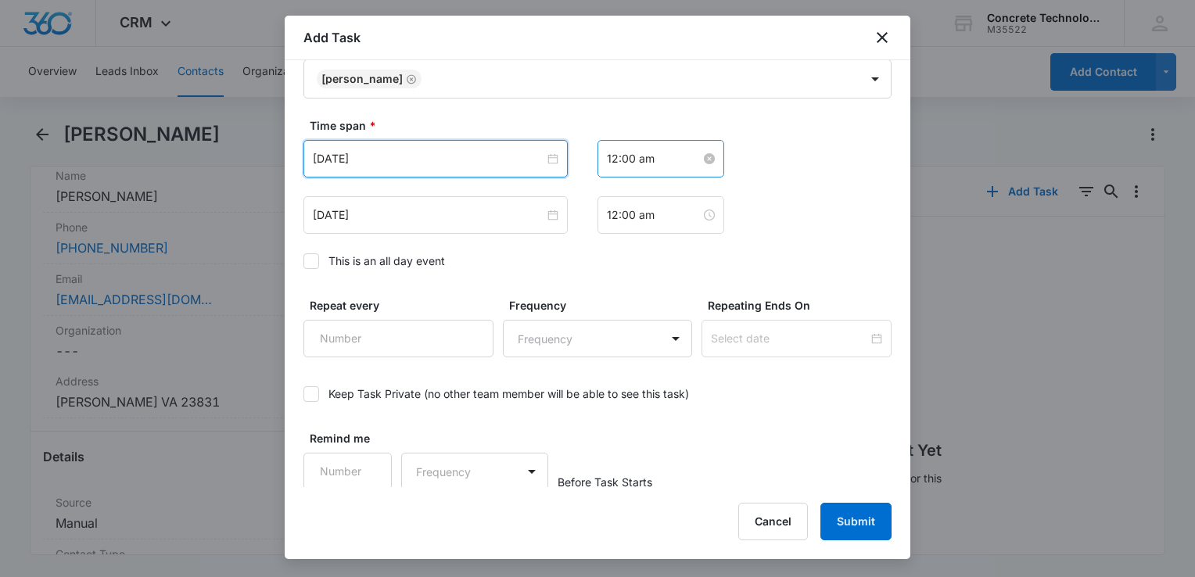
click at [660, 157] on input "12:00 am" at bounding box center [654, 158] width 94 height 17
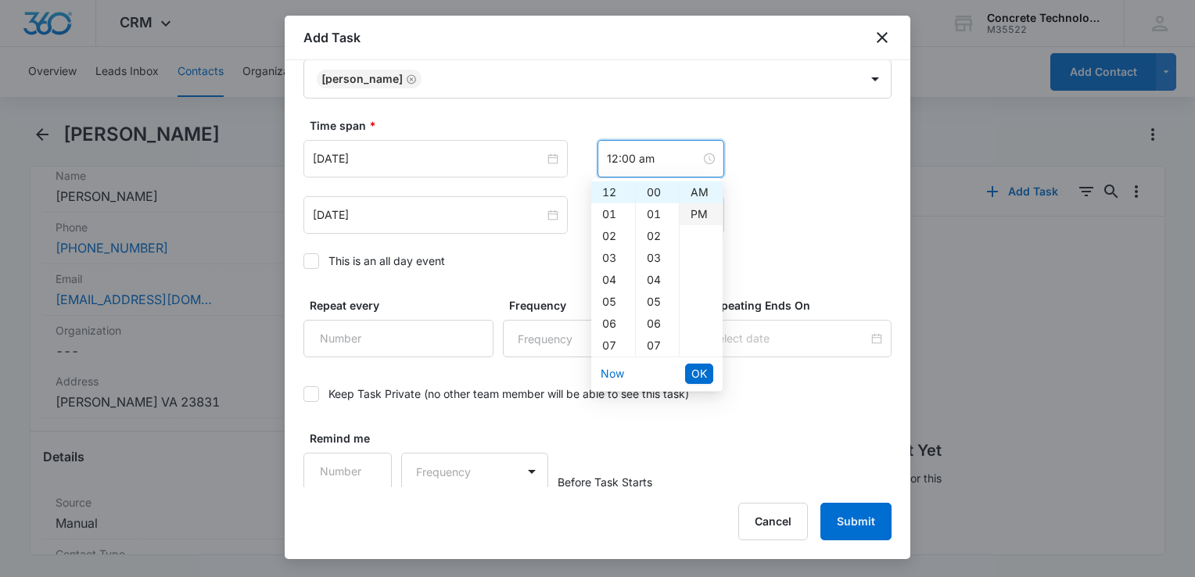
click at [701, 216] on div "PM" at bounding box center [701, 214] width 43 height 22
type input "12:00 pm"
click at [693, 367] on span "OK" at bounding box center [699, 373] width 16 height 17
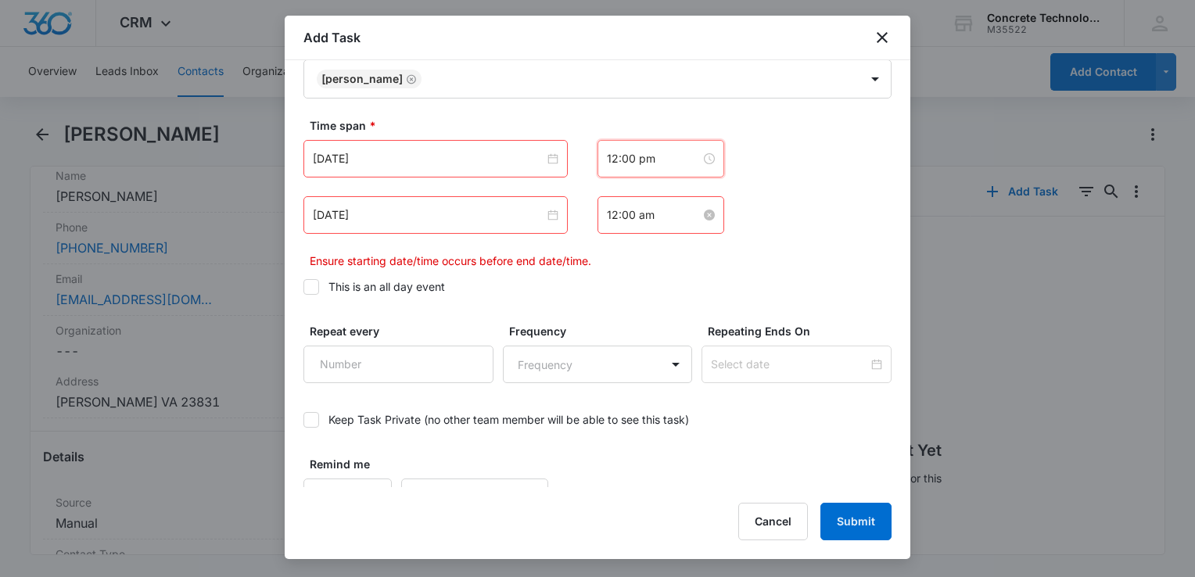
click at [647, 210] on input "12:00 am" at bounding box center [654, 214] width 94 height 17
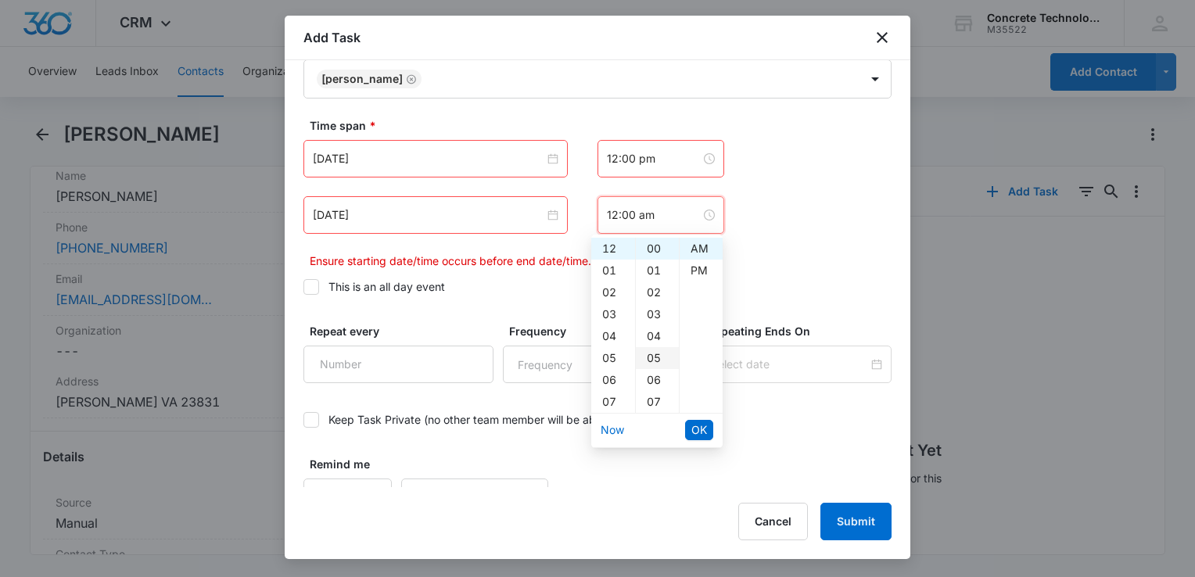
click at [654, 352] on div "05" at bounding box center [657, 358] width 43 height 22
click at [688, 267] on div "PM" at bounding box center [701, 271] width 43 height 22
type input "12:05 pm"
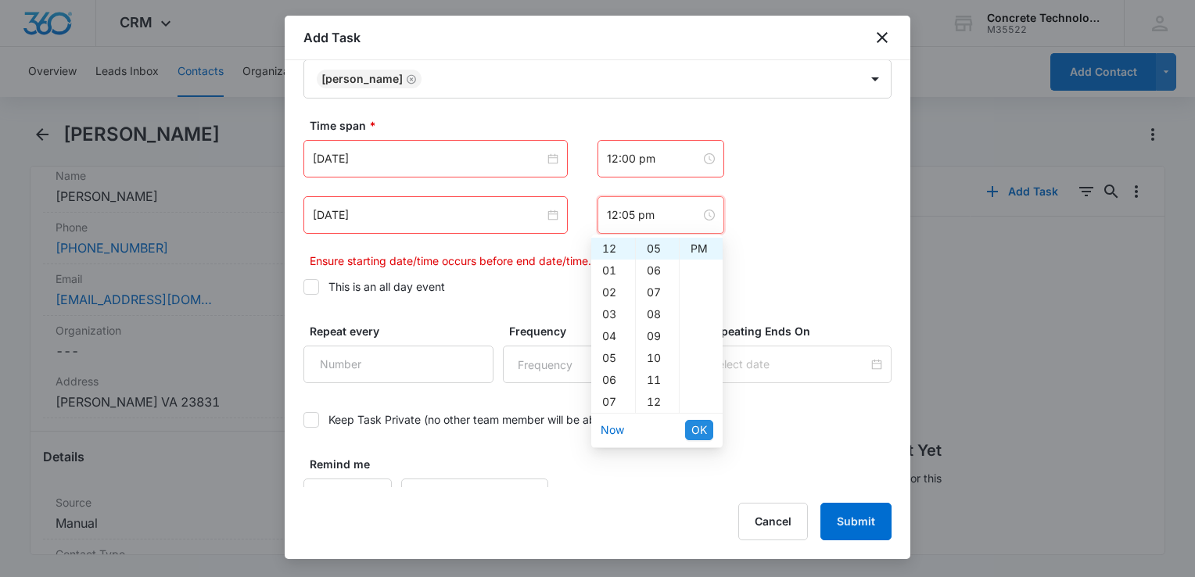
click at [689, 425] on button "OK" at bounding box center [699, 430] width 28 height 20
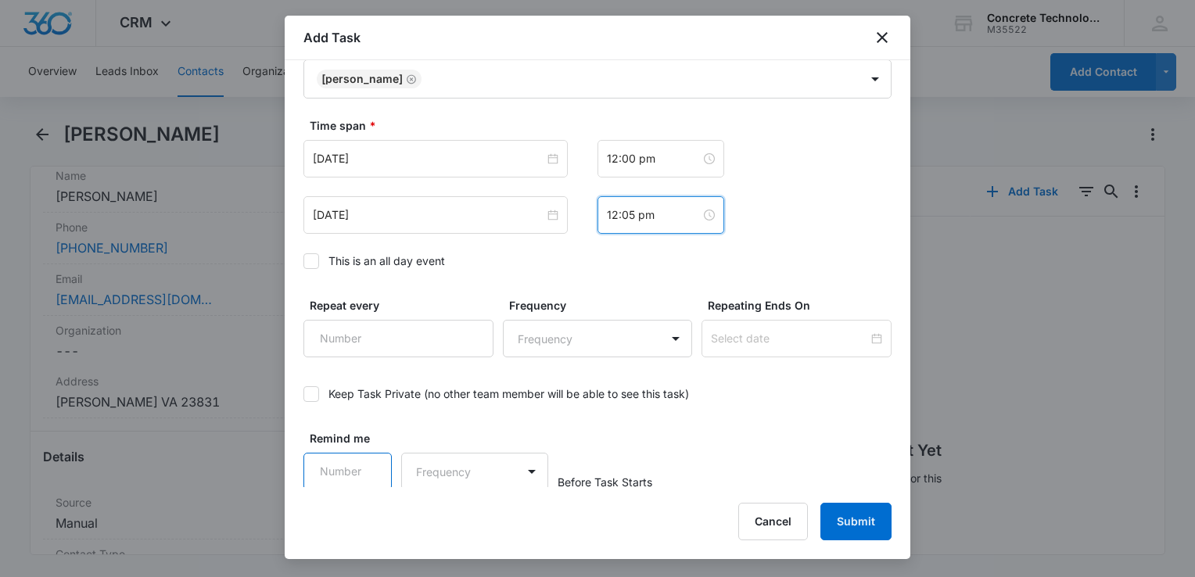
click at [350, 462] on input "Remind me" at bounding box center [347, 472] width 88 height 38
click at [364, 465] on input "1" at bounding box center [347, 472] width 88 height 38
click at [364, 465] on input "2" at bounding box center [347, 472] width 88 height 38
click at [364, 465] on input "3" at bounding box center [347, 472] width 88 height 38
click at [364, 465] on input "4" at bounding box center [347, 472] width 88 height 38
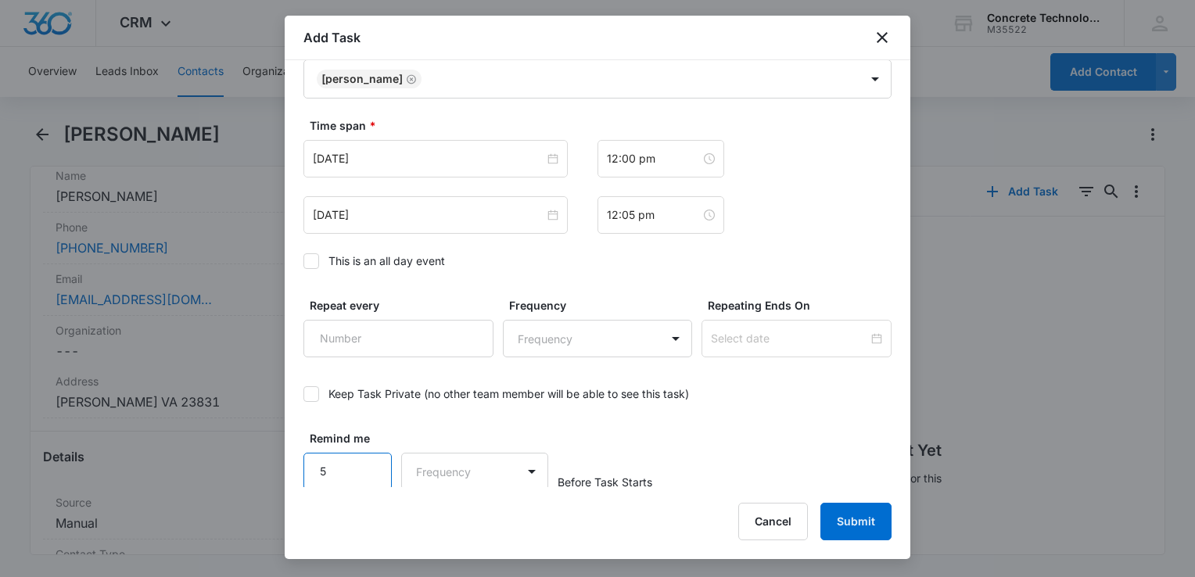
type input "5"
click at [364, 465] on input "5" at bounding box center [347, 472] width 88 height 38
click at [471, 488] on div "Add Task Select Template Call 1 2 Create Task Templates in Settings Flag this t…" at bounding box center [598, 287] width 626 height 543
click at [467, 467] on body "CRM Apps Reputation Websites Forms CRM Email Social Content Ads Intelligence Fi…" at bounding box center [597, 288] width 1195 height 577
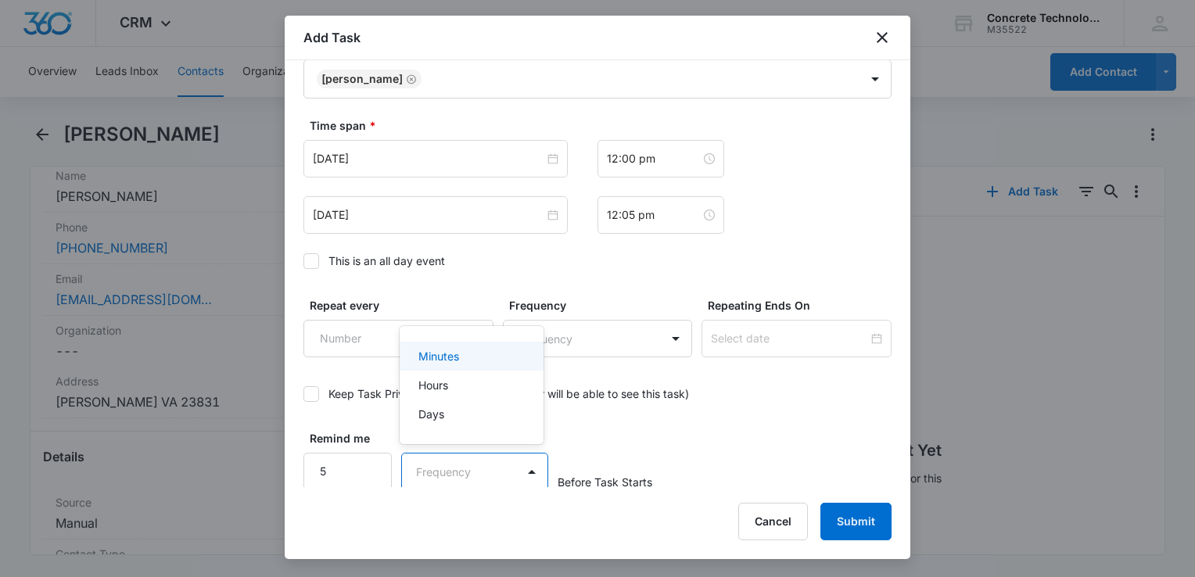
click at [468, 353] on div "Minutes" at bounding box center [469, 356] width 103 height 16
click at [873, 524] on button "Submit" at bounding box center [855, 522] width 71 height 38
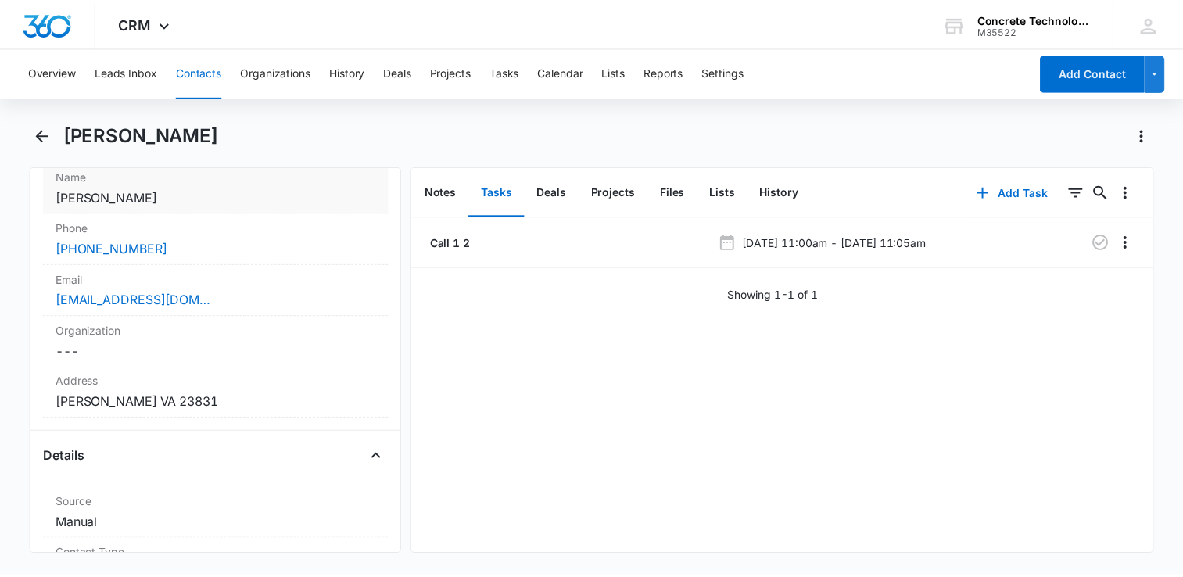
scroll to position [0, 0]
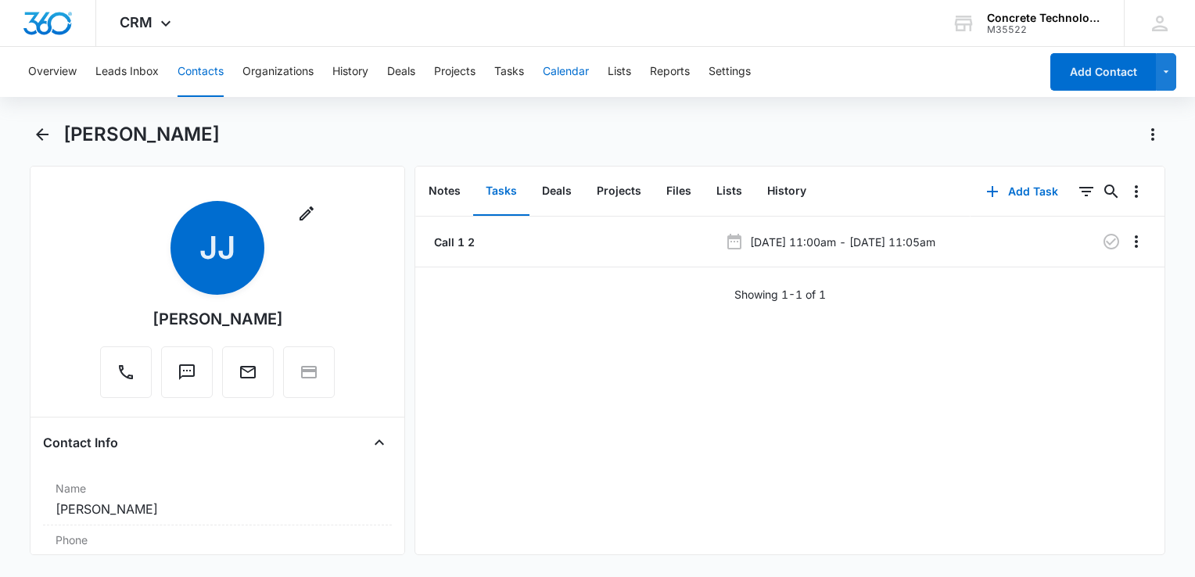
click at [572, 70] on button "Calendar" at bounding box center [566, 72] width 46 height 50
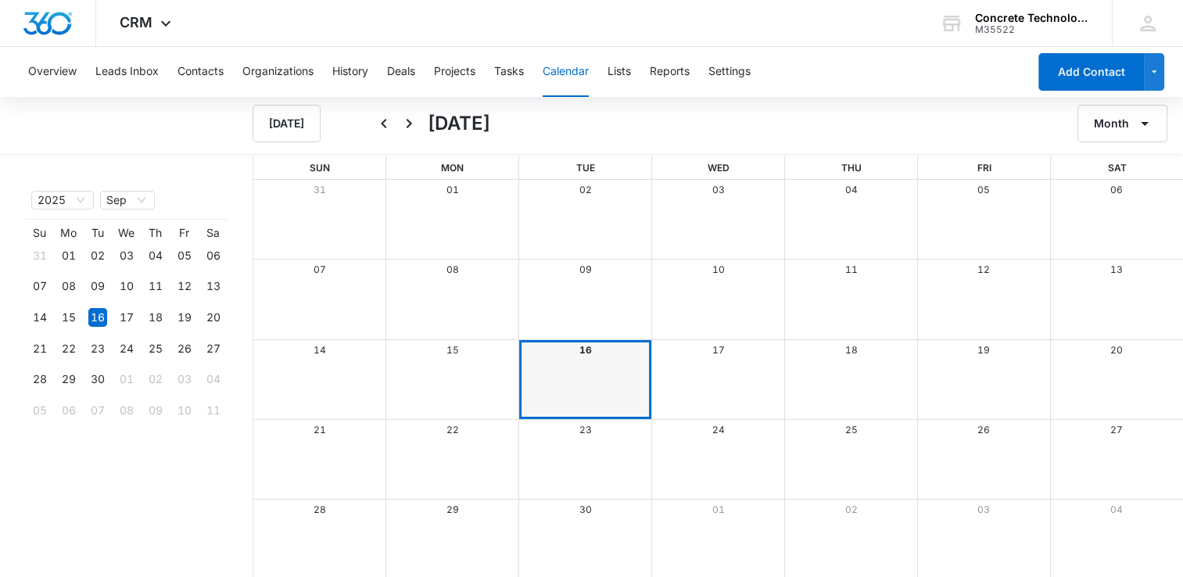
click at [719, 356] on div "17" at bounding box center [718, 350] width 133 height 20
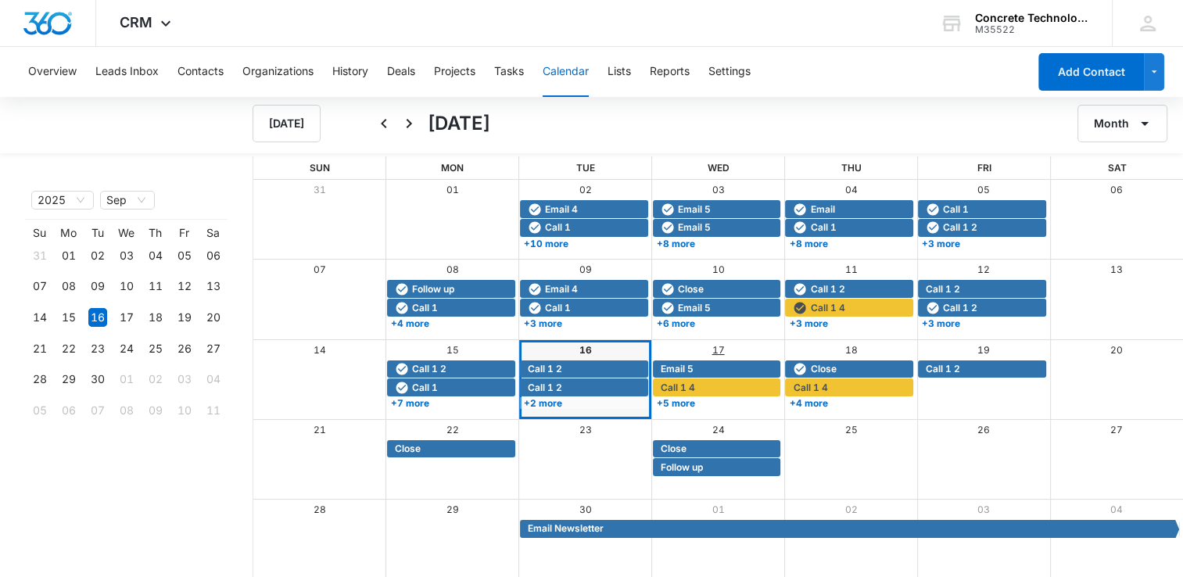
click at [719, 346] on link "17" at bounding box center [718, 350] width 13 height 12
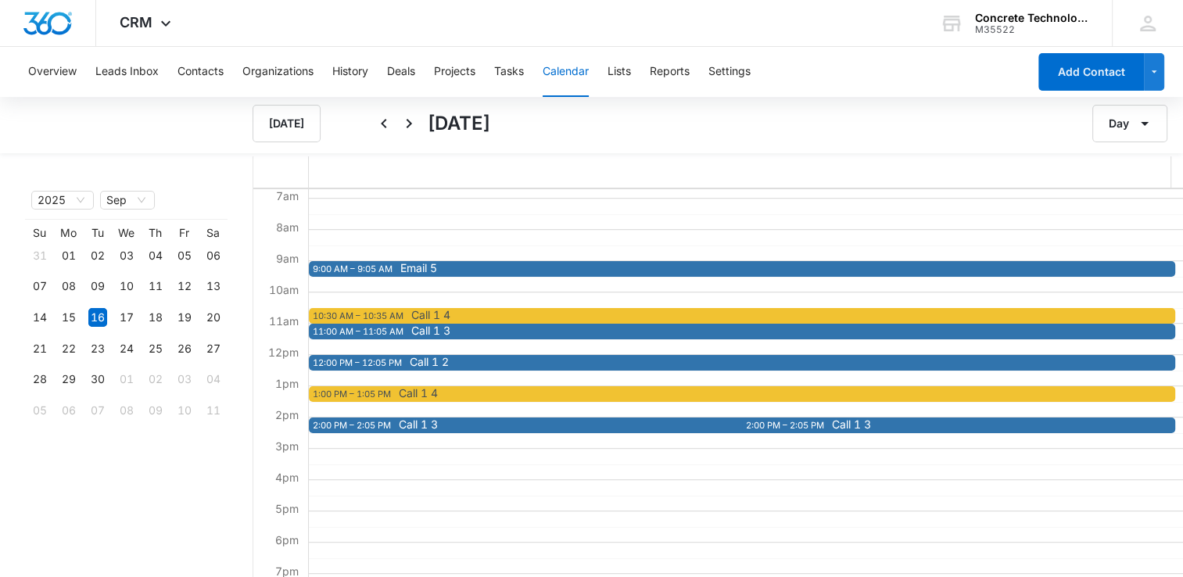
scroll to position [235, 0]
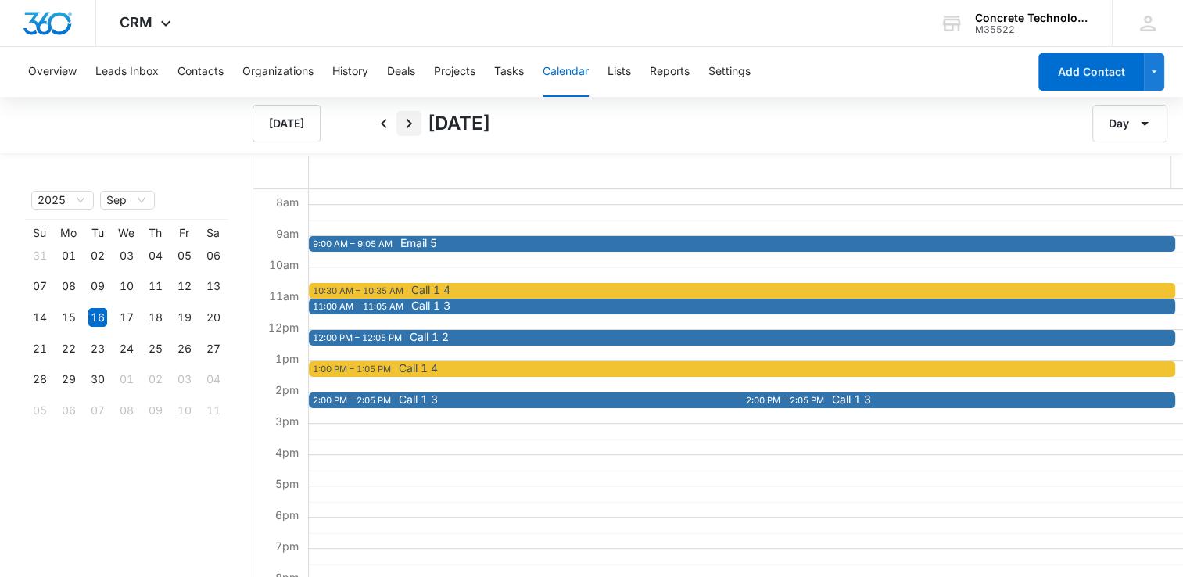
click at [414, 125] on icon "Next" at bounding box center [409, 123] width 19 height 19
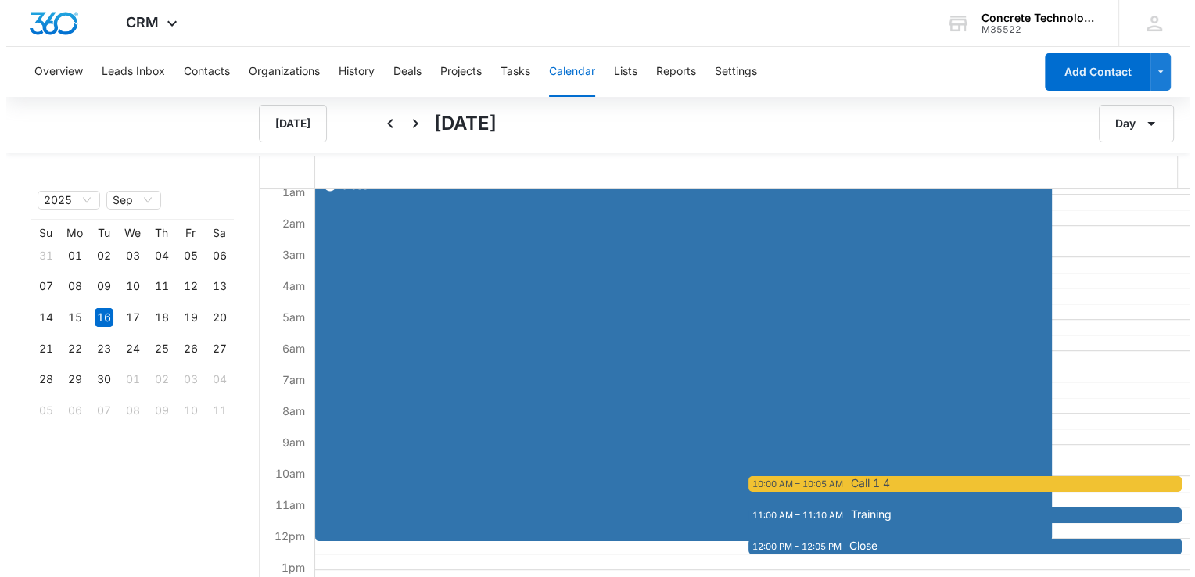
scroll to position [0, 0]
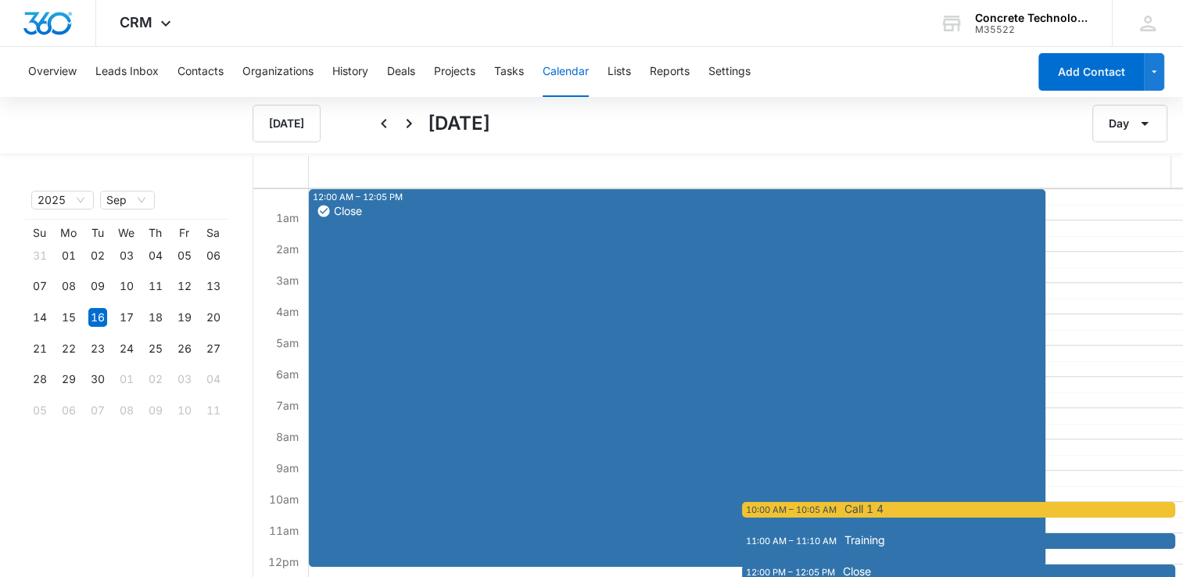
click at [504, 218] on div "Close" at bounding box center [677, 385] width 729 height 362
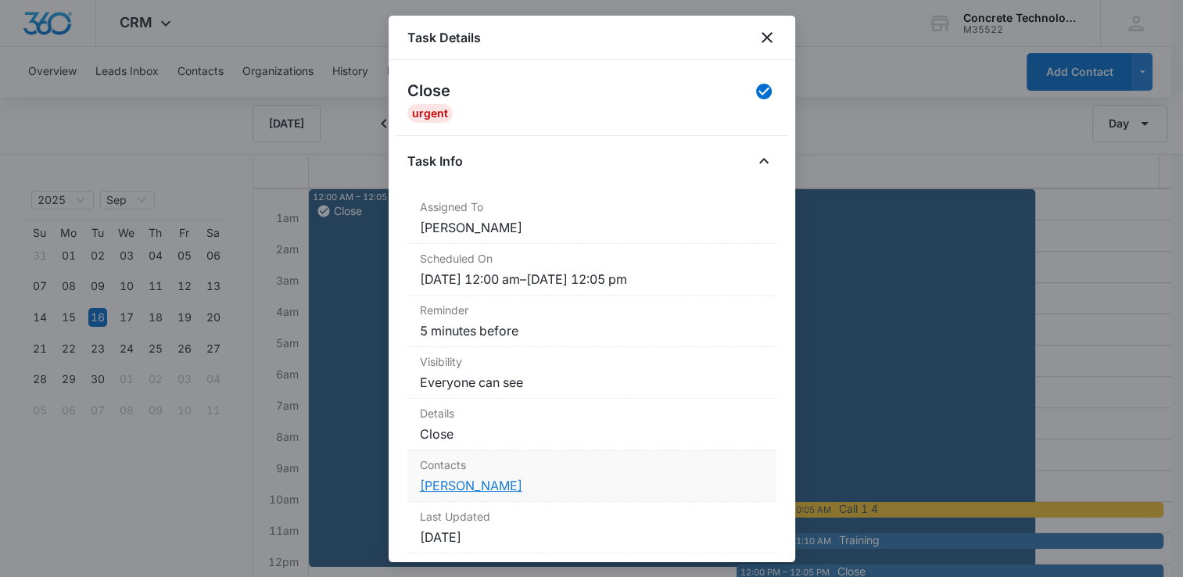
click at [469, 486] on link "[PERSON_NAME]" at bounding box center [471, 486] width 102 height 16
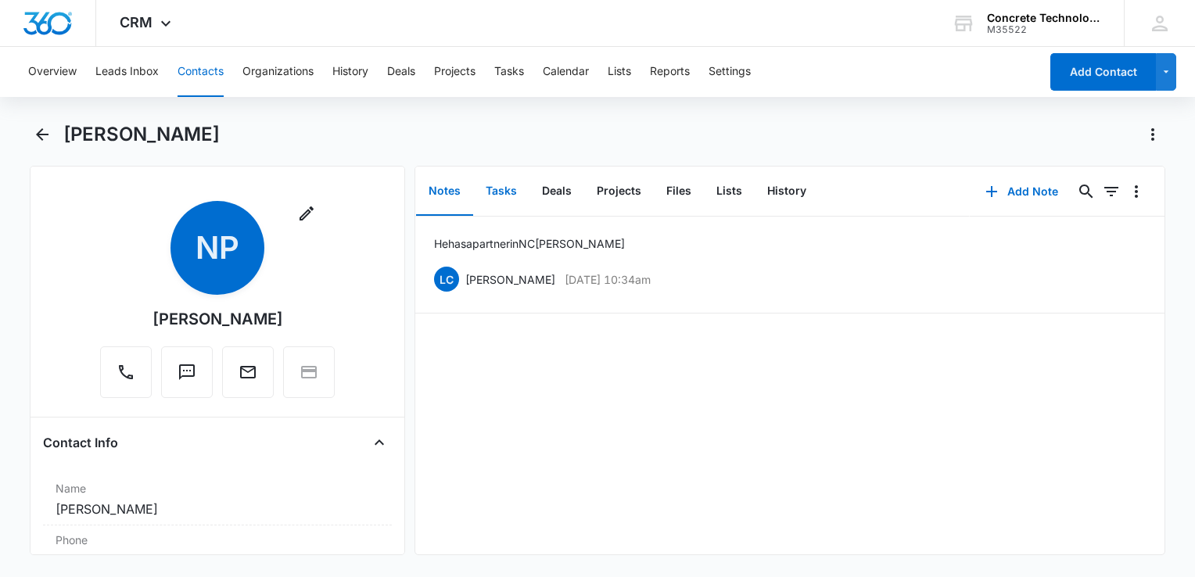
click at [504, 185] on button "Tasks" at bounding box center [501, 191] width 56 height 48
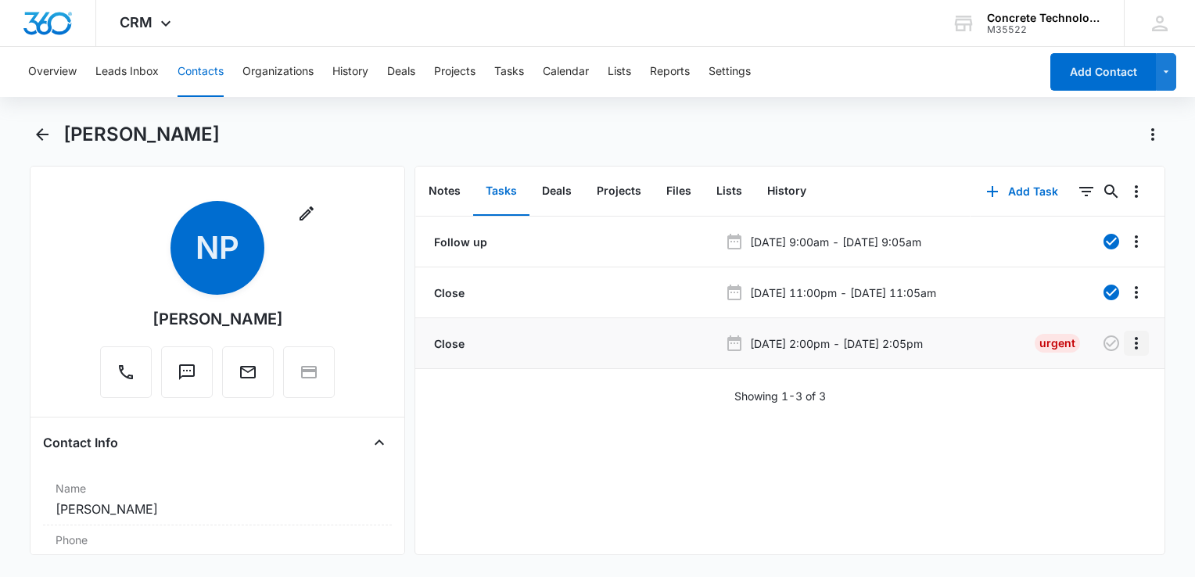
click at [1127, 339] on icon "Overflow Menu" at bounding box center [1136, 343] width 19 height 19
click at [1092, 378] on button "Edit" at bounding box center [1091, 386] width 89 height 23
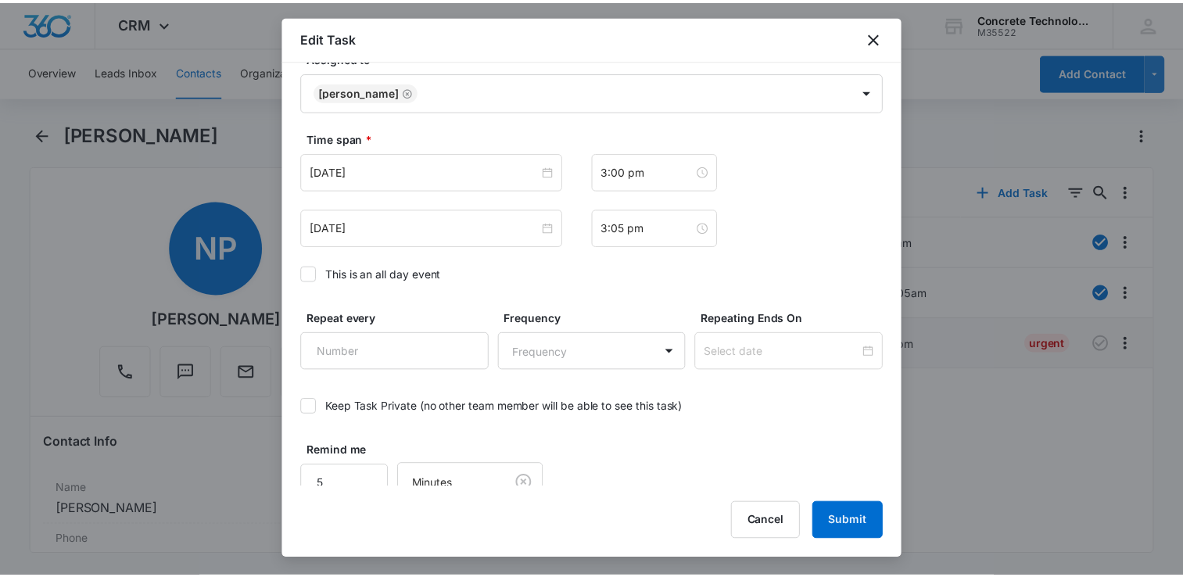
scroll to position [901, 0]
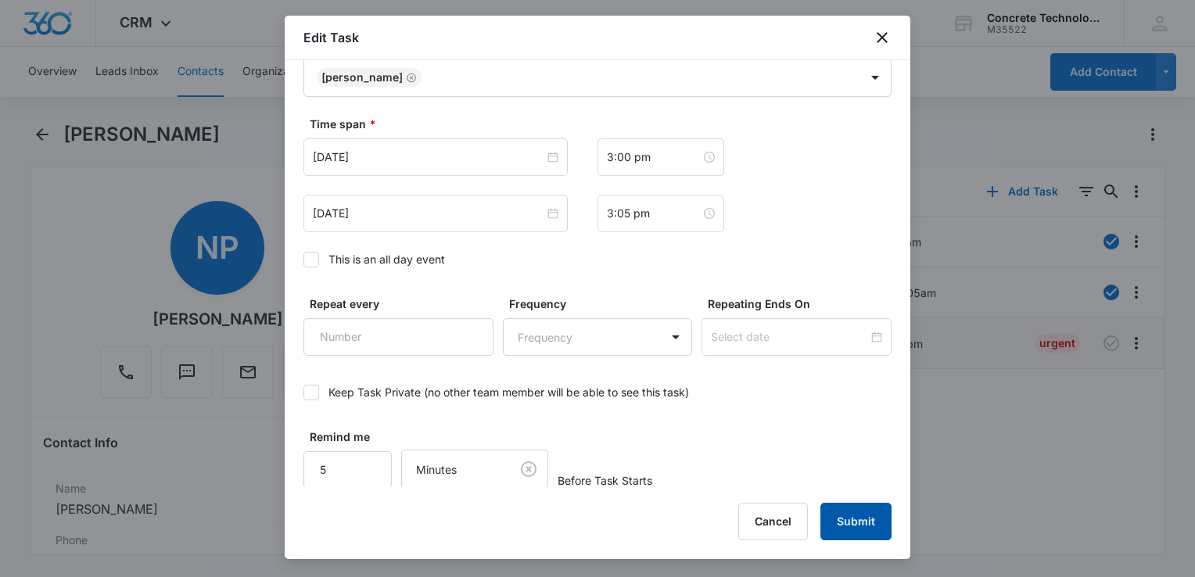
click at [872, 522] on button "Submit" at bounding box center [855, 522] width 71 height 38
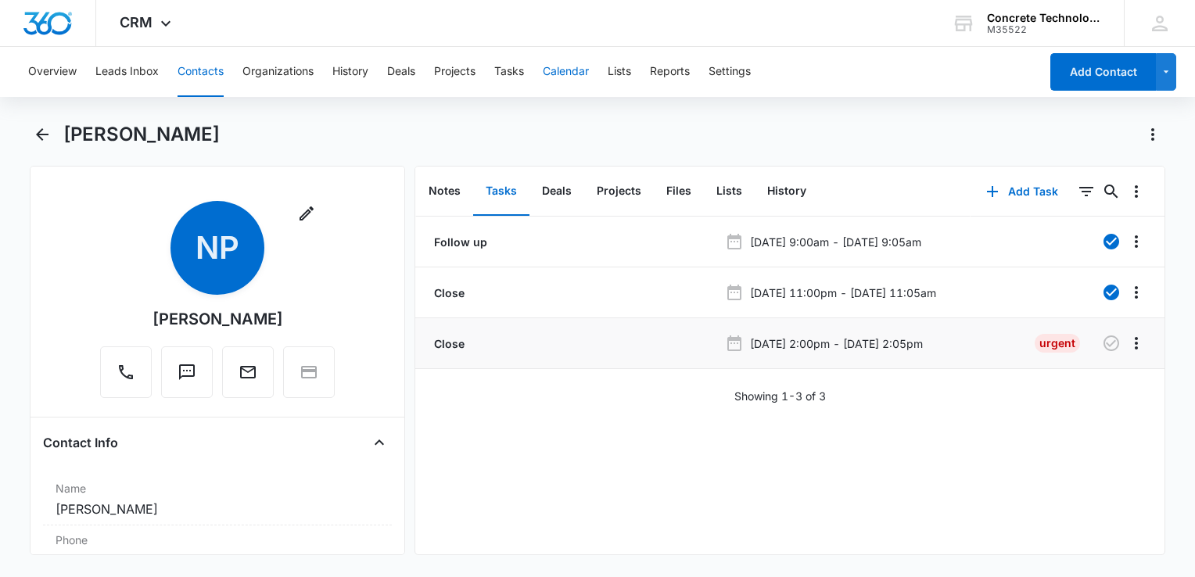
click at [572, 76] on button "Calendar" at bounding box center [566, 72] width 46 height 50
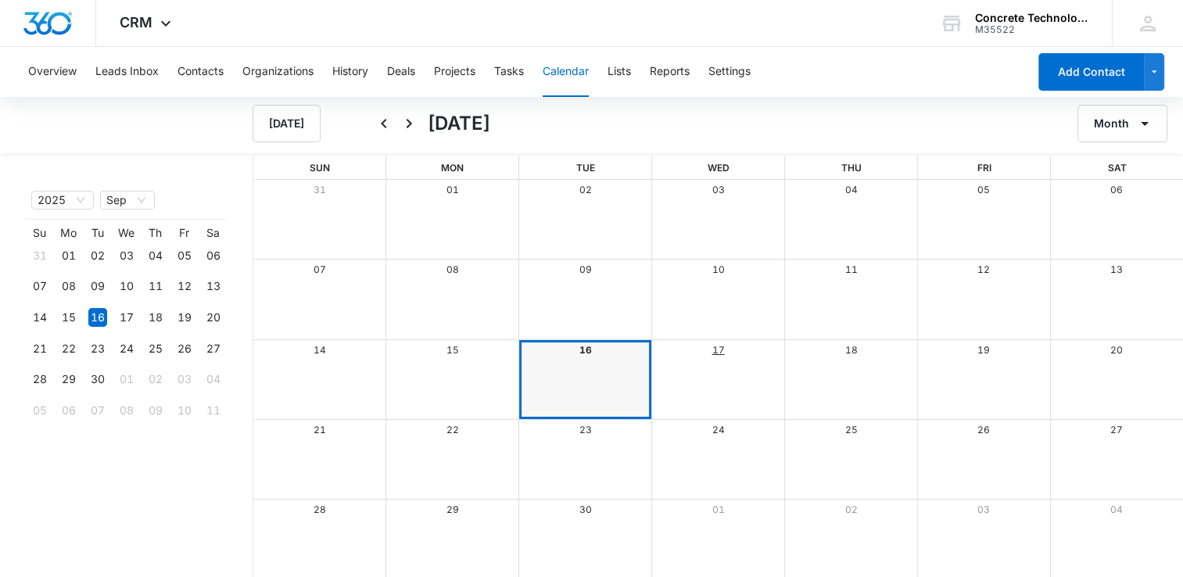
click at [722, 351] on link "17" at bounding box center [718, 350] width 13 height 12
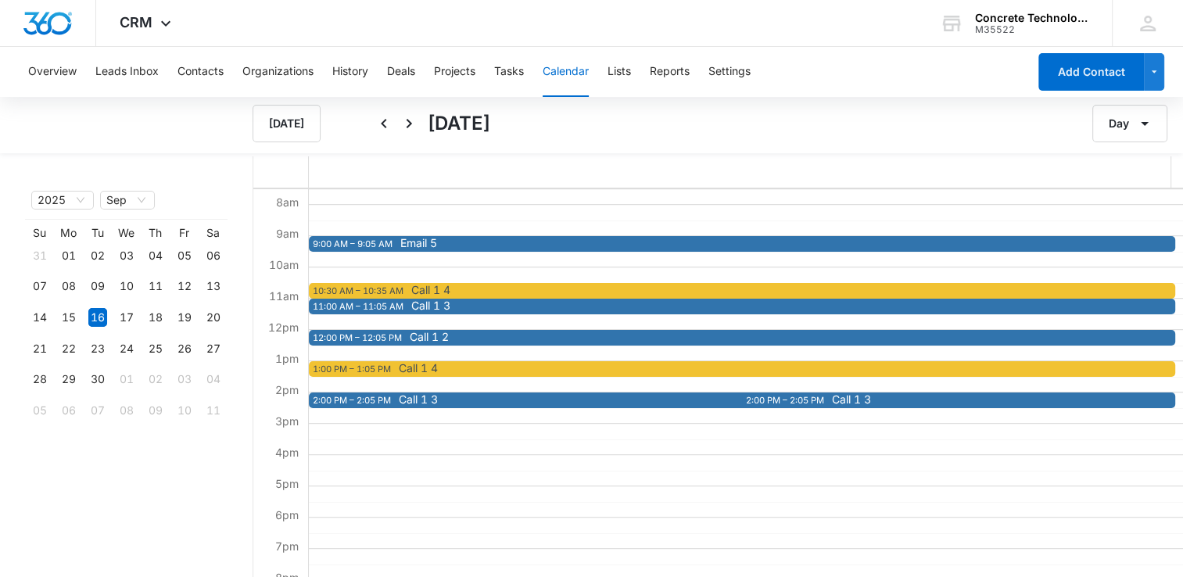
scroll to position [78, 0]
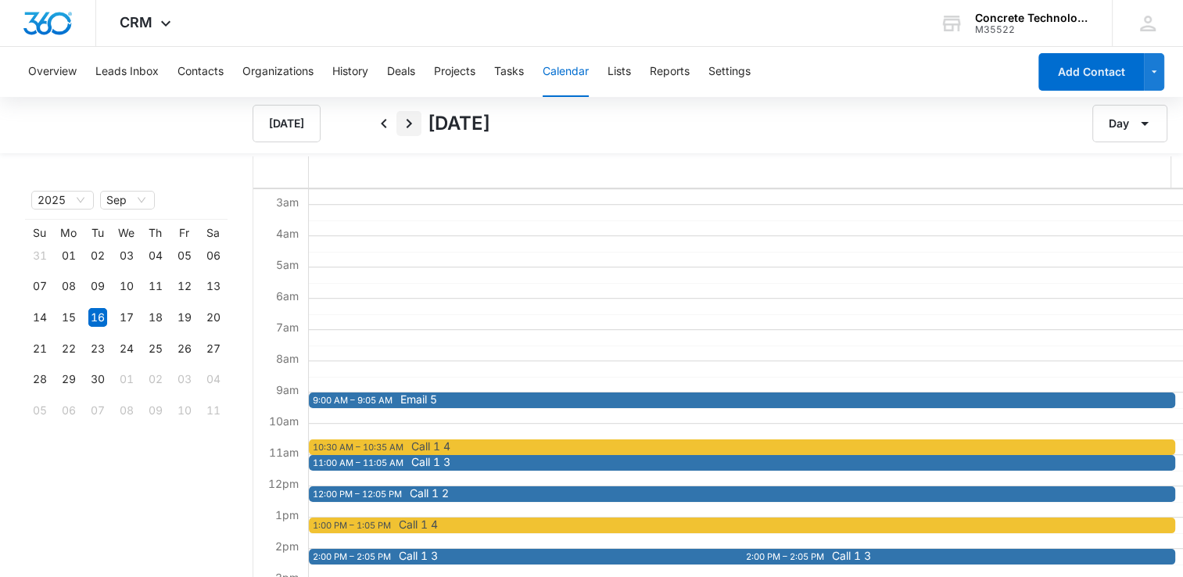
click at [407, 124] on icon "Next" at bounding box center [409, 123] width 19 height 19
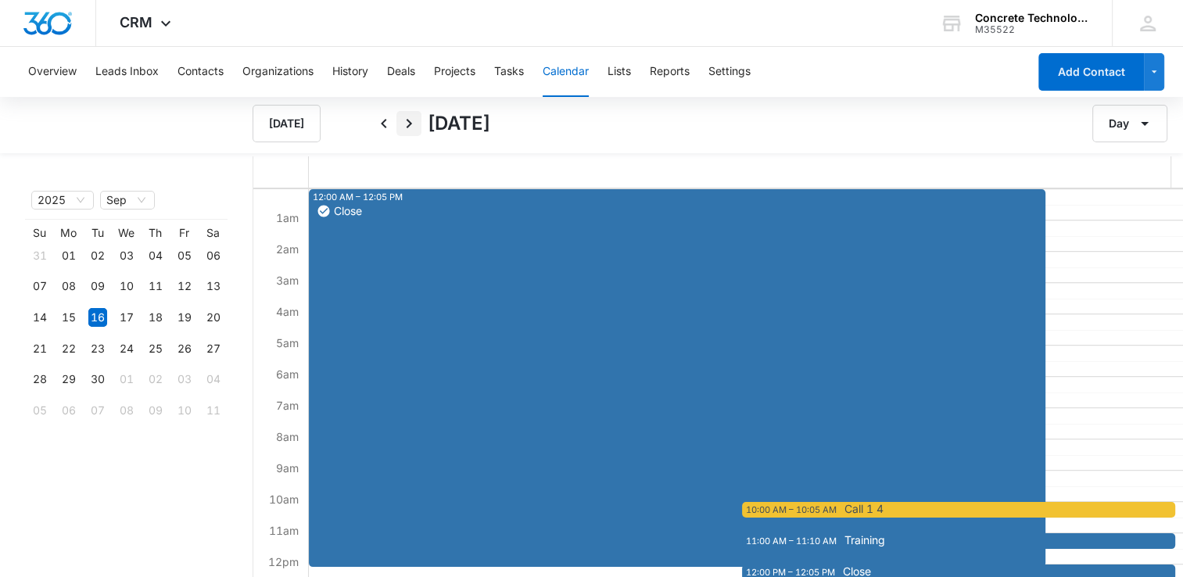
click at [414, 127] on icon "Next" at bounding box center [409, 123] width 19 height 19
